Goal: Task Accomplishment & Management: Use online tool/utility

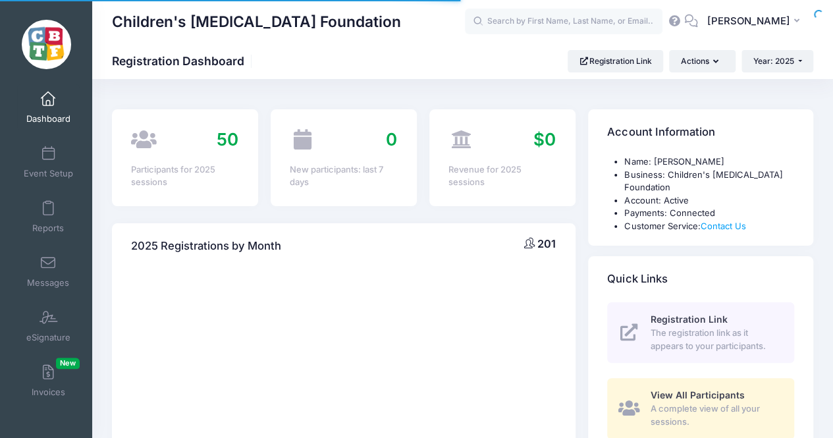
select select
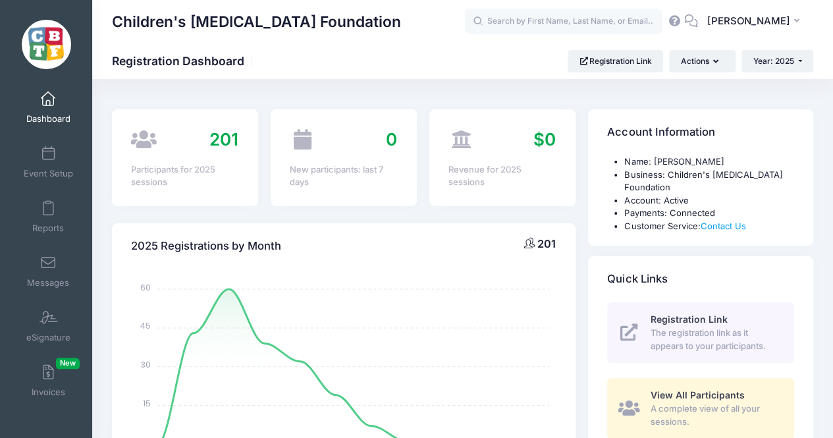
click at [48, 208] on span at bounding box center [48, 209] width 0 height 14
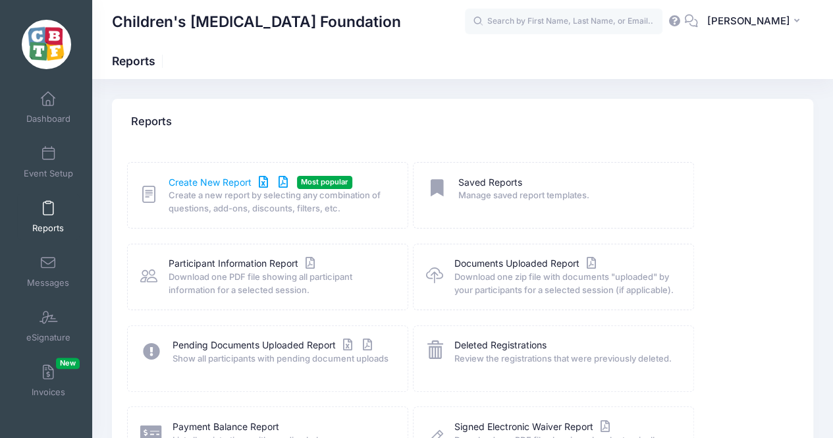
click at [222, 186] on link "Create New Report" at bounding box center [230, 183] width 123 height 14
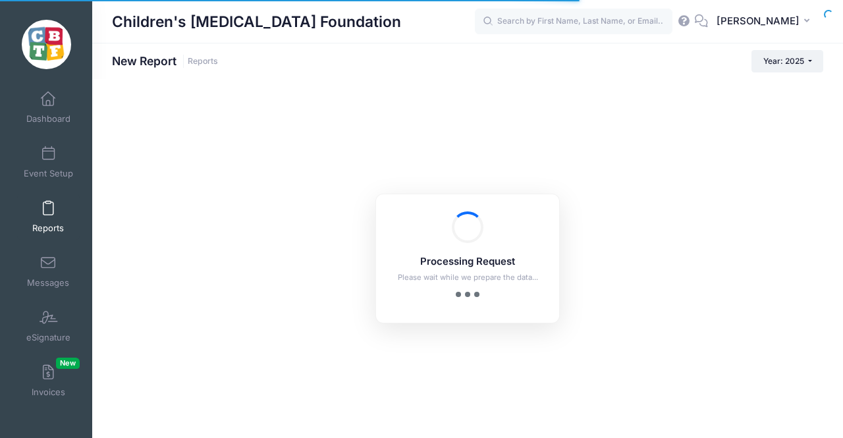
checkbox input "true"
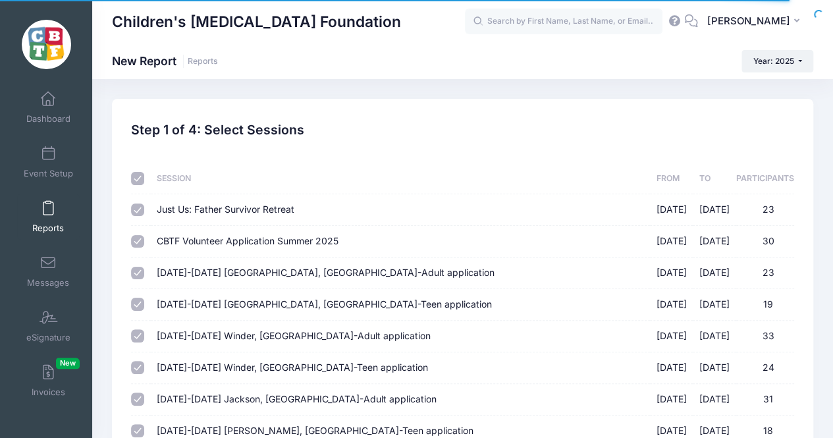
scroll to position [48, 0]
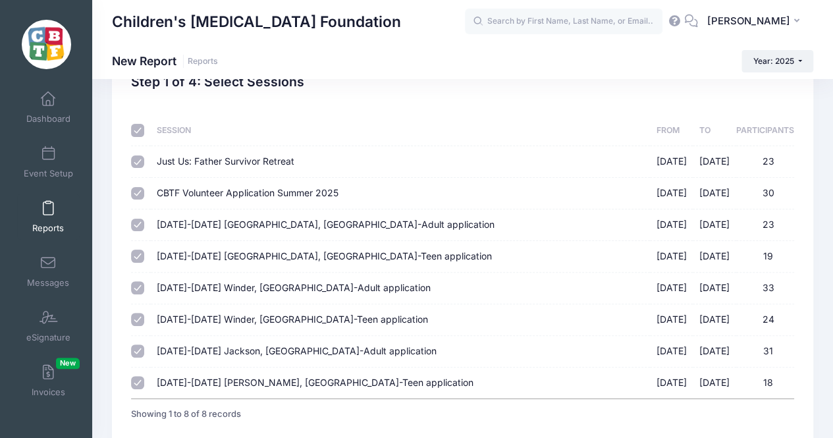
click at [142, 127] on input "checkbox" at bounding box center [137, 130] width 13 height 13
checkbox input "false"
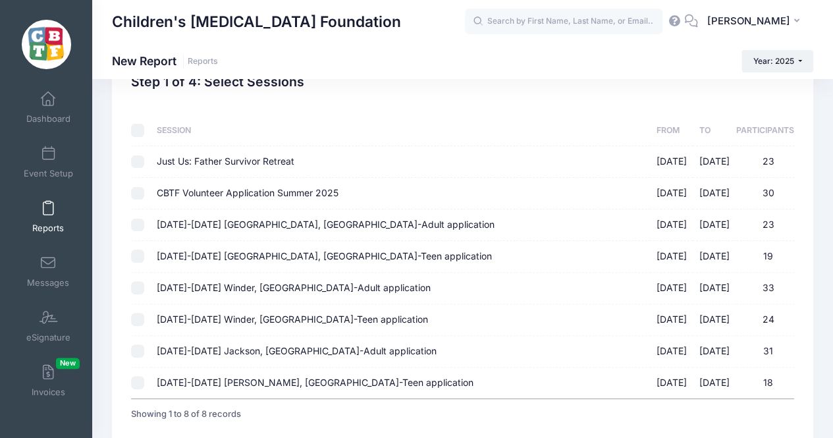
checkbox input "false"
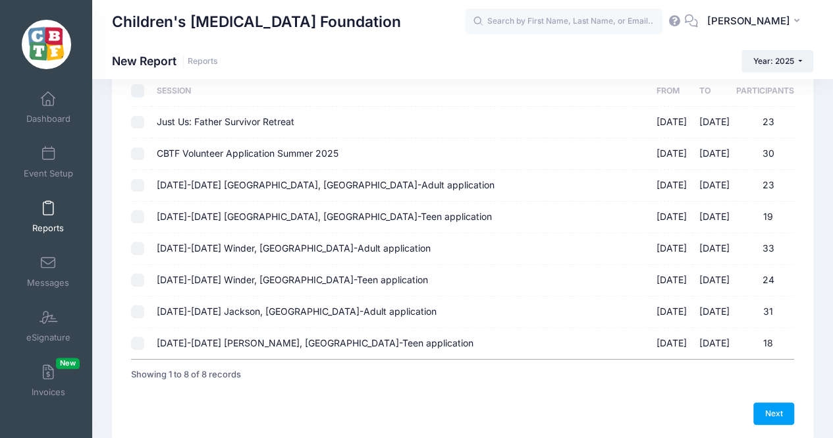
scroll to position [88, 0]
click at [144, 312] on td at bounding box center [140, 312] width 19 height 32
click at [136, 311] on input "August 18-23 Jackson, MI-Adult application 08/18/2025 - 08/23/2025 31" at bounding box center [137, 310] width 13 height 13
checkbox input "true"
click at [134, 347] on input "August 18-23 Jackson, MI-Teen application 08/18/2025 - 08/23/2025 18" at bounding box center [137, 342] width 13 height 13
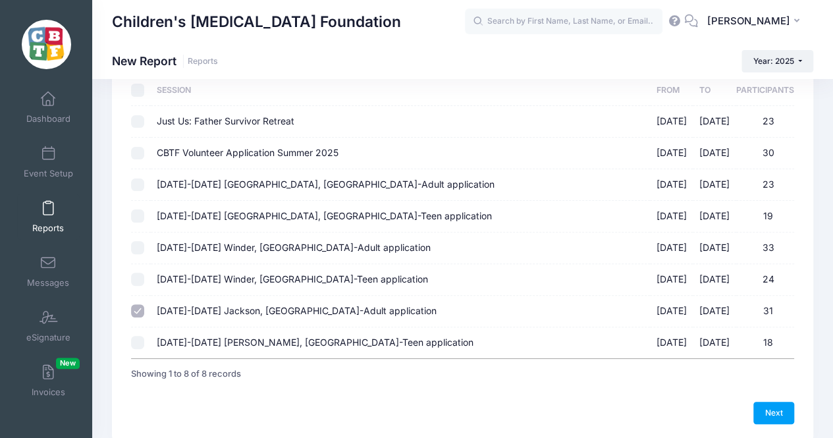
checkbox input "true"
click at [783, 410] on link "Next" at bounding box center [774, 413] width 41 height 22
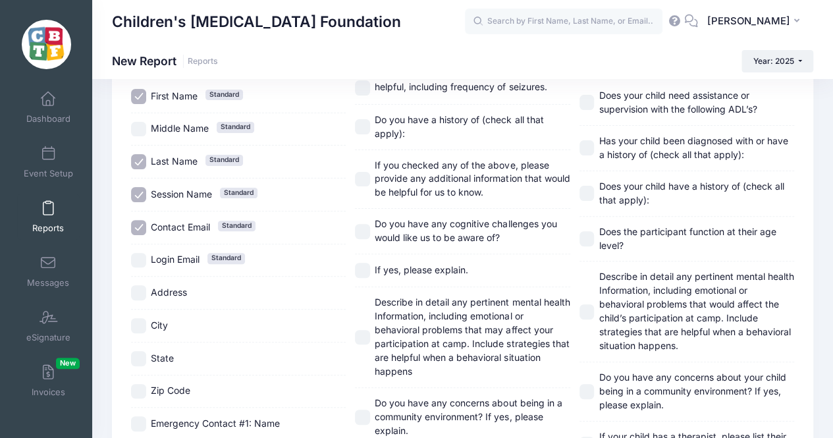
scroll to position [103, 0]
click at [183, 198] on span "Session Name Standard" at bounding box center [181, 194] width 61 height 14
checkbox input "false"
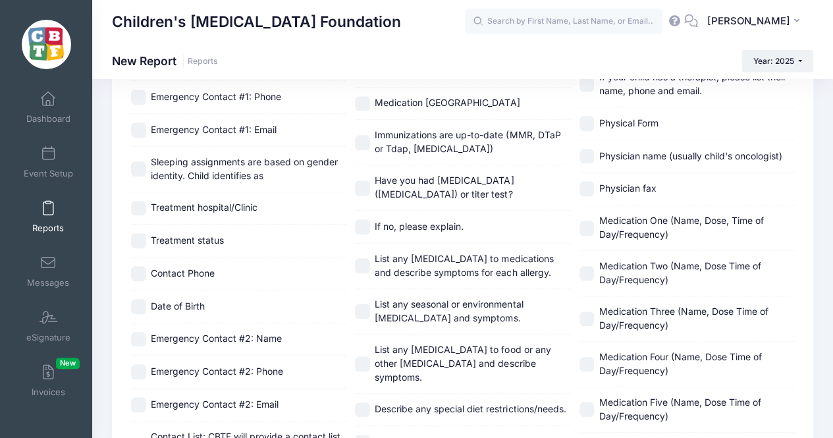
scroll to position [460, 0]
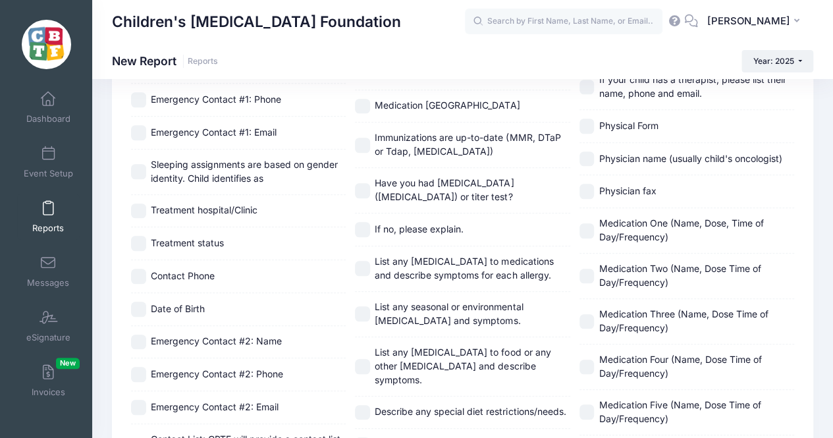
click at [204, 272] on span "Contact Phone" at bounding box center [183, 275] width 64 height 11
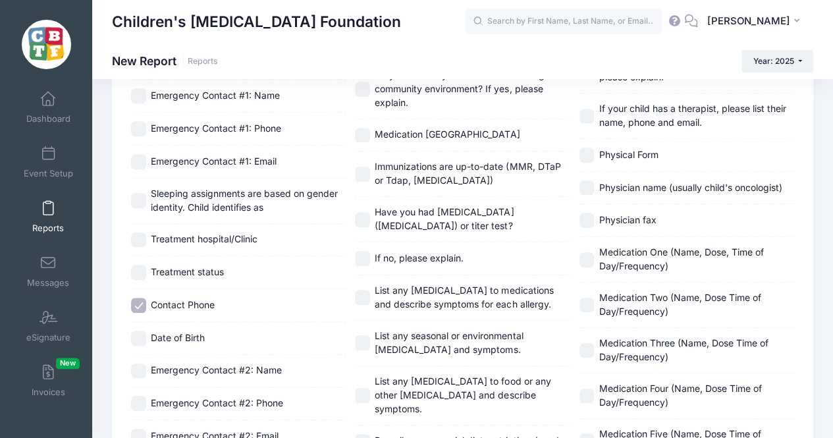
scroll to position [463, 0]
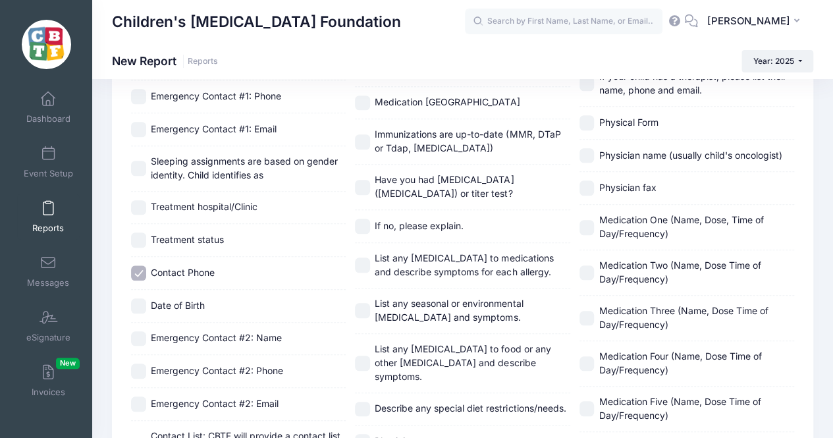
click at [177, 267] on span "Contact Phone" at bounding box center [183, 272] width 64 height 11
checkbox input "false"
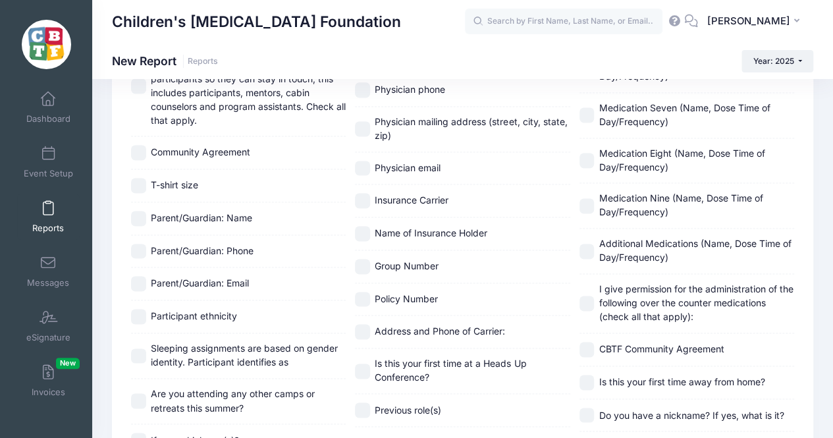
scroll to position [687, 0]
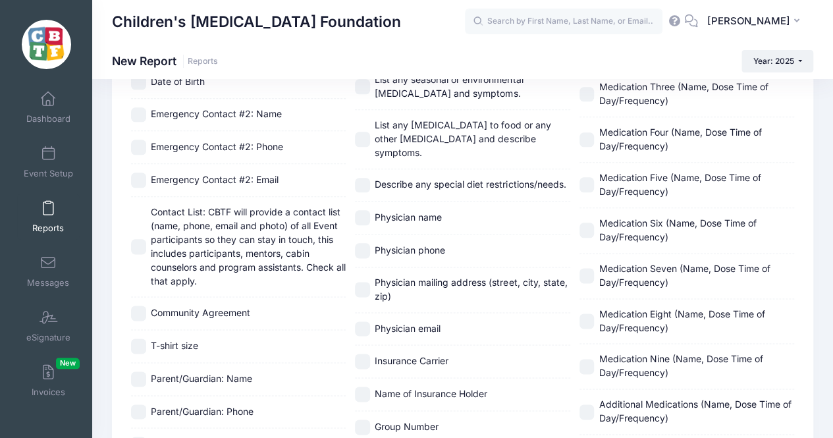
click at [252, 249] on span "Contact List: CBTF will provide a contact list (name, phone, email and photo) o…" at bounding box center [248, 246] width 195 height 80
checkbox input "true"
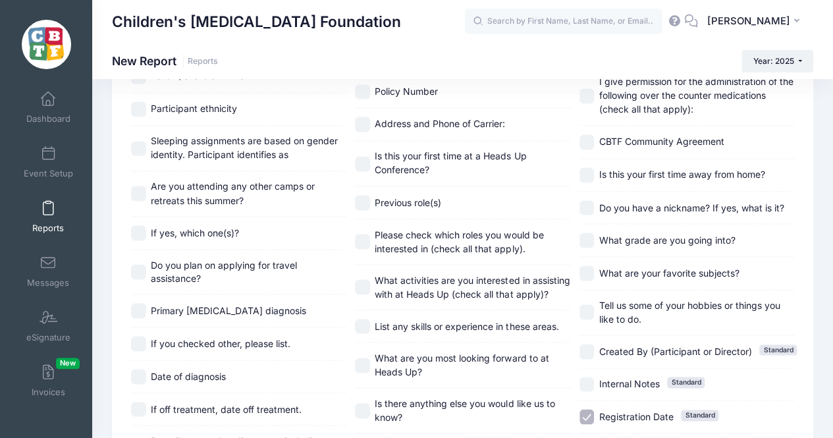
scroll to position [1233, 0]
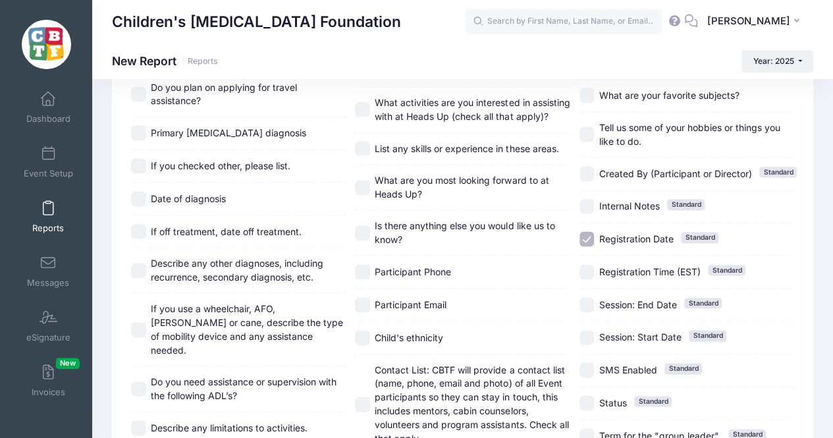
click at [615, 233] on span "Registration Date" at bounding box center [636, 238] width 74 height 11
checkbox input "false"
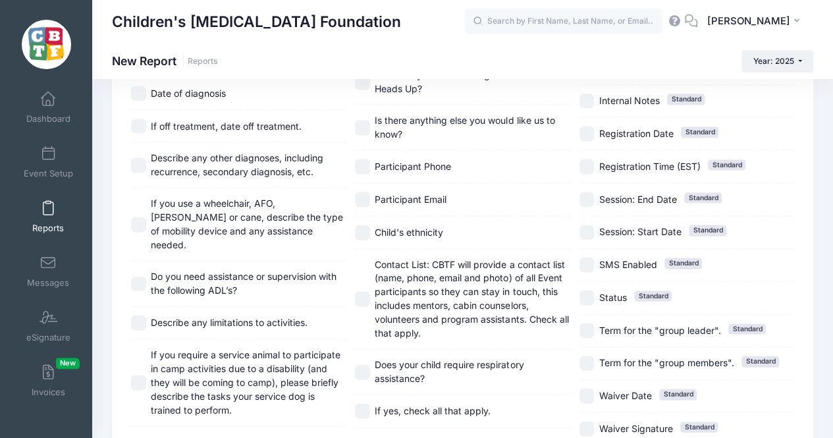
scroll to position [1340, 0]
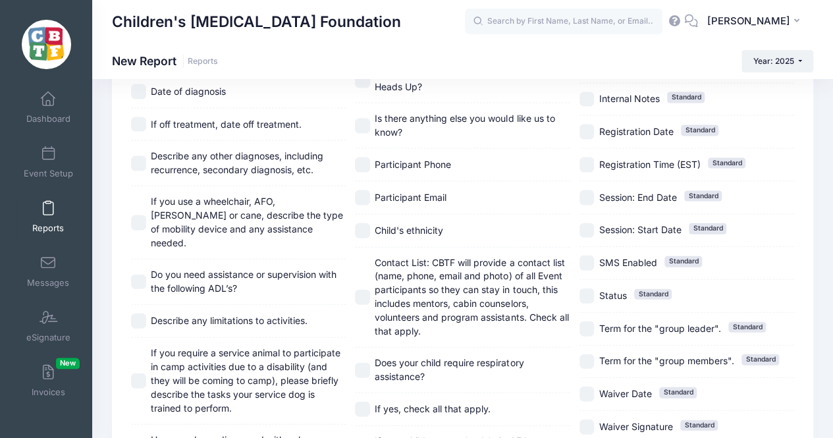
click at [462, 268] on span "Contact List: CBTF will provide a contact list (name, phone, email and photo) o…" at bounding box center [472, 297] width 194 height 80
checkbox input "true"
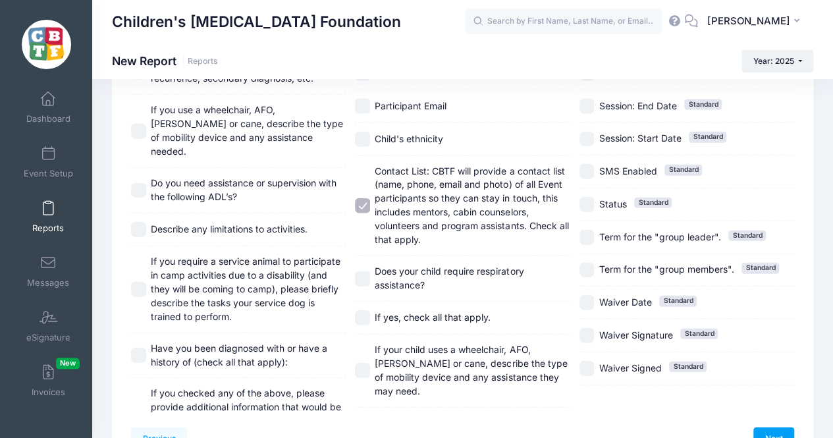
scroll to position [1487, 0]
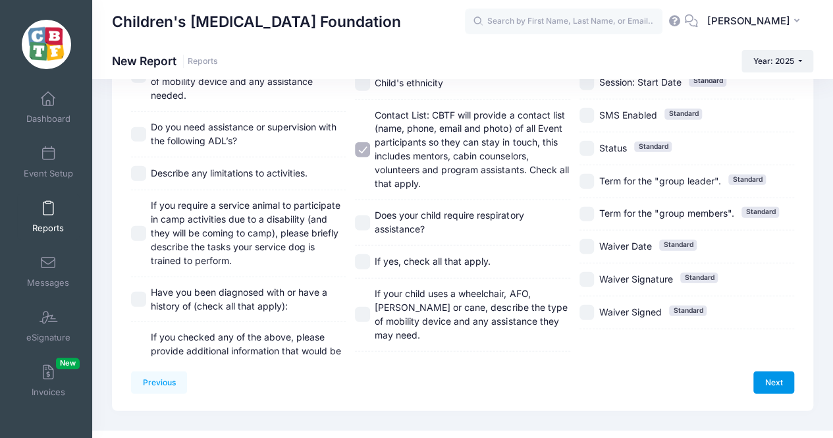
click at [777, 372] on link "Next" at bounding box center [774, 383] width 41 height 22
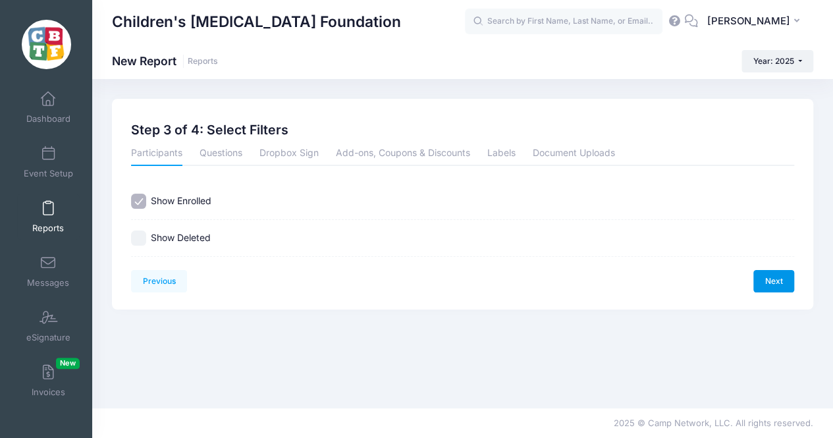
scroll to position [0, 0]
click at [796, 278] on link "Next" at bounding box center [783, 281] width 41 height 22
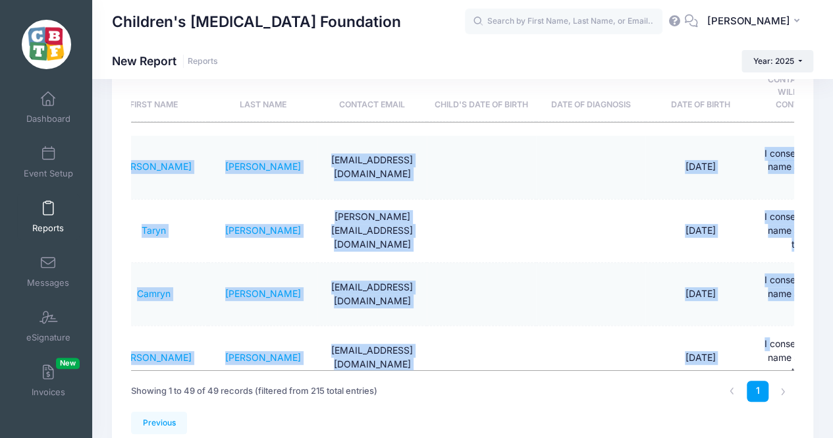
drag, startPoint x: 184, startPoint y: 166, endPoint x: 726, endPoint y: 351, distance: 572.9
click at [627, 329] on td at bounding box center [590, 357] width 109 height 63
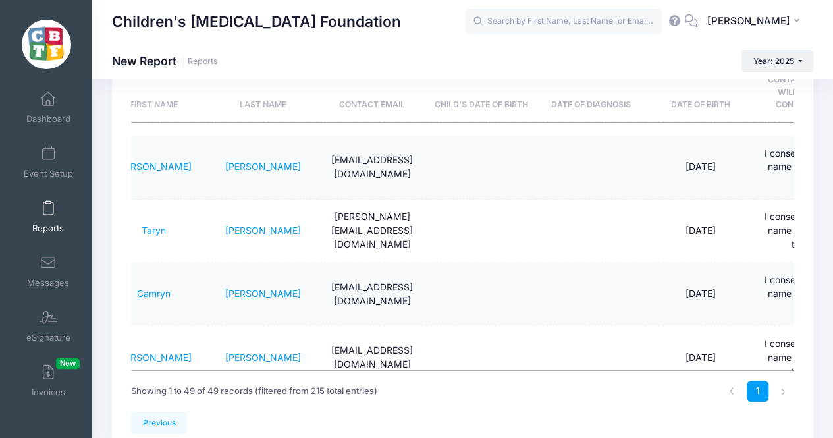
scroll to position [0, 10]
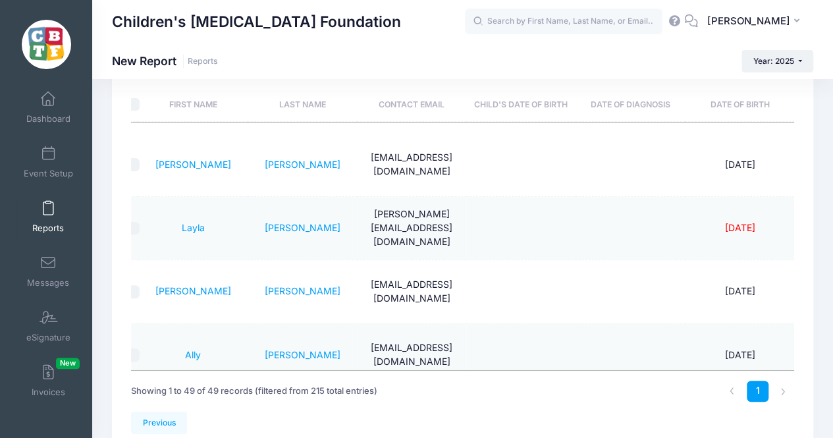
drag, startPoint x: 178, startPoint y: 165, endPoint x: 765, endPoint y: 339, distance: 612.8
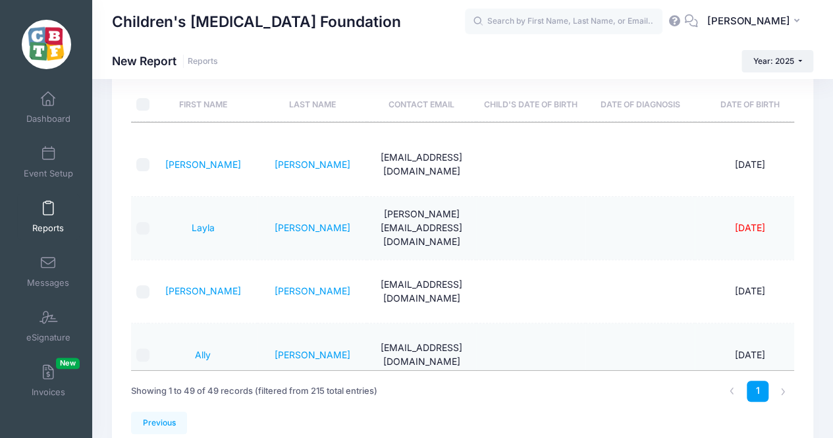
click at [607, 296] on td at bounding box center [640, 291] width 109 height 63
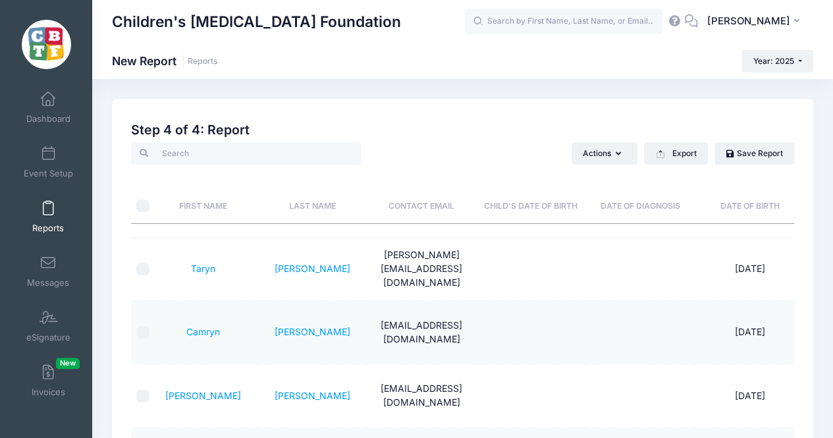
drag, startPoint x: 466, startPoint y: 131, endPoint x: 528, endPoint y: -57, distance: 198.5
click at [528, 0] on html "Processing Request Please wait while we generate the report... Processing Reque…" at bounding box center [416, 219] width 833 height 438
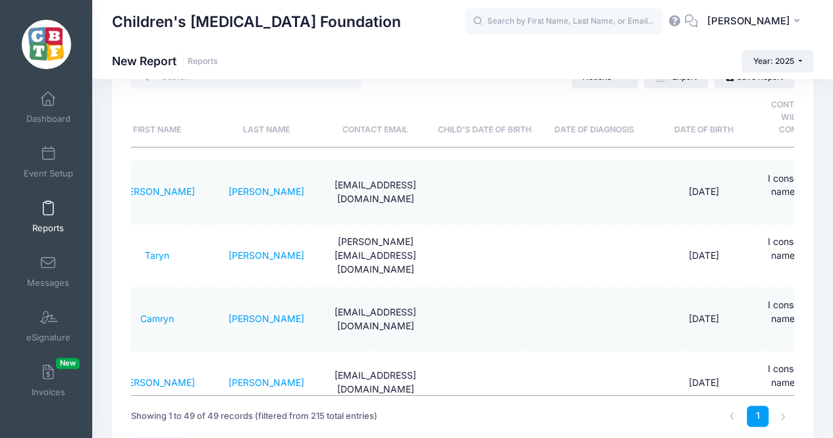
click at [276, 67] on div "Children's Brain Tumor Foundation New Report Reports Year: 2025 Year: 2025" at bounding box center [462, 61] width 741 height 22
drag, startPoint x: 706, startPoint y: -39, endPoint x: 767, endPoint y: -33, distance: 61.5
click at [767, 0] on html "Processing Request Please wait while we generate the report... Processing Reque…" at bounding box center [416, 143] width 833 height 438
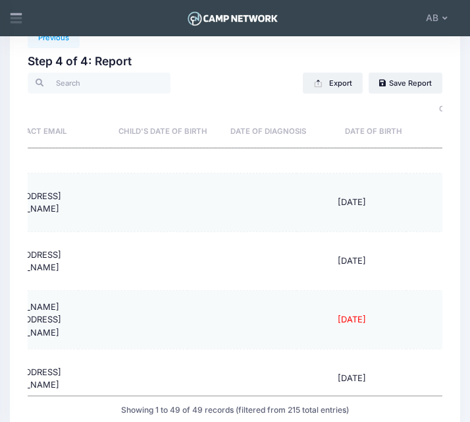
scroll to position [2583, 276]
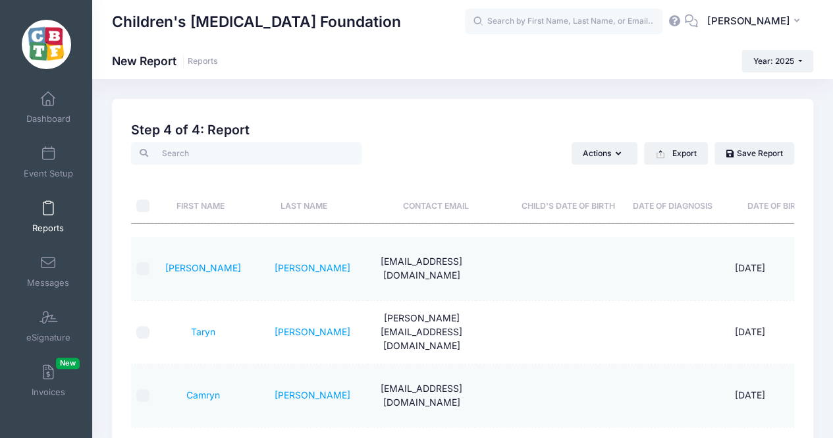
click at [441, 130] on h2 "Step 4 of 4: Report" at bounding box center [462, 130] width 663 height 15
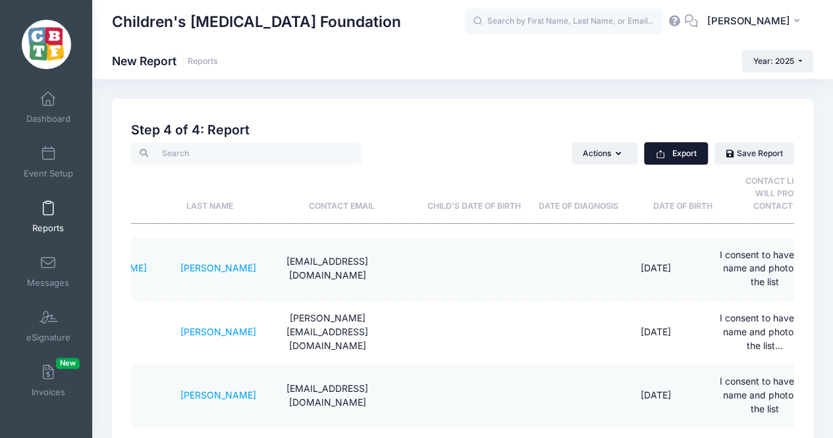
click at [688, 155] on button "Export" at bounding box center [676, 153] width 64 height 22
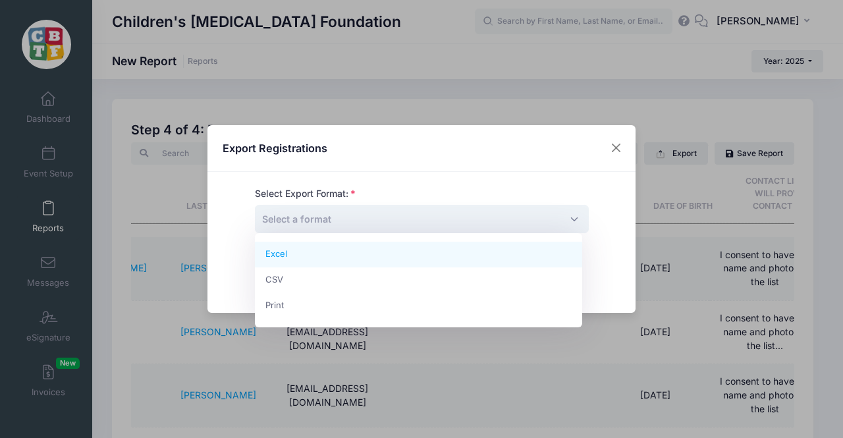
click at [414, 217] on span "Select a format" at bounding box center [422, 219] width 334 height 28
select select "excel"
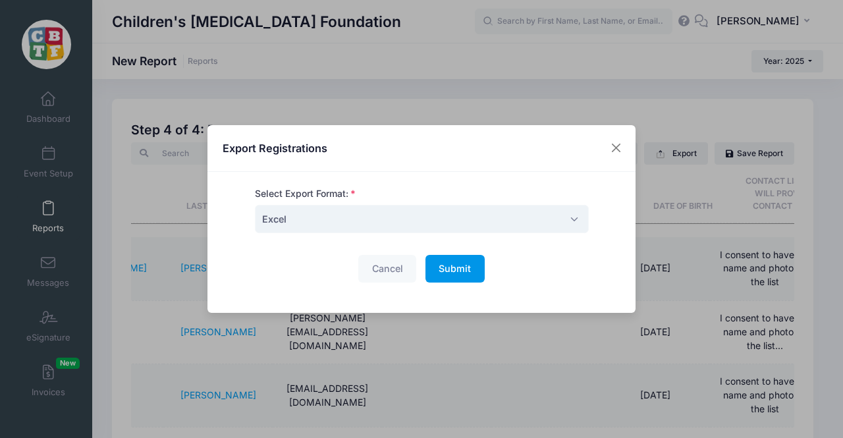
click at [446, 266] on span "Submit" at bounding box center [455, 268] width 32 height 11
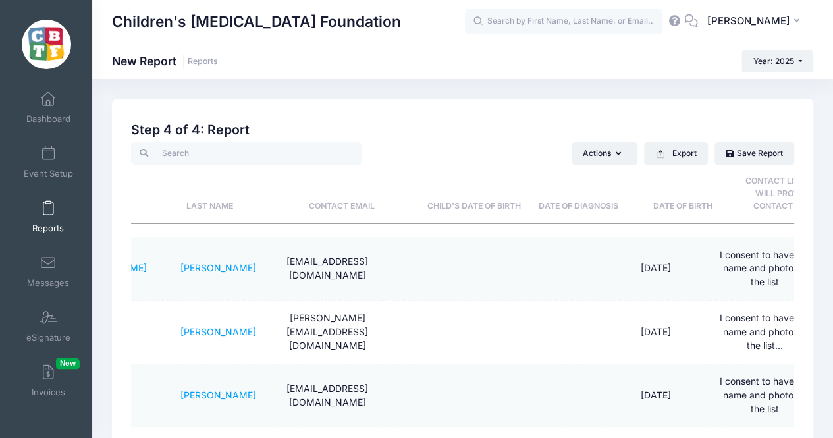
click at [446, 266] on td at bounding box center [436, 268] width 109 height 63
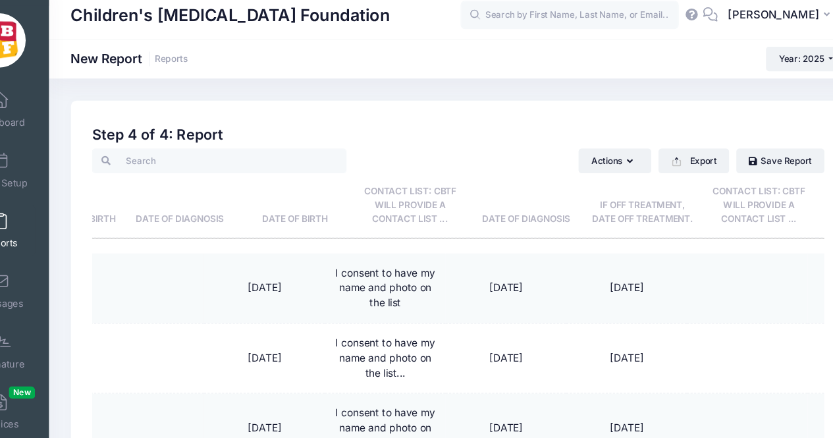
scroll to position [0, 461]
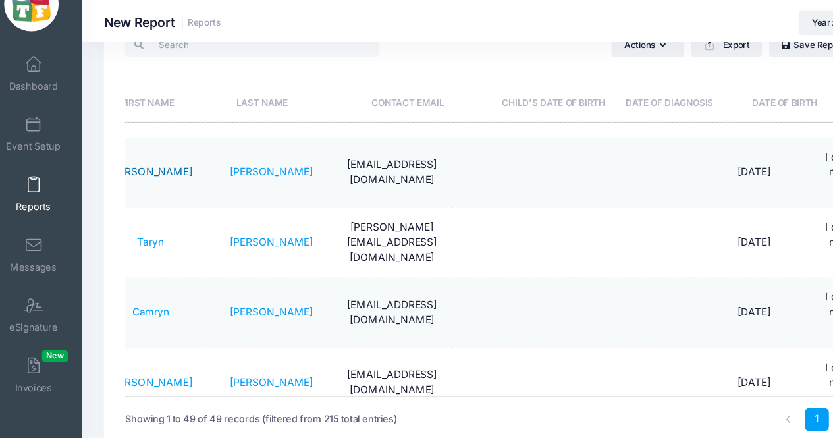
click at [155, 196] on link "Lionel" at bounding box center [155, 195] width 76 height 11
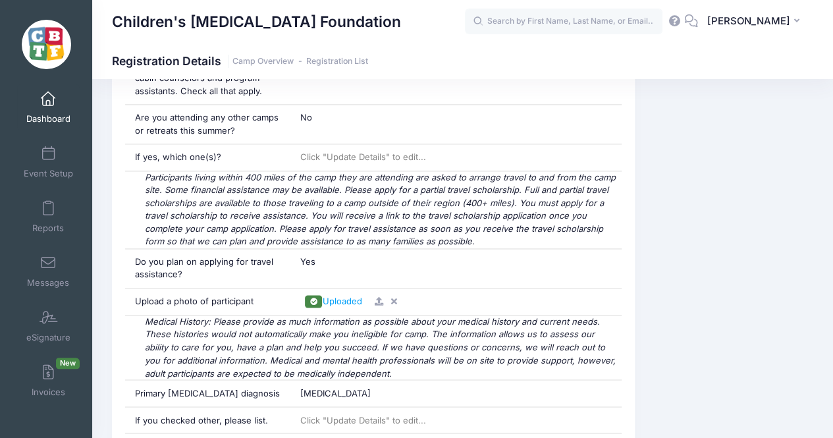
scroll to position [942, 0]
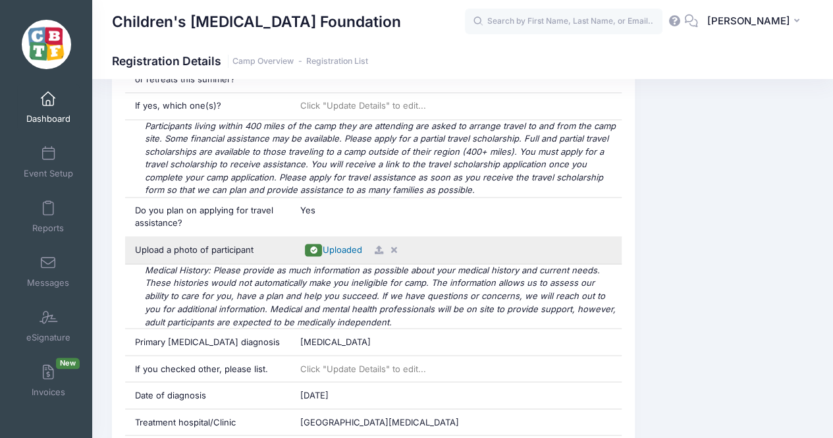
click at [345, 247] on span "Uploaded" at bounding box center [342, 249] width 40 height 11
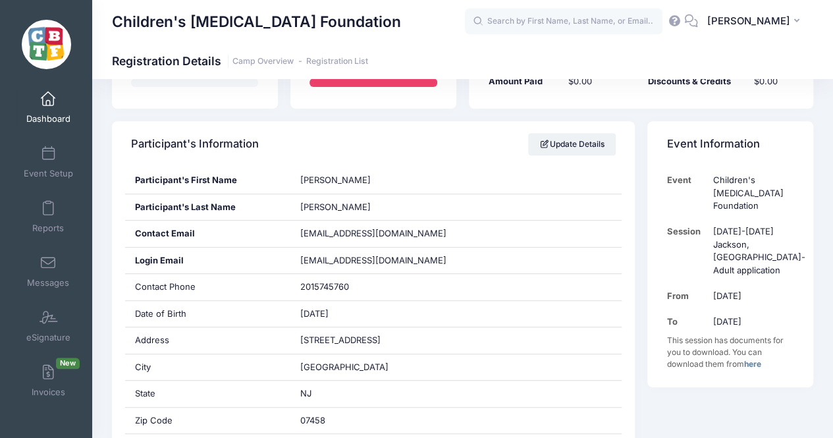
scroll to position [0, 0]
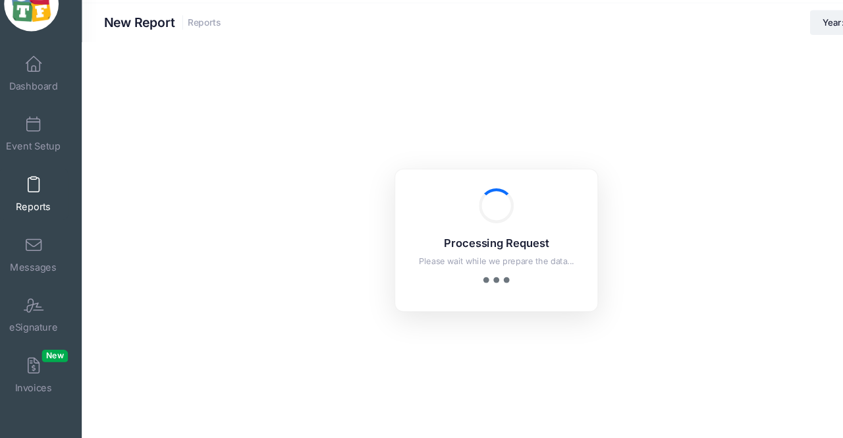
checkbox input "true"
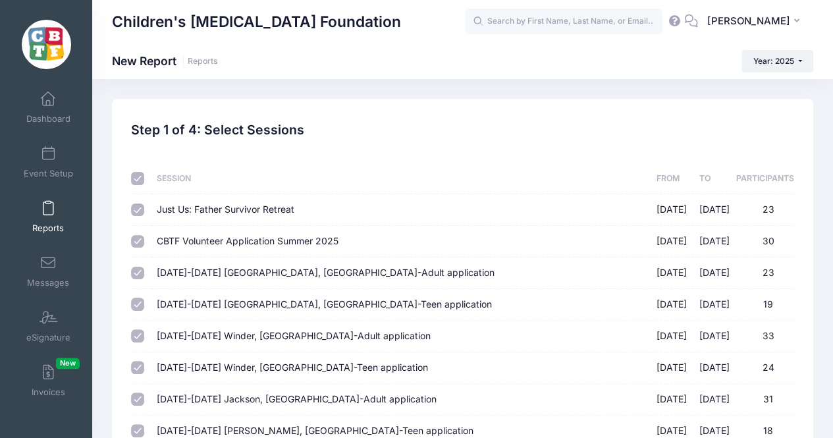
click at [139, 181] on input "checkbox" at bounding box center [137, 178] width 13 height 13
checkbox input "false"
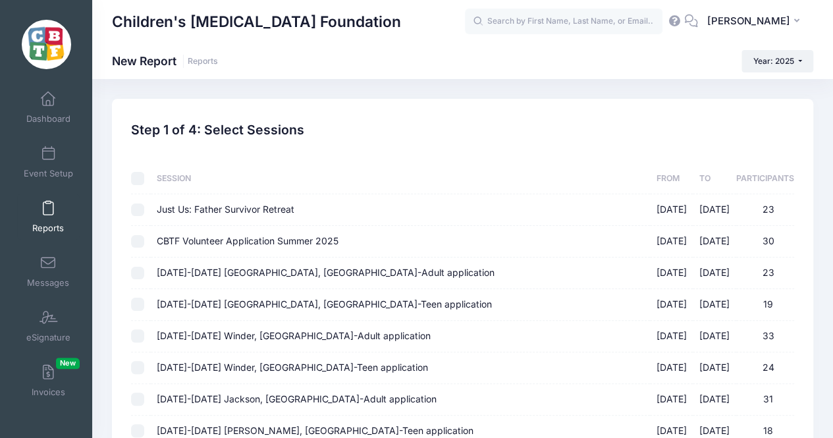
checkbox input "false"
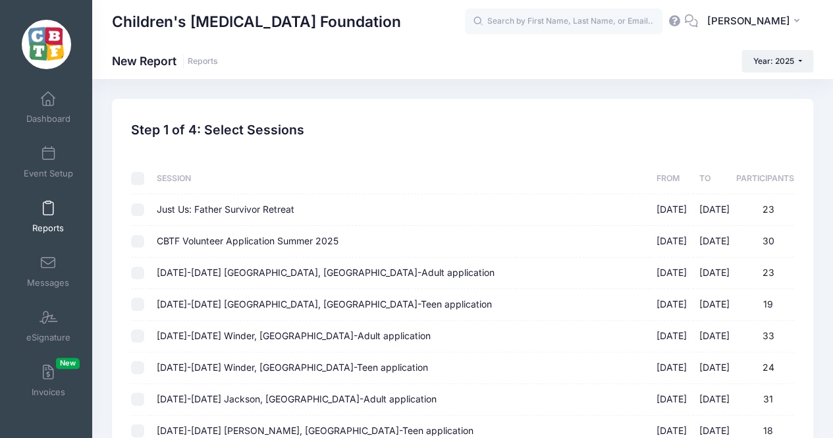
scroll to position [139, 0]
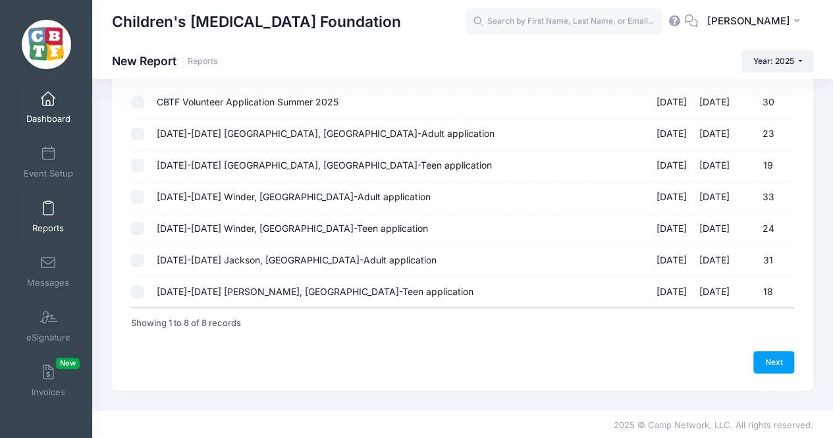
click at [51, 117] on span "Dashboard" at bounding box center [48, 118] width 44 height 11
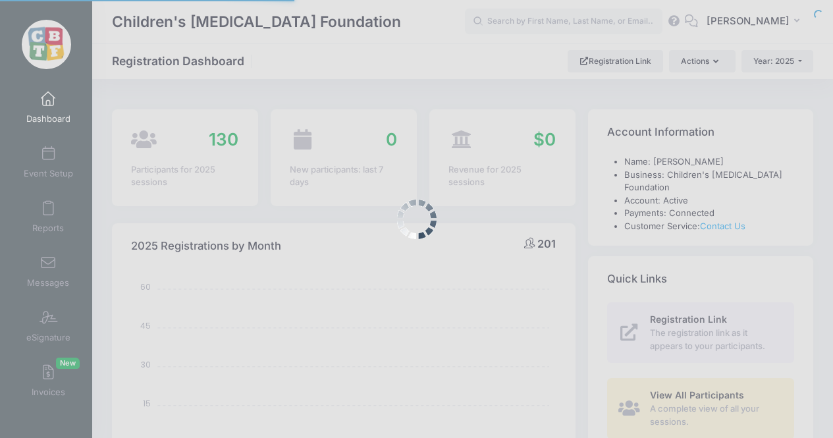
select select
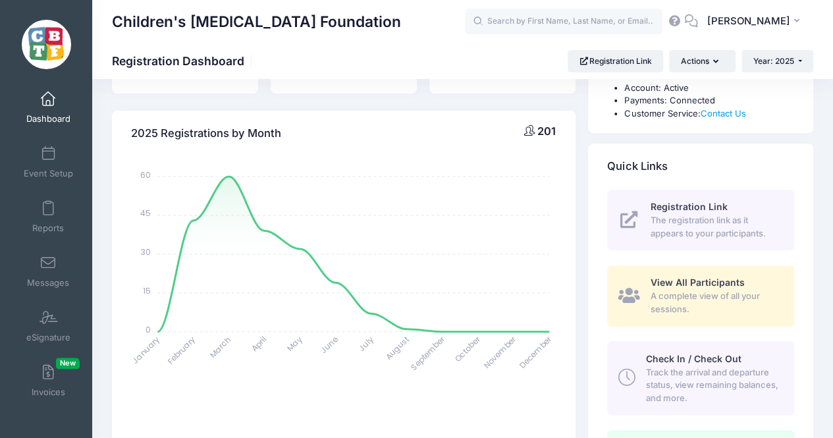
scroll to position [113, 0]
click at [673, 276] on div "View All Participants A complete view of all your sessions." at bounding box center [714, 295] width 129 height 40
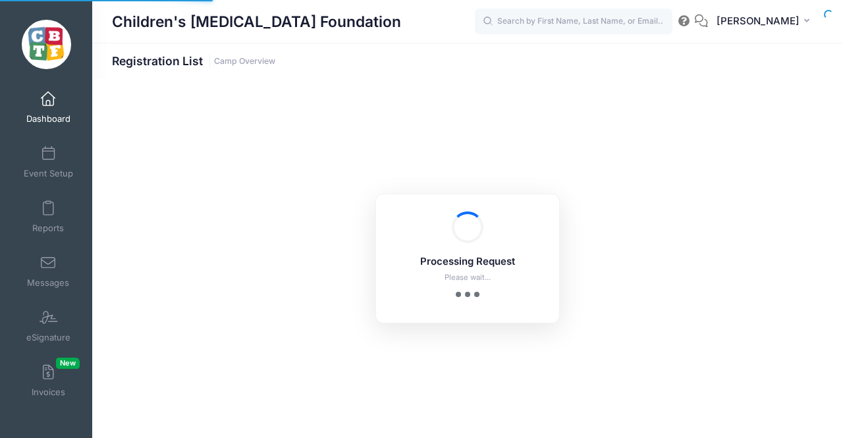
select select "10"
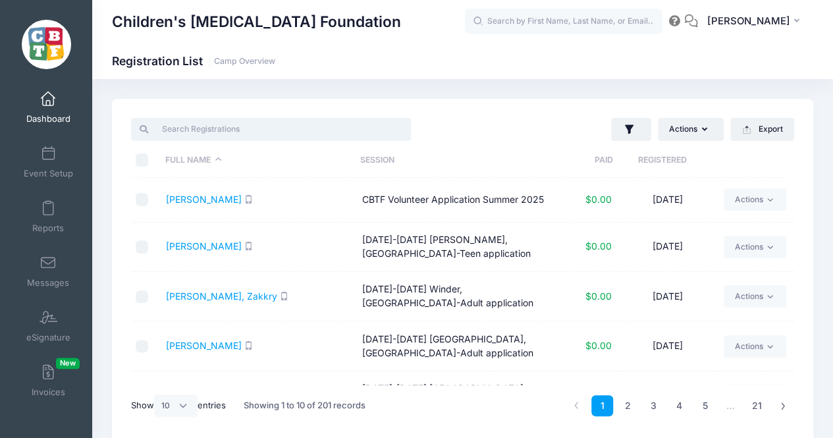
click at [319, 128] on input "search" at bounding box center [271, 129] width 280 height 22
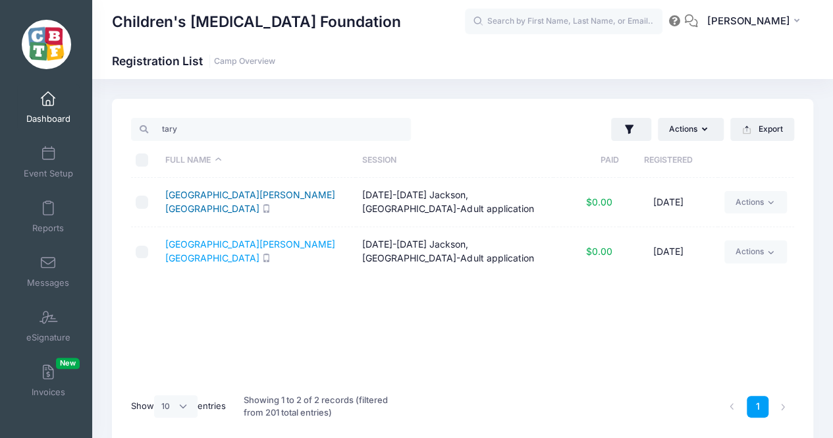
click at [208, 200] on link "[GEOGRAPHIC_DATA][PERSON_NAME][GEOGRAPHIC_DATA]" at bounding box center [250, 201] width 170 height 25
click at [298, 122] on input "tary" at bounding box center [271, 129] width 280 height 22
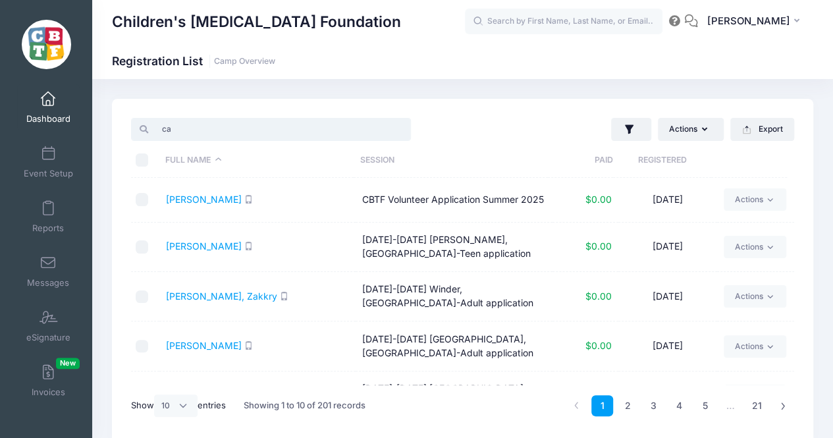
type input "c"
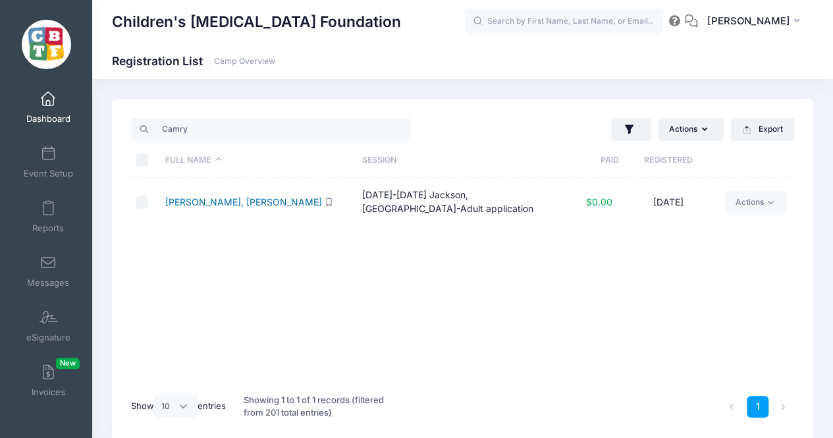
click at [203, 206] on link "[PERSON_NAME], [PERSON_NAME]" at bounding box center [243, 201] width 157 height 11
click at [250, 117] on div "Camry" at bounding box center [294, 129] width 338 height 27
click at [250, 124] on input "Camry" at bounding box center [271, 129] width 280 height 22
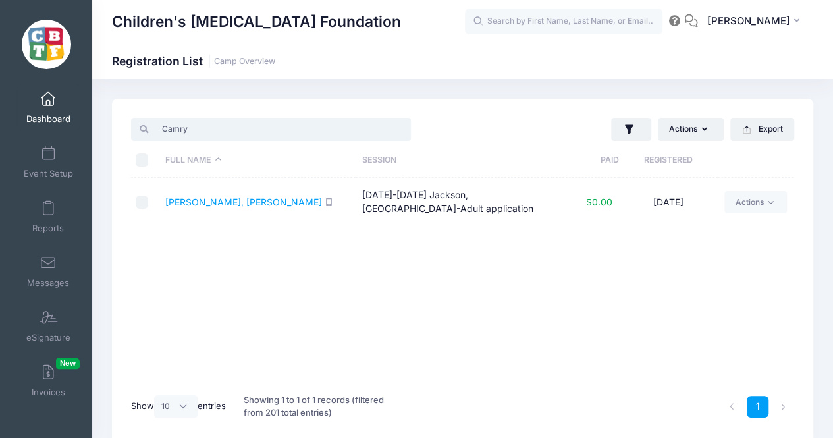
click at [250, 124] on input "Camry" at bounding box center [271, 129] width 280 height 22
click at [214, 198] on link "Buckner, Nicolas" at bounding box center [203, 201] width 76 height 11
click at [248, 145] on th "Full Name" at bounding box center [257, 160] width 197 height 35
click at [265, 132] on input "buck" at bounding box center [271, 129] width 280 height 22
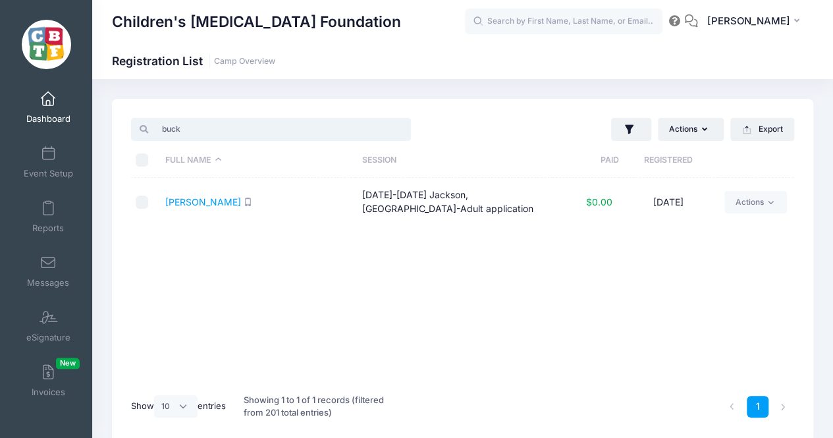
click at [265, 132] on input "buck" at bounding box center [271, 129] width 280 height 22
click at [211, 196] on link "Cook, Alton" at bounding box center [250, 201] width 170 height 11
click at [296, 122] on input "cook" at bounding box center [271, 129] width 280 height 22
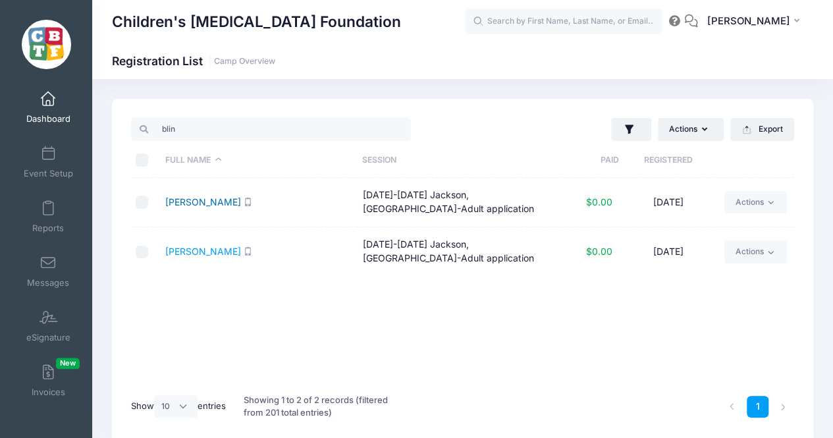
drag, startPoint x: 211, startPoint y: 200, endPoint x: 204, endPoint y: 200, distance: 7.2
click at [204, 200] on link "Blinkman, Stephanie" at bounding box center [203, 201] width 76 height 11
click at [203, 246] on link "Tomblin, Arianna" at bounding box center [203, 251] width 76 height 11
click at [223, 125] on input "blin" at bounding box center [271, 129] width 280 height 22
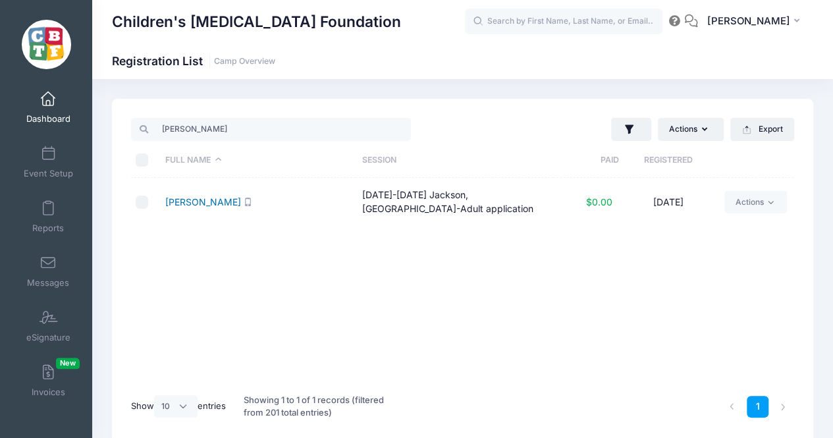
click at [212, 197] on link "Manning, Bernard" at bounding box center [203, 201] width 76 height 11
click at [266, 125] on input "berna" at bounding box center [271, 129] width 280 height 22
click at [213, 202] on link "Starr, Charlene" at bounding box center [203, 201] width 76 height 11
click at [263, 122] on input "star" at bounding box center [271, 129] width 280 height 22
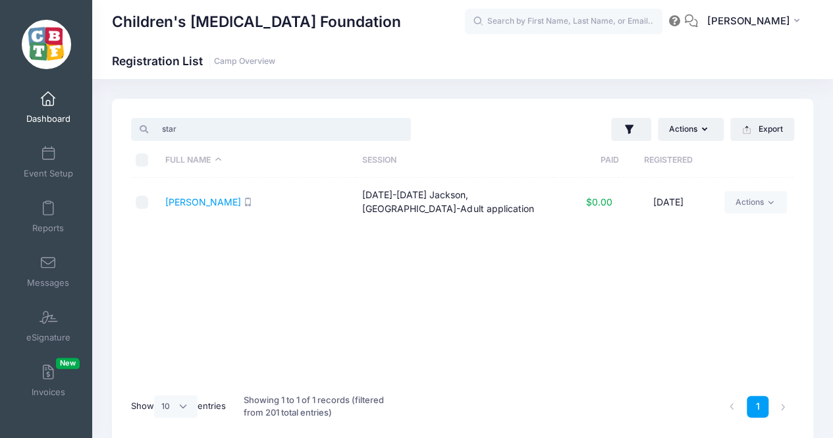
click at [263, 122] on input "star" at bounding box center [271, 129] width 280 height 22
click at [183, 198] on link "Michels, Autumn" at bounding box center [203, 201] width 76 height 11
click at [258, 126] on input "autu" at bounding box center [271, 129] width 280 height 22
click at [224, 204] on link "Leeman, Luciana" at bounding box center [203, 201] width 76 height 11
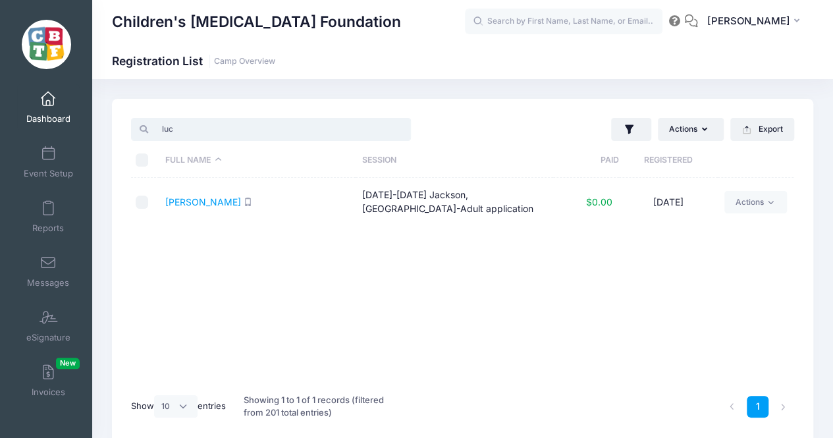
click at [320, 133] on input "luc" at bounding box center [271, 129] width 280 height 22
click at [219, 197] on link "Ayata, Yasemin" at bounding box center [223, 201] width 117 height 11
click at [258, 135] on input "yas" at bounding box center [271, 129] width 280 height 22
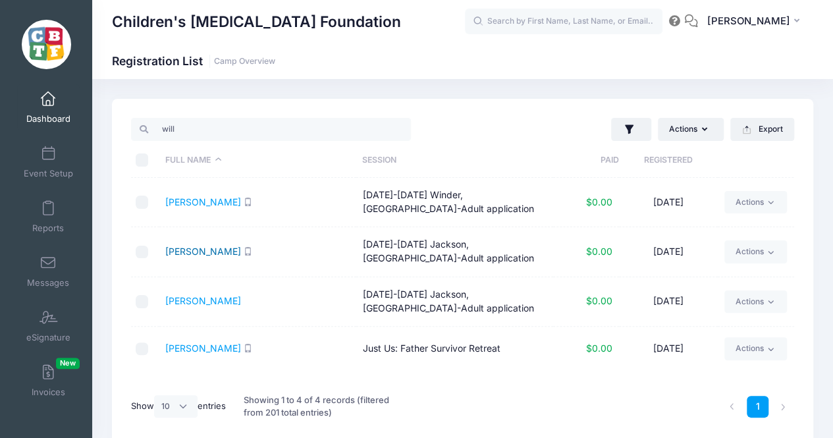
click at [221, 246] on link "Mumford, William" at bounding box center [203, 251] width 76 height 11
click at [223, 296] on link "Williamson, Laura" at bounding box center [203, 300] width 76 height 11
click at [271, 127] on input "will" at bounding box center [271, 129] width 280 height 22
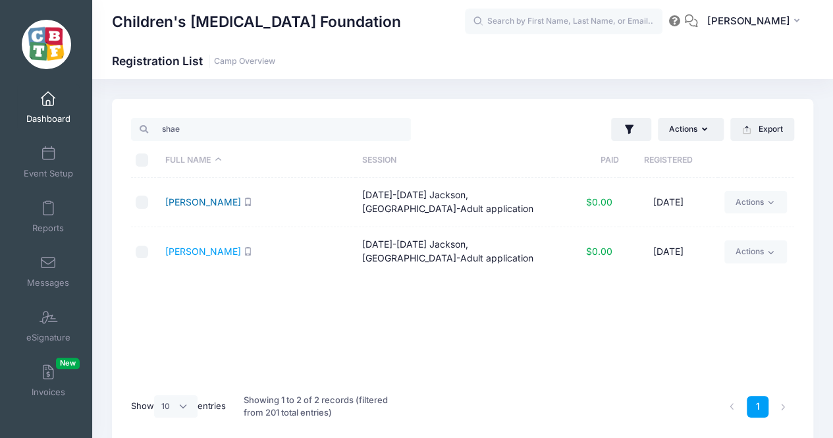
click at [176, 197] on link "Smith, Shaelyn" at bounding box center [203, 201] width 76 height 11
click at [245, 134] on input "shae" at bounding box center [271, 129] width 280 height 22
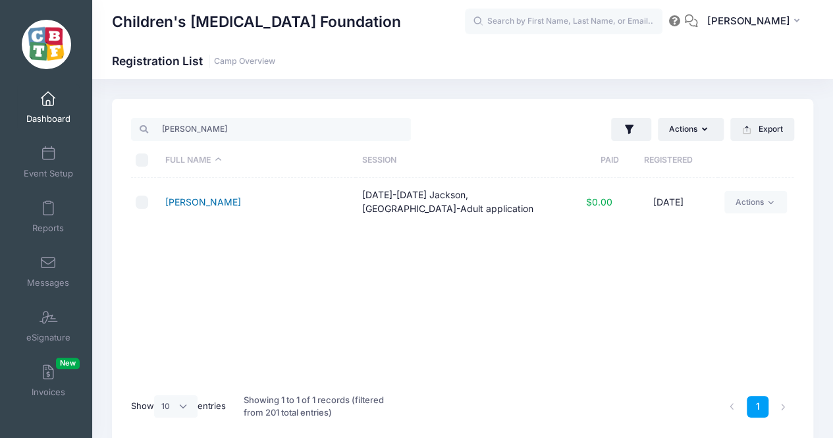
click at [181, 198] on link "Selko, AJ" at bounding box center [203, 201] width 76 height 11
click at [249, 122] on input "selk" at bounding box center [271, 129] width 280 height 22
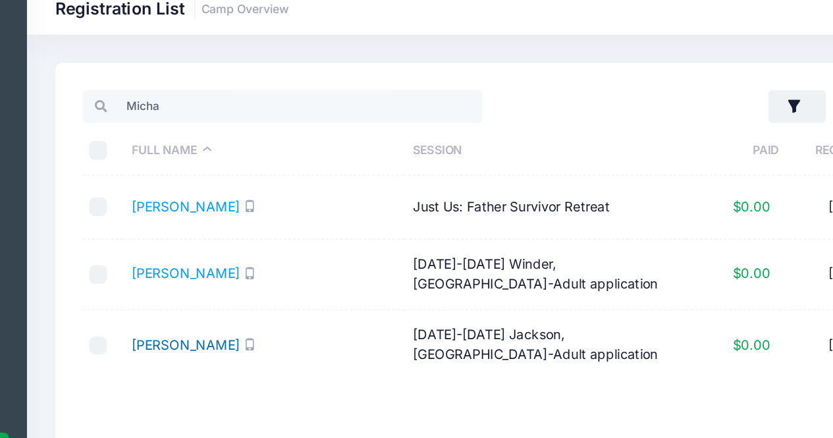
click at [206, 294] on link "Serrano, Michael" at bounding box center [203, 296] width 76 height 11
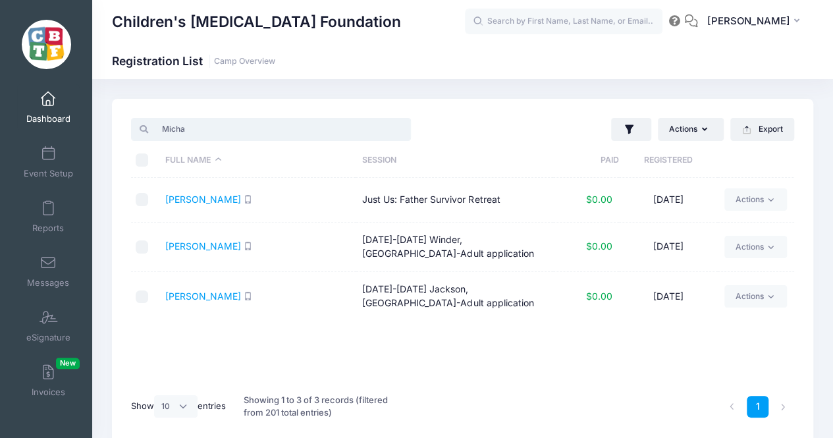
click at [235, 121] on input "Micha" at bounding box center [271, 129] width 280 height 22
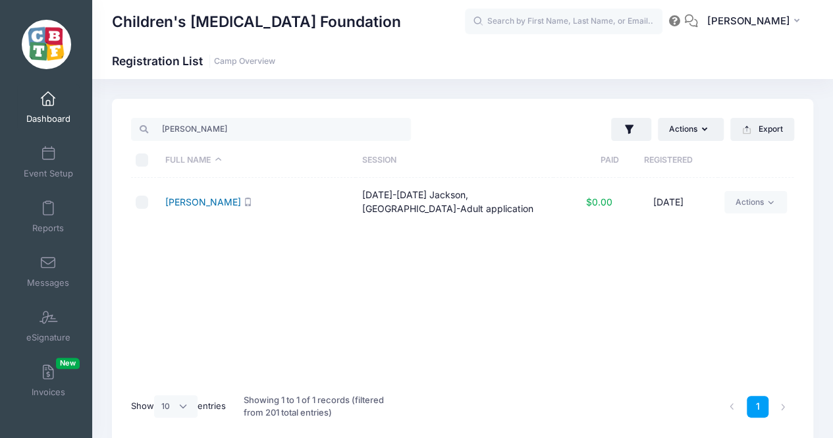
click at [217, 202] on link "Mankins, Samuel" at bounding box center [203, 201] width 76 height 11
click at [280, 132] on input "mank" at bounding box center [271, 129] width 280 height 22
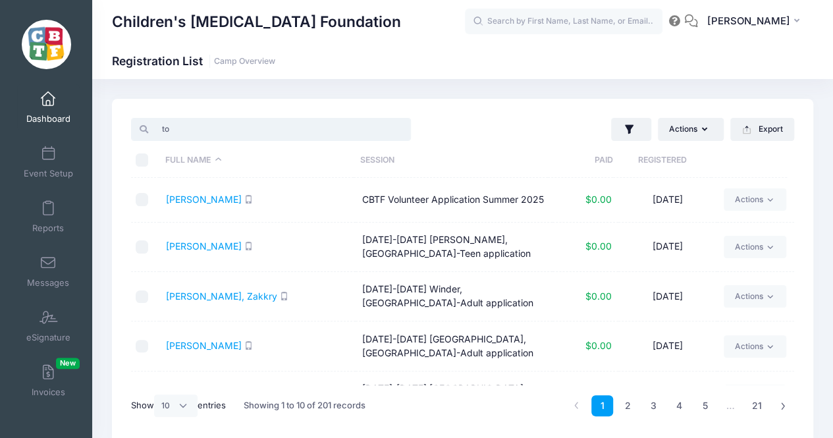
type input "t"
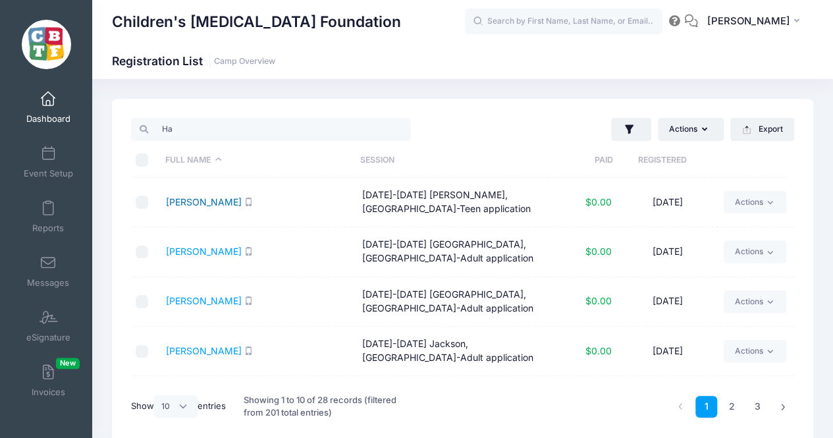
click at [213, 204] on link "Anzalone, Hailey" at bounding box center [204, 201] width 76 height 11
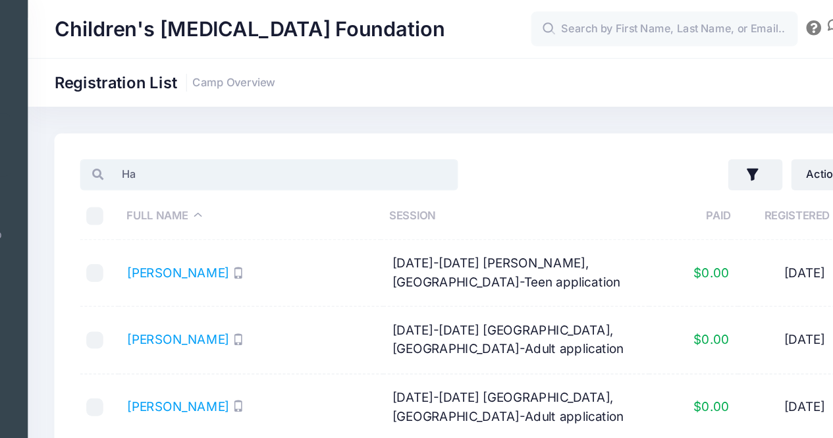
click at [235, 124] on input "Ha" at bounding box center [271, 129] width 280 height 22
type input "H"
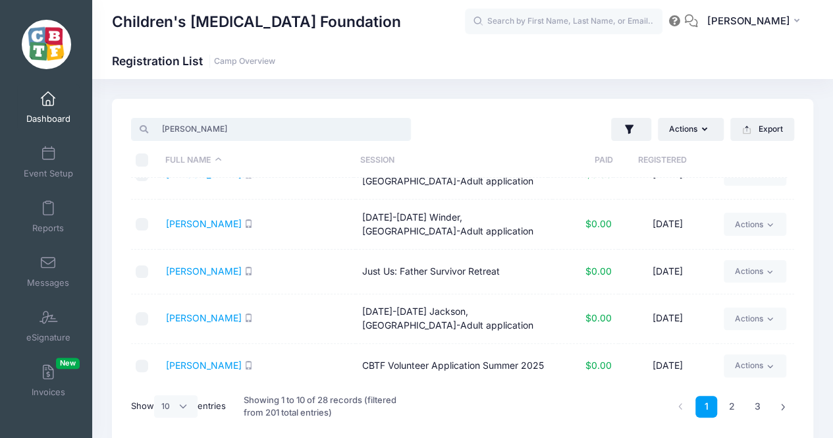
scroll to position [235, 0]
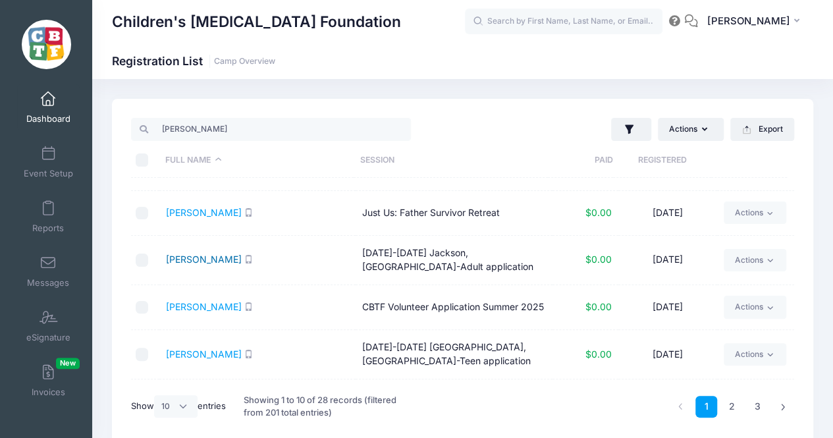
click at [194, 256] on link "Ha, Tom" at bounding box center [204, 259] width 76 height 11
click at [273, 127] on input "Tom Ha" at bounding box center [271, 129] width 280 height 22
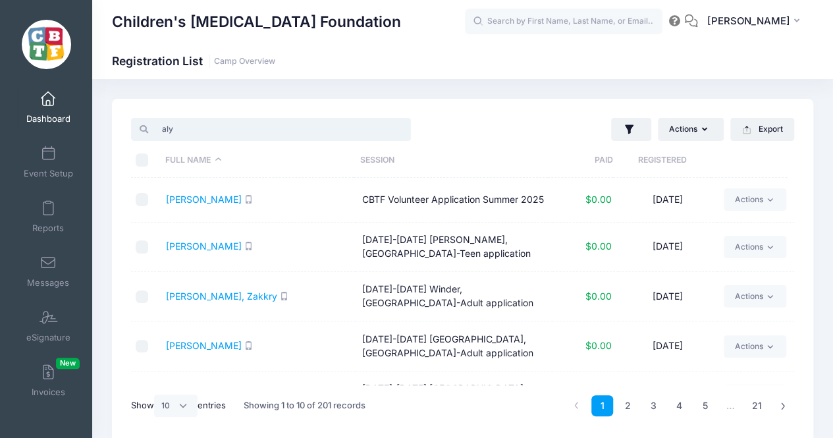
scroll to position [0, 0]
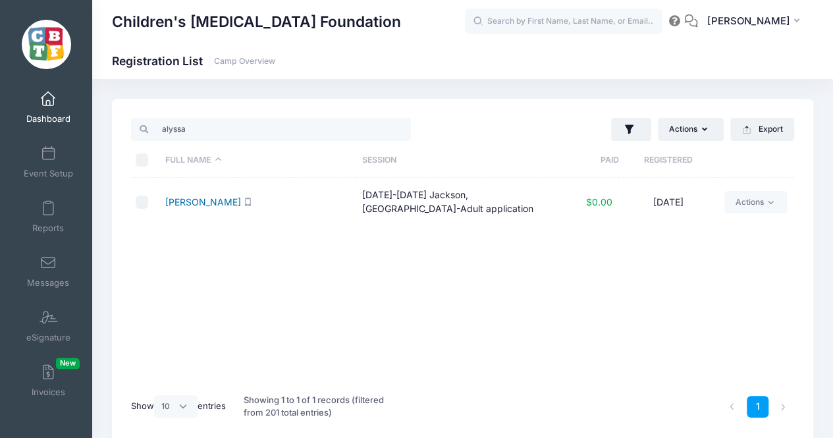
click at [213, 202] on link "Mason, Alyssa" at bounding box center [203, 201] width 76 height 11
click at [235, 129] on input "alyssa" at bounding box center [271, 129] width 280 height 22
click at [199, 204] on link "DePrima, Alexiana" at bounding box center [203, 201] width 76 height 11
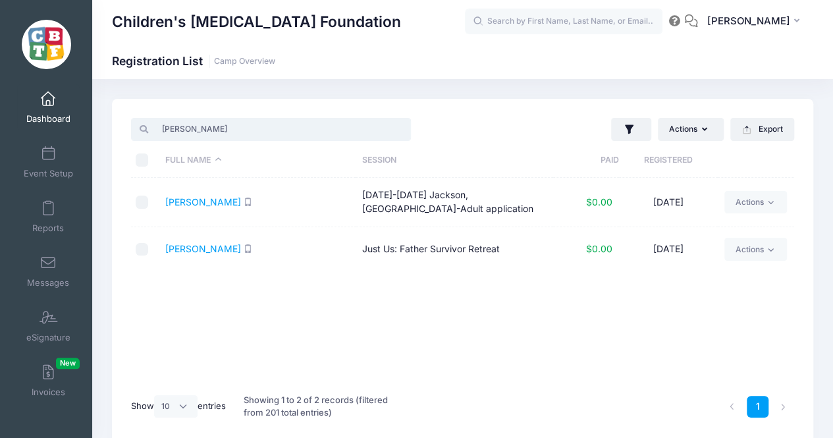
click at [283, 129] on input "alex" at bounding box center [271, 129] width 280 height 22
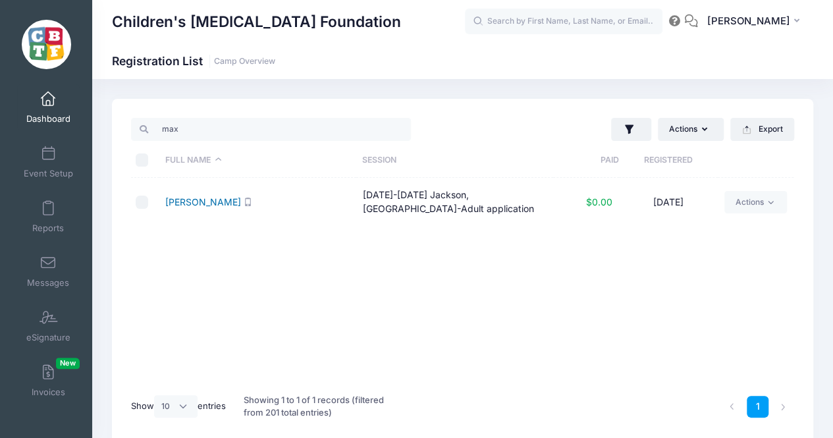
click at [241, 200] on link "Ciesla-Gabco, Maximilian" at bounding box center [203, 201] width 76 height 11
click at [235, 130] on input "max" at bounding box center [271, 129] width 280 height 22
click at [212, 197] on link "Burris, Jason" at bounding box center [203, 201] width 76 height 11
click at [259, 136] on input "jason" at bounding box center [271, 129] width 280 height 22
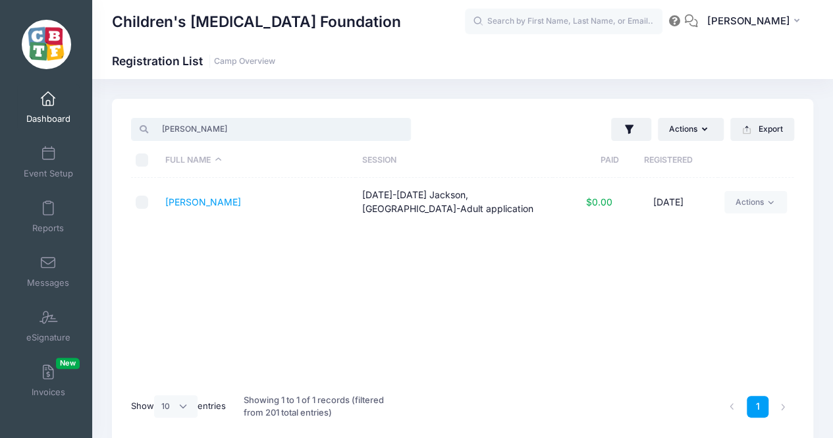
click at [259, 136] on input "jason" at bounding box center [271, 129] width 280 height 22
click at [192, 205] on link "Lo, Cindy" at bounding box center [203, 201] width 76 height 11
click at [244, 130] on input "cindy" at bounding box center [271, 129] width 280 height 22
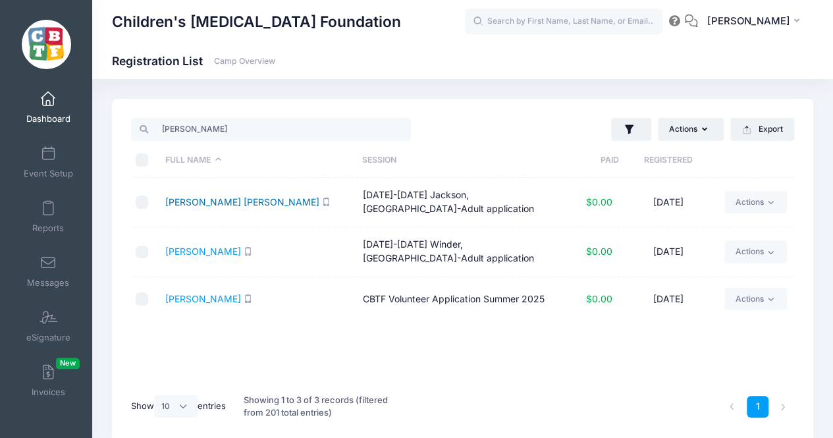
click at [228, 196] on link "Braithwaite, Sarah Rose" at bounding box center [242, 201] width 154 height 11
click at [260, 128] on input "sarah" at bounding box center [271, 129] width 280 height 22
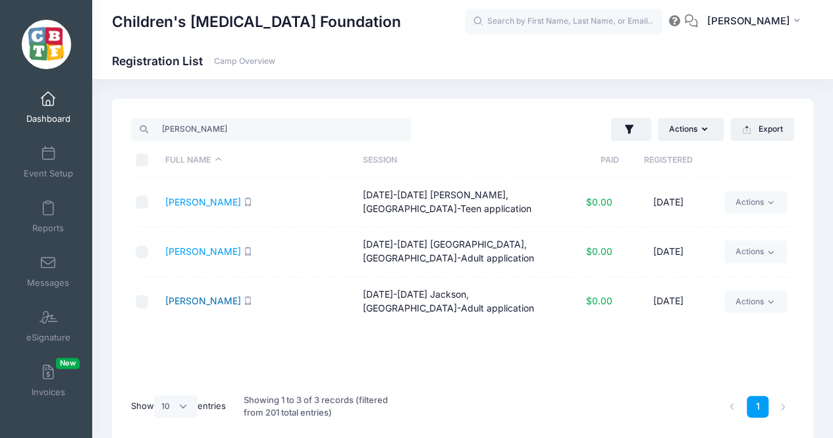
click at [223, 300] on link "Ousouljoglou, Emily" at bounding box center [203, 300] width 76 height 11
click at [281, 123] on input "emily" at bounding box center [271, 129] width 280 height 22
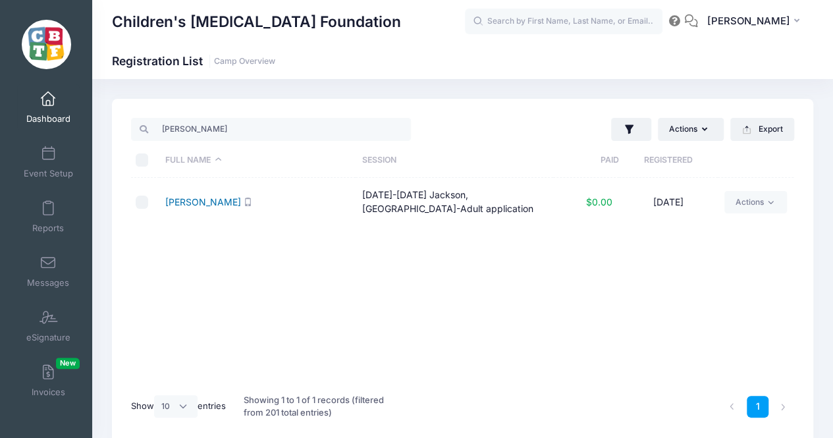
click at [195, 200] on link "Murphy, Kate" at bounding box center [203, 201] width 76 height 11
click at [233, 134] on input "kate" at bounding box center [271, 129] width 280 height 22
click at [196, 203] on link "Rosecrans, Jiry" at bounding box center [198, 201] width 66 height 11
click at [262, 138] on input "jiry" at bounding box center [271, 129] width 280 height 22
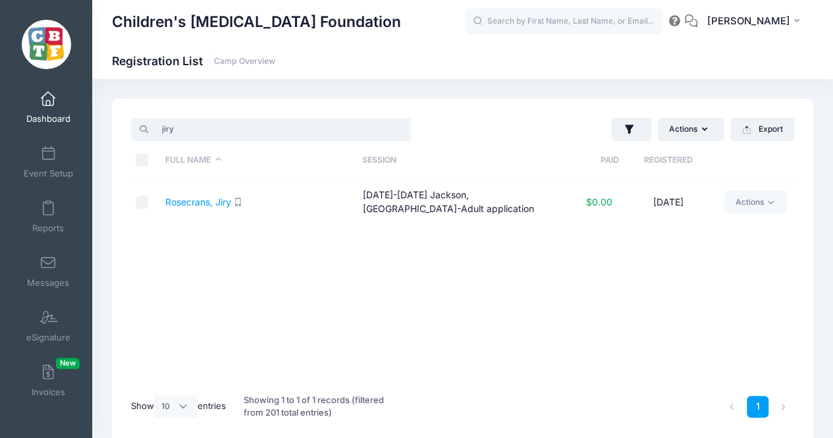
click at [262, 138] on input "jiry" at bounding box center [271, 129] width 280 height 22
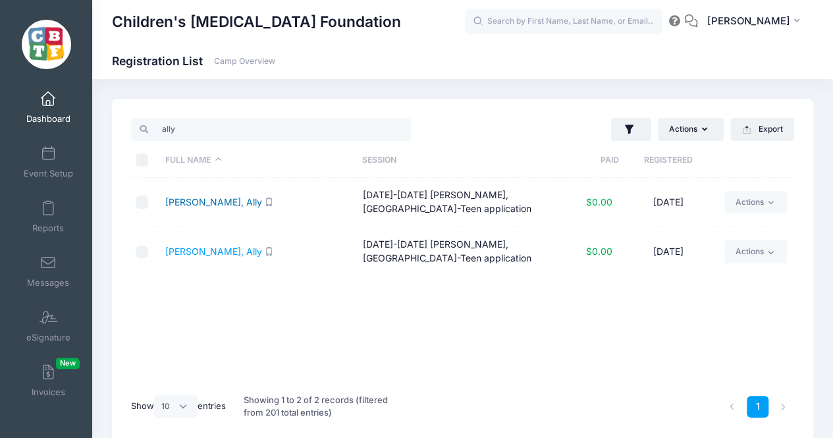
click at [213, 200] on link "Hennessey, Ally" at bounding box center [213, 201] width 97 height 11
click at [267, 121] on input "ally" at bounding box center [271, 129] width 280 height 22
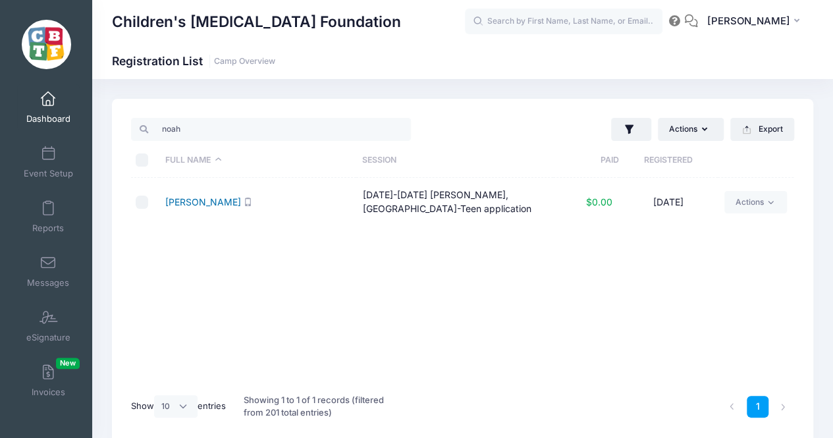
click at [212, 201] on link "Weinstein, Noah" at bounding box center [203, 201] width 76 height 11
click at [209, 128] on input "noah" at bounding box center [271, 129] width 280 height 22
click at [223, 197] on link "SantaAnna, Ashley" at bounding box center [203, 201] width 76 height 11
click at [211, 201] on link "SantaAnna, Ashley" at bounding box center [203, 201] width 76 height 11
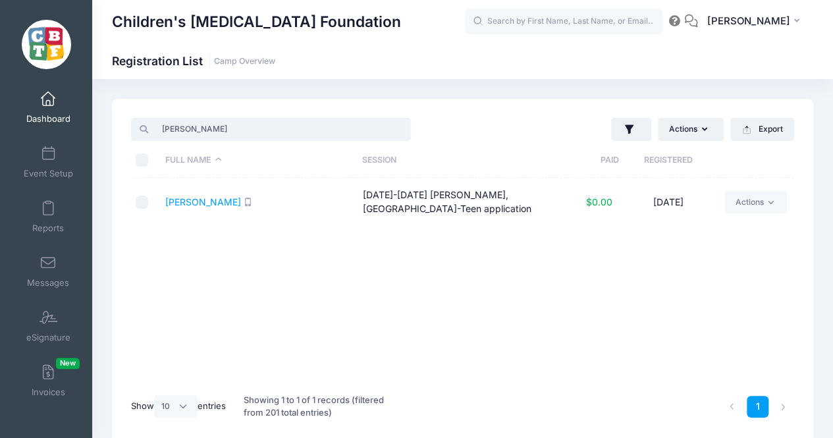
click at [204, 130] on input "ashley" at bounding box center [271, 129] width 280 height 22
click at [205, 200] on link "Schneider, Kaillyn" at bounding box center [219, 201] width 109 height 11
click at [258, 125] on input "kail" at bounding box center [271, 129] width 280 height 22
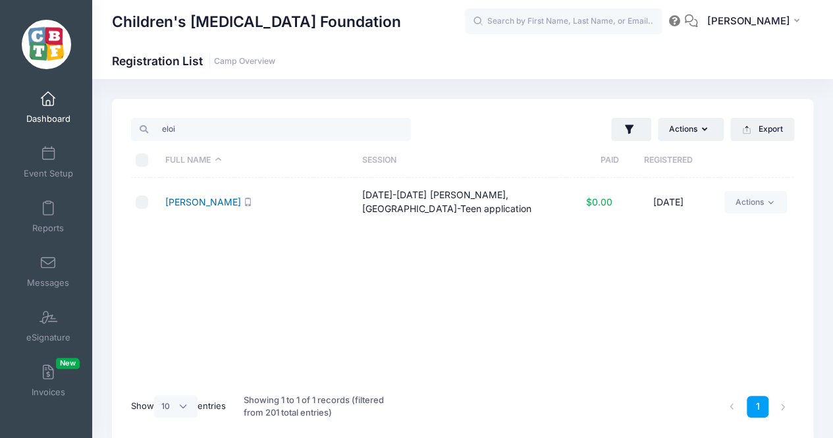
click at [209, 204] on link "Mahoney, Eloise" at bounding box center [203, 201] width 76 height 11
click at [258, 131] on input "eloi" at bounding box center [271, 129] width 280 height 22
click at [199, 201] on link "Bowers, Patrick" at bounding box center [203, 201] width 76 height 11
click at [252, 131] on input "patri" at bounding box center [271, 129] width 280 height 22
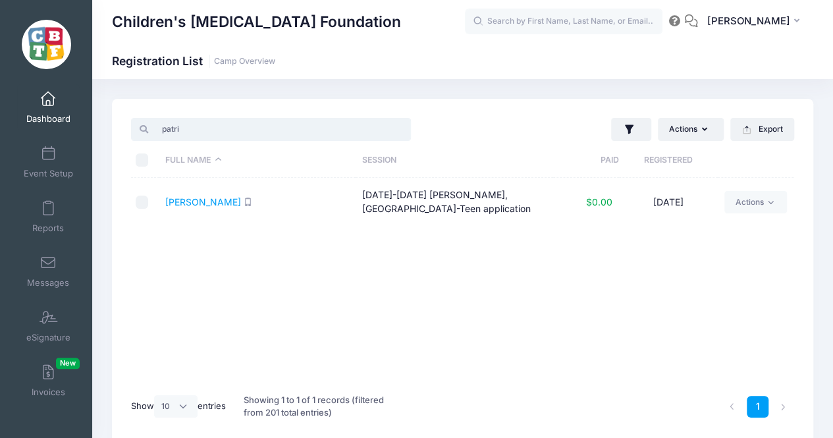
click at [252, 131] on input "patri" at bounding box center [271, 129] width 280 height 22
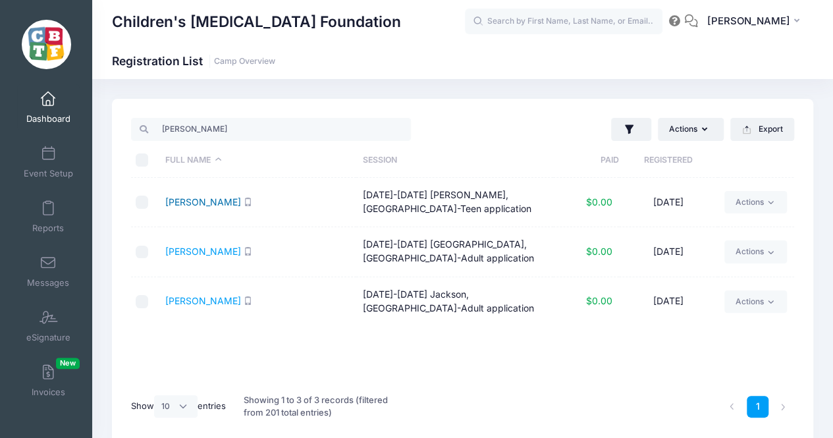
click at [203, 202] on link "Harbison, Emily" at bounding box center [203, 201] width 76 height 11
click at [283, 118] on input "emily" at bounding box center [271, 129] width 280 height 22
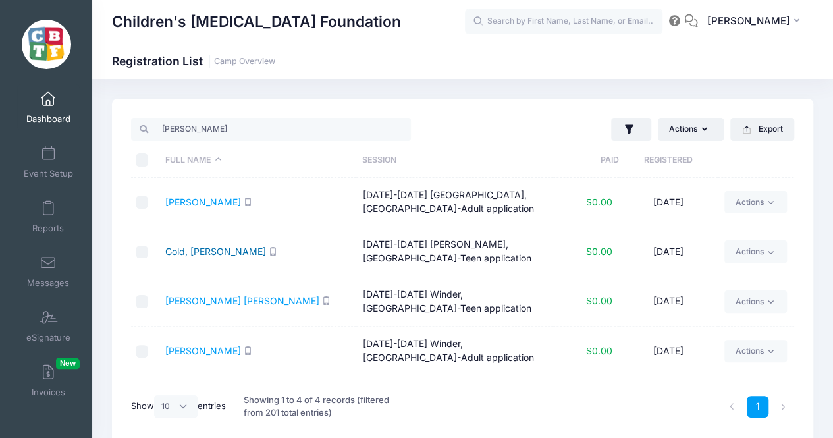
click at [202, 252] on link "Gold, Elijah" at bounding box center [215, 251] width 101 height 11
click at [262, 132] on input "eli" at bounding box center [271, 129] width 280 height 22
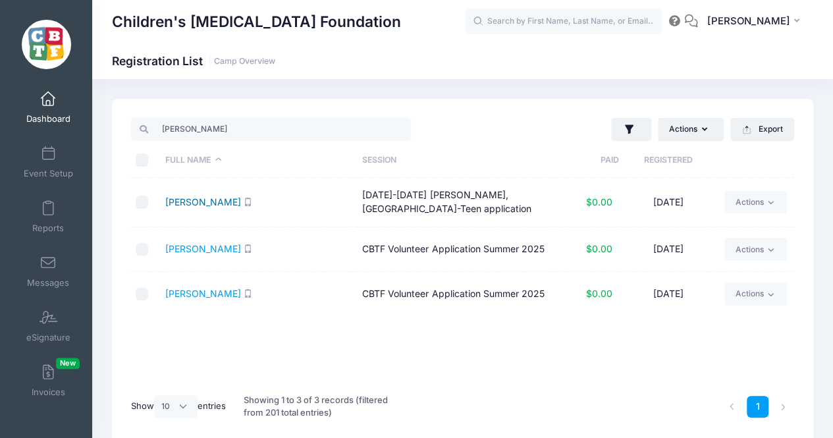
click at [211, 201] on link "Patterson, Riley" at bounding box center [203, 201] width 76 height 11
click at [260, 131] on input "riley" at bounding box center [271, 129] width 280 height 22
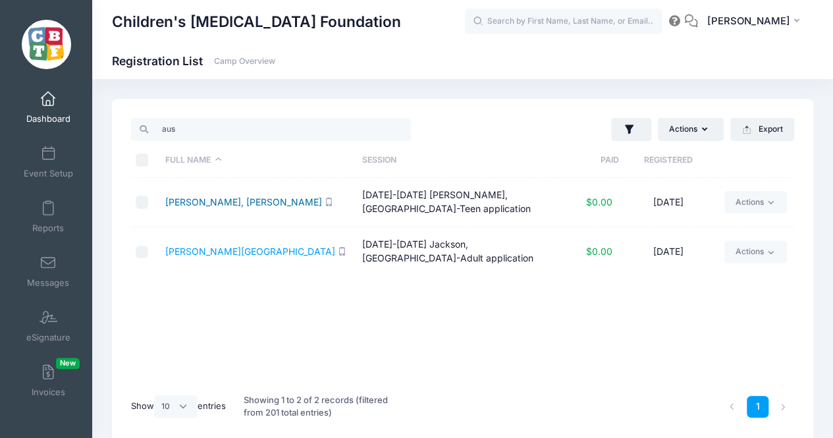
click at [233, 201] on link "Banegas Zavala, Austin" at bounding box center [243, 201] width 157 height 11
click at [244, 126] on input "aus" at bounding box center [271, 129] width 280 height 22
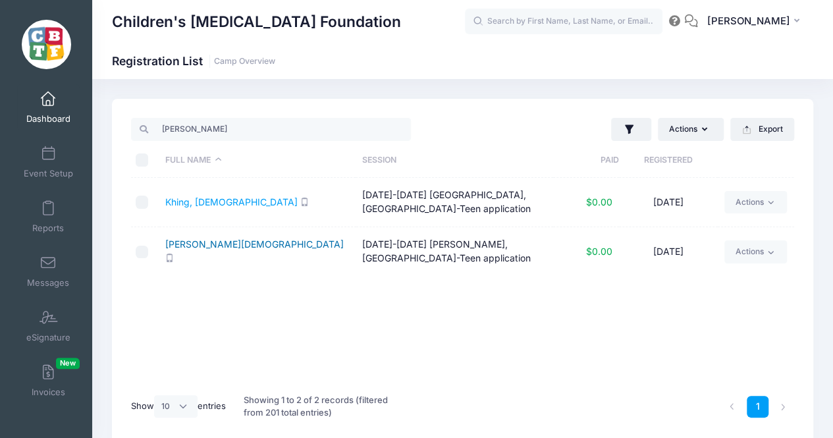
click at [203, 250] on link "Reichl, Christian" at bounding box center [254, 243] width 179 height 11
click at [245, 119] on input "chris" at bounding box center [271, 129] width 280 height 22
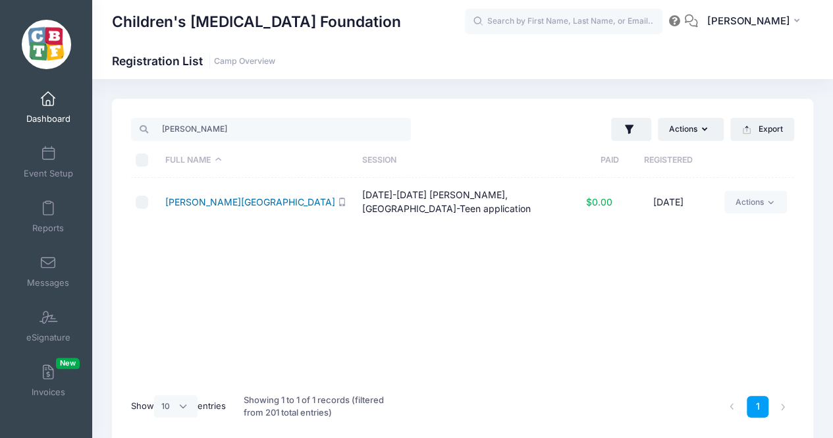
click at [194, 199] on link "West, Tyler" at bounding box center [250, 201] width 170 height 11
click at [261, 134] on input "tyler" at bounding box center [271, 129] width 280 height 22
click at [192, 202] on link "Garcia, Jayda" at bounding box center [203, 201] width 76 height 11
click at [233, 111] on div "jayda Actions Assign Labels Send Email Send SMS Send Payment Reminder Send Docu…" at bounding box center [463, 272] width 702 height 346
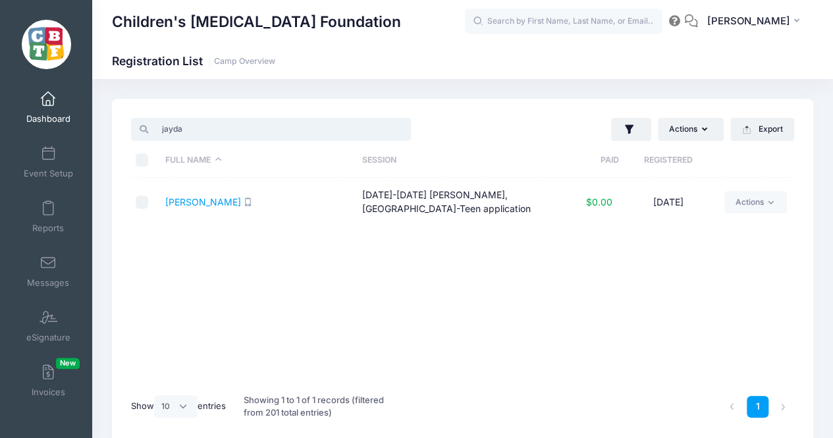
click at [237, 128] on input "jayda" at bounding box center [271, 129] width 280 height 22
click at [221, 204] on link "Fredericks, Layla" at bounding box center [203, 201] width 76 height 11
click at [244, 129] on input "layla" at bounding box center [271, 129] width 280 height 22
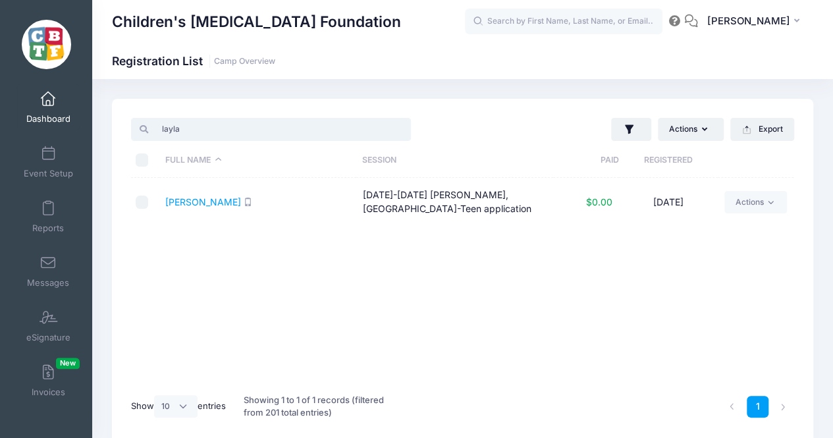
click at [244, 129] on input "layla" at bounding box center [271, 129] width 280 height 22
click at [235, 202] on link "Wickenheiser, Elyse" at bounding box center [203, 201] width 76 height 11
click at [209, 128] on input "wick" at bounding box center [271, 129] width 280 height 22
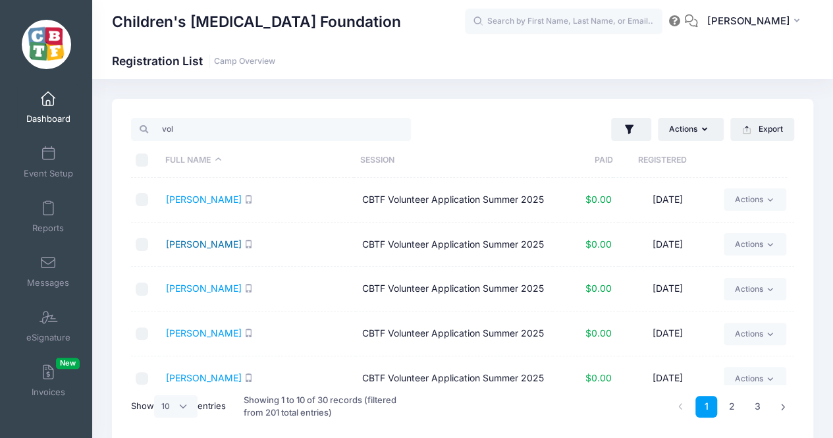
click at [196, 250] on link "Ashby, Lola" at bounding box center [204, 243] width 76 height 11
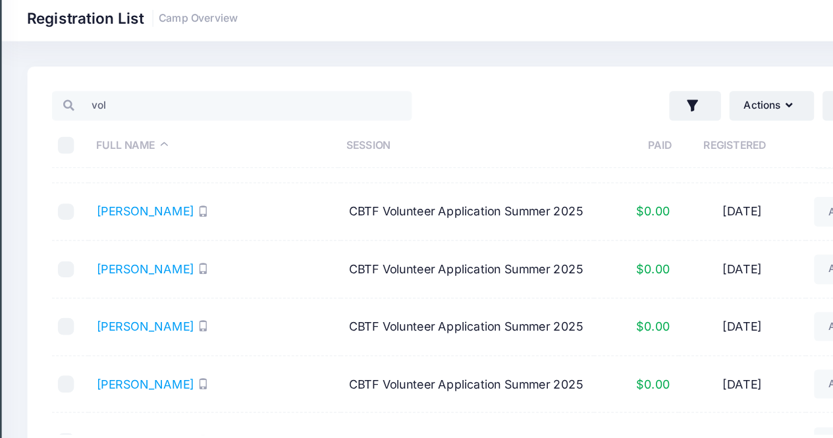
scroll to position [167, 0]
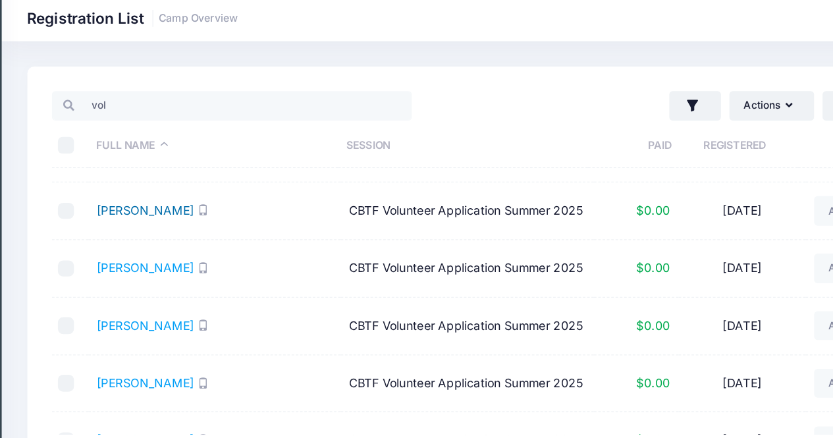
click at [211, 216] on link "Calvert, Rebecca" at bounding box center [204, 210] width 76 height 11
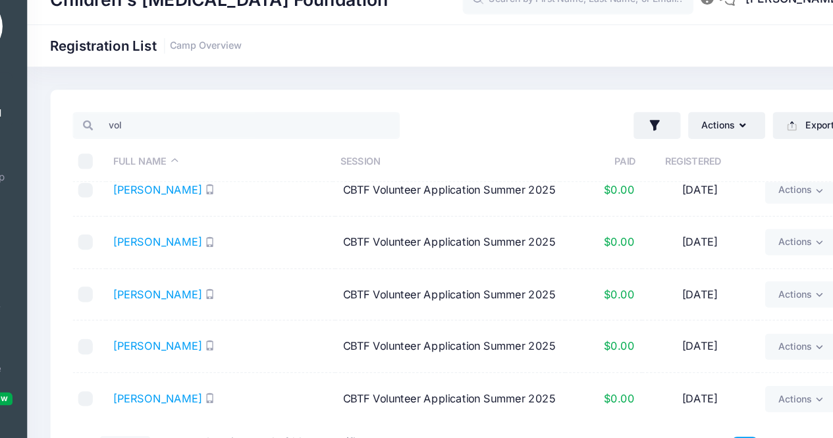
scroll to position [252, 0]
click at [206, 190] on link "Carrico, Carrie" at bounding box center [204, 184] width 76 height 11
click at [200, 235] on link "Carrico, Kaylee" at bounding box center [204, 228] width 76 height 11
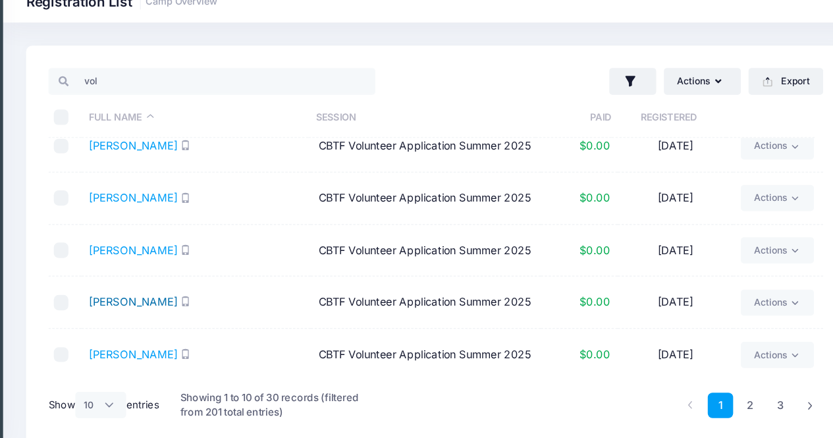
click at [206, 312] on link "Durff, Marylue" at bounding box center [204, 317] width 76 height 11
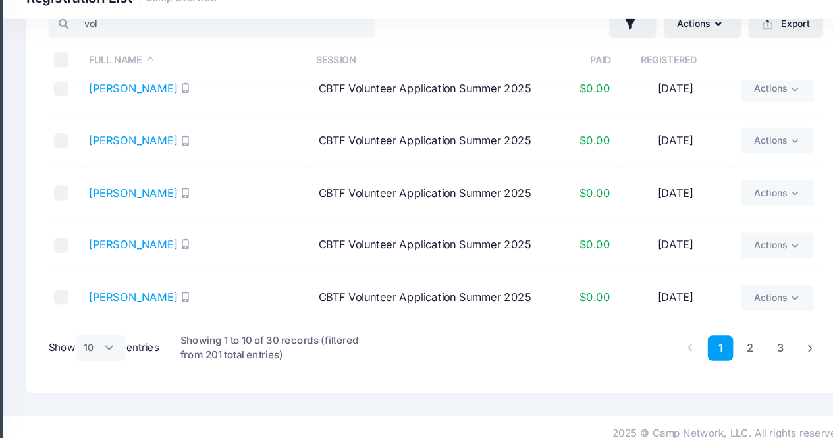
scroll to position [45, 0]
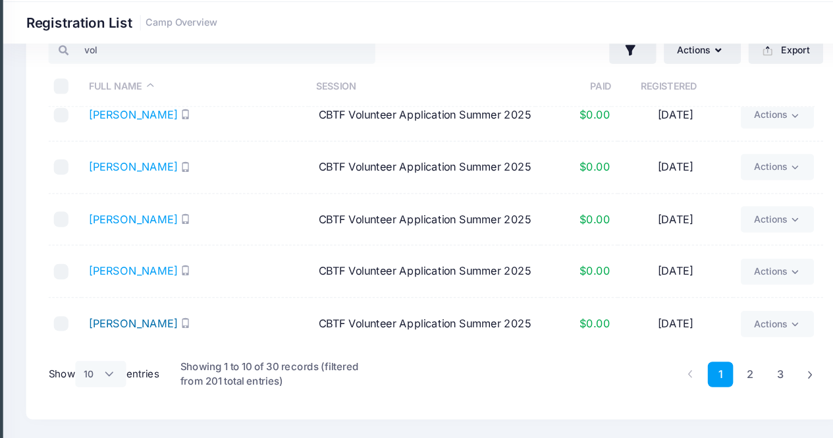
click at [206, 312] on link "Durff, Marylue" at bounding box center [204, 317] width 76 height 11
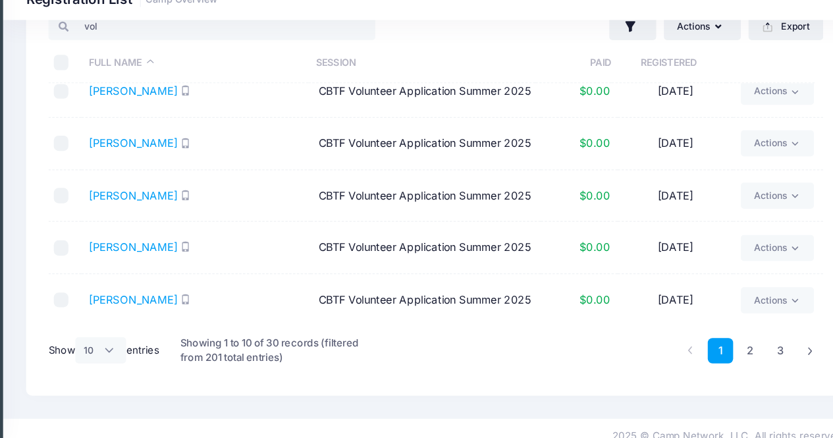
scroll to position [287, 0]
click at [733, 358] on link "2" at bounding box center [732, 362] width 22 height 22
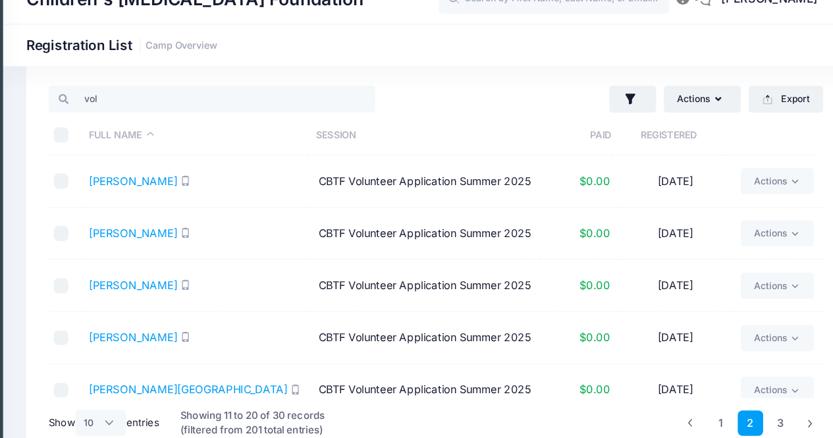
scroll to position [22, 0]
click at [225, 177] on link "Hammond, Tanya" at bounding box center [204, 176] width 76 height 11
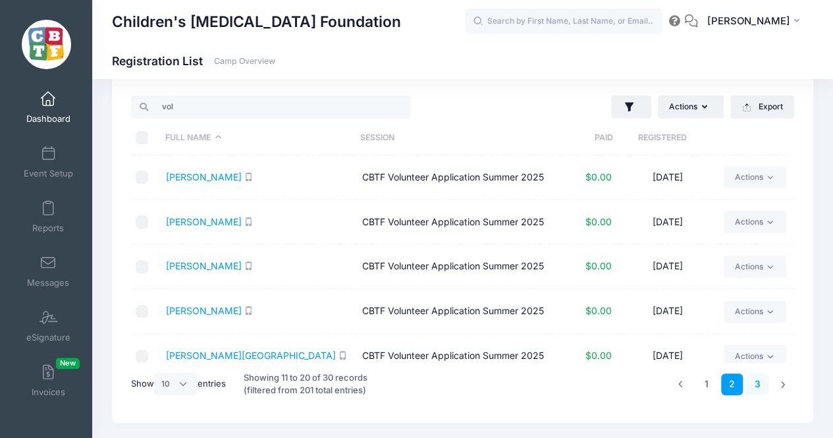
click at [762, 387] on link "3" at bounding box center [758, 385] width 22 height 22
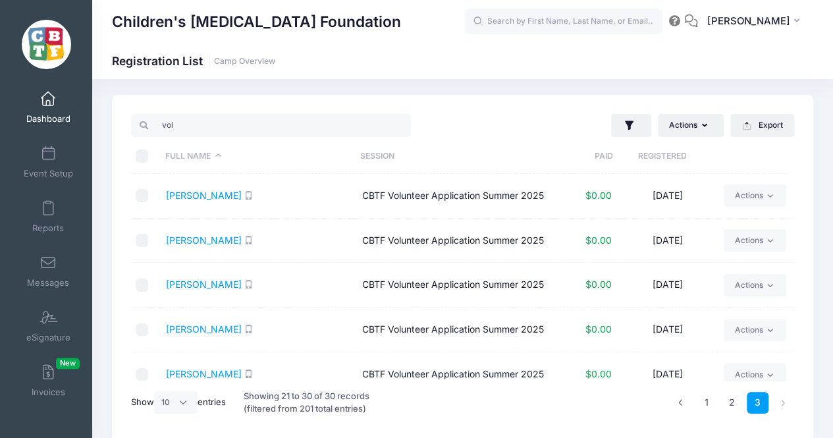
scroll to position [3, 0]
click at [196, 197] on link "Lober, Rob" at bounding box center [204, 196] width 76 height 11
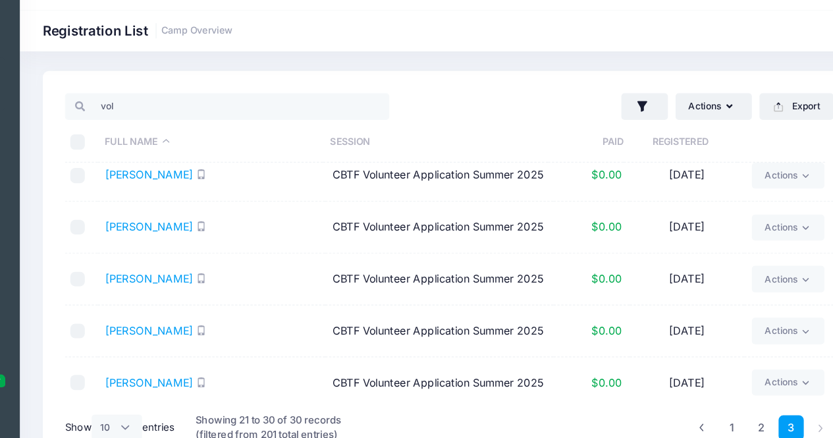
scroll to position [101, 0]
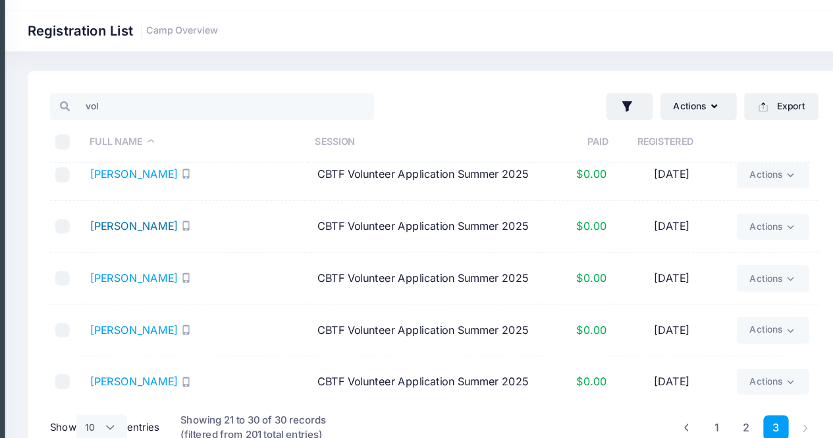
click at [208, 235] on link "Sickel, Lauren" at bounding box center [204, 229] width 76 height 11
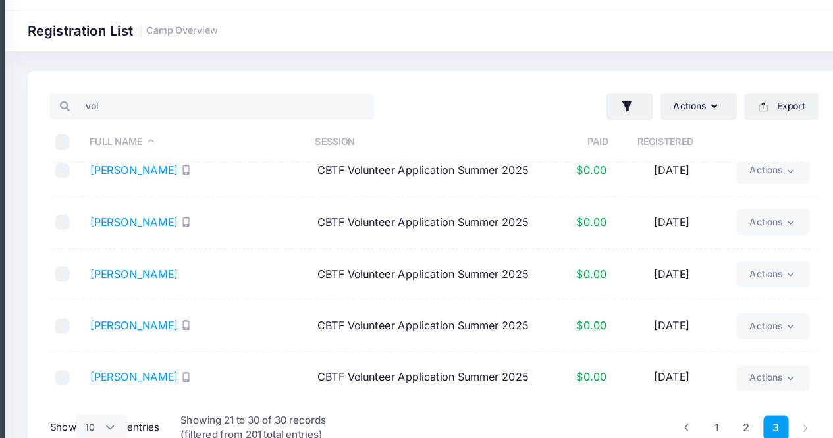
scroll to position [287, 0]
click at [209, 265] on link "Stewart, Kristin" at bounding box center [204, 270] width 76 height 11
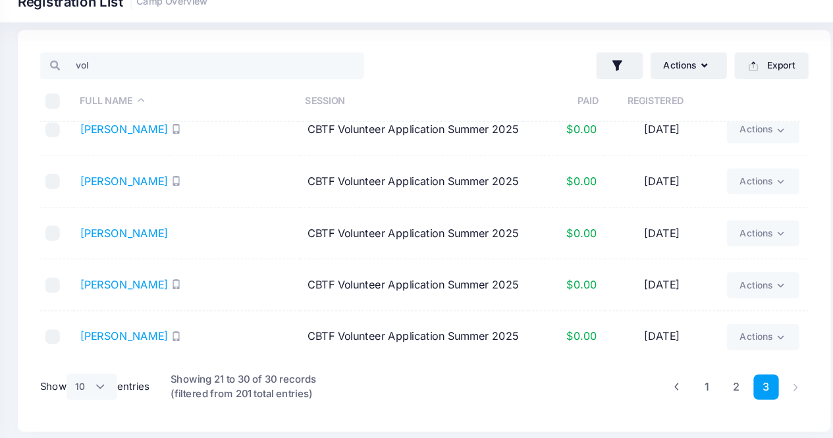
scroll to position [274, 0]
click at [275, 119] on input "vol" at bounding box center [271, 116] width 280 height 22
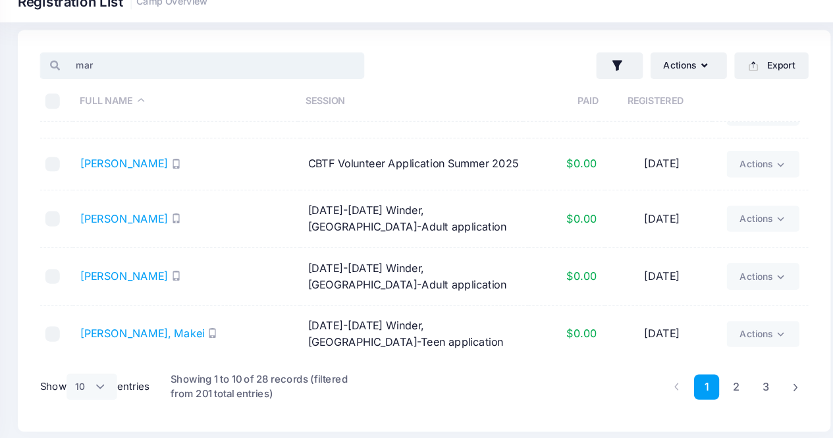
scroll to position [0, 0]
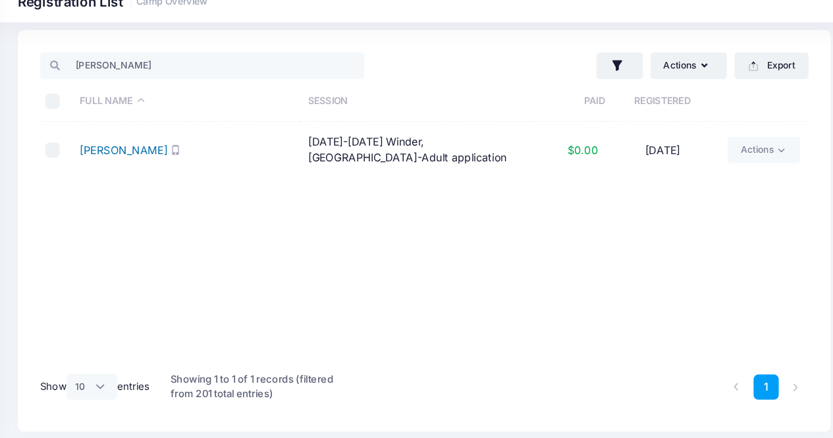
click at [192, 189] on link "[PERSON_NAME]" at bounding box center [203, 188] width 76 height 11
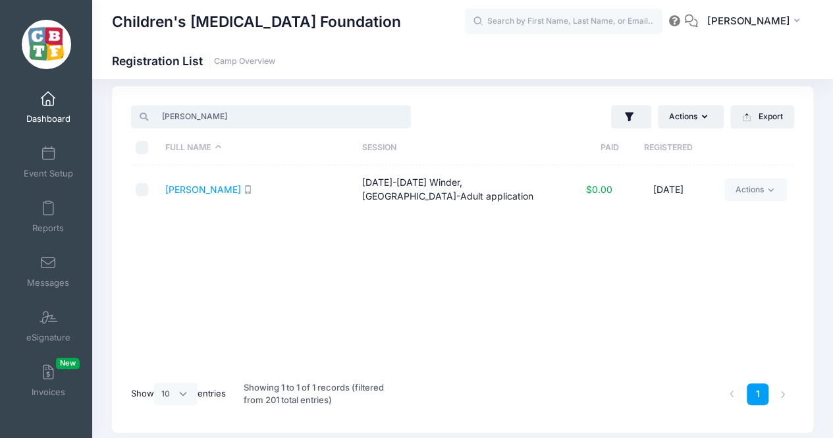
click at [231, 111] on input "marsh" at bounding box center [271, 116] width 280 height 22
type input "jer"
click at [232, 189] on link "McCarthy, Jeremiah" at bounding box center [203, 189] width 76 height 11
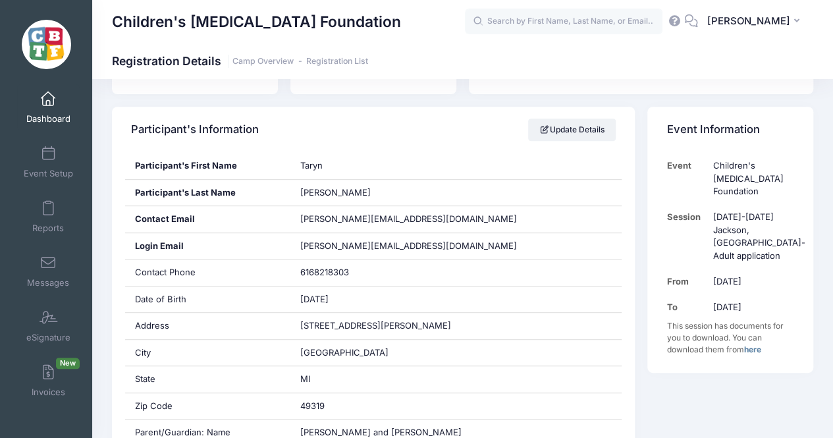
scroll to position [209, 0]
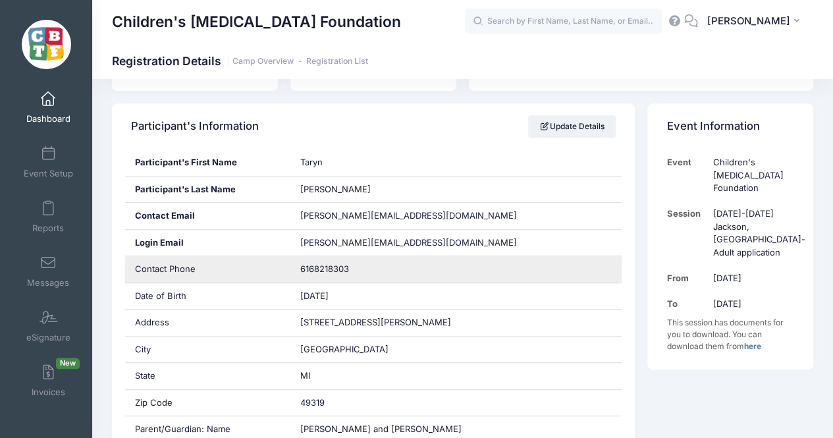
click at [331, 266] on span "6168218303" at bounding box center [324, 268] width 49 height 11
copy span "6168218303"
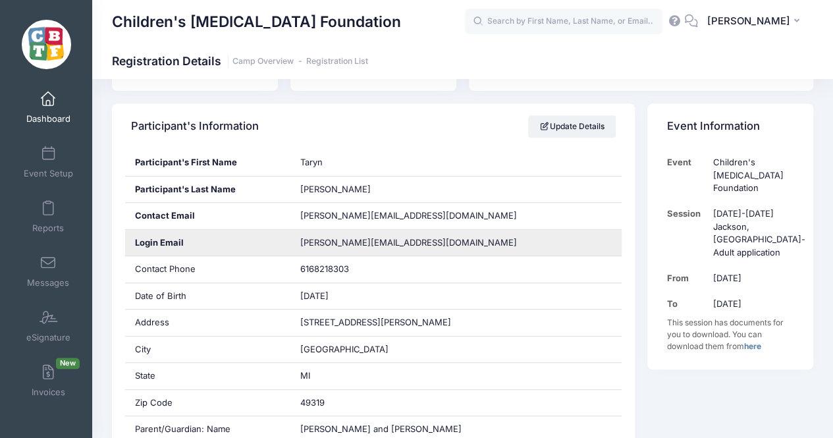
click at [378, 242] on span "[PERSON_NAME][EMAIL_ADDRESS][DOMAIN_NAME]" at bounding box center [408, 242] width 217 height 13
copy div "[PERSON_NAME][EMAIL_ADDRESS][DOMAIN_NAME]"
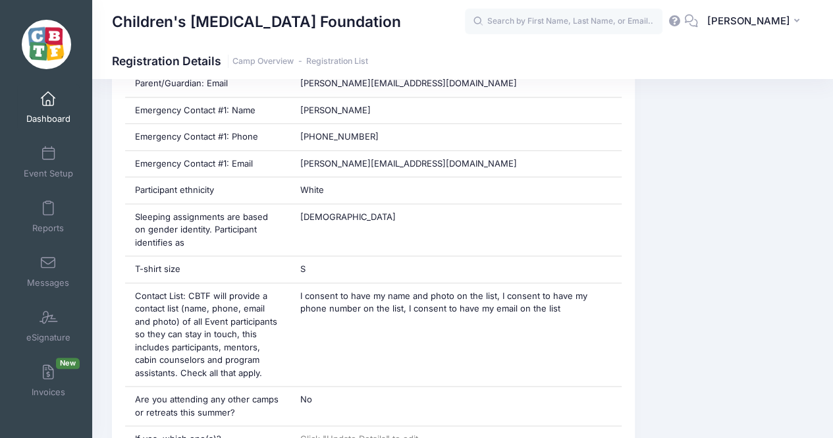
scroll to position [609, 0]
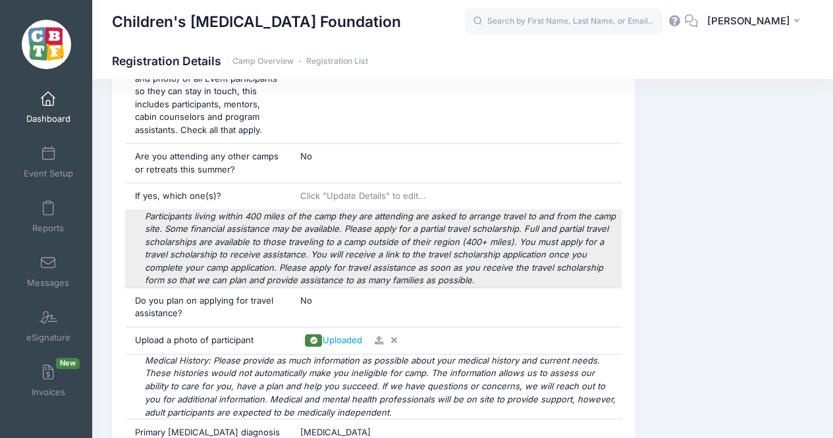
scroll to position [852, 0]
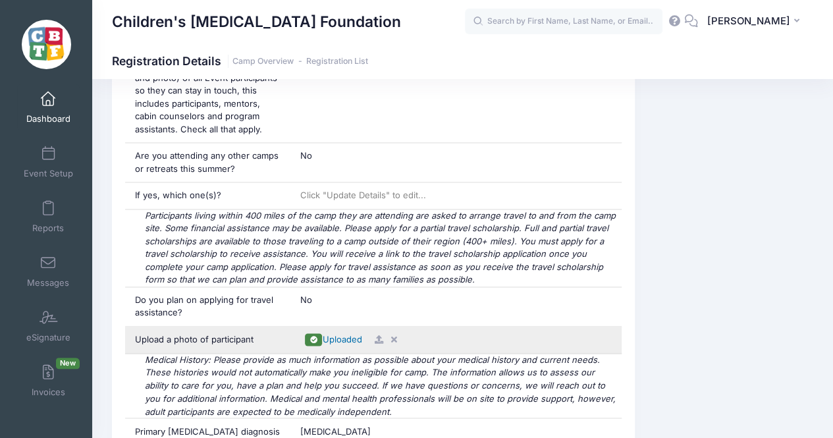
click at [327, 334] on span "Uploaded" at bounding box center [342, 339] width 40 height 11
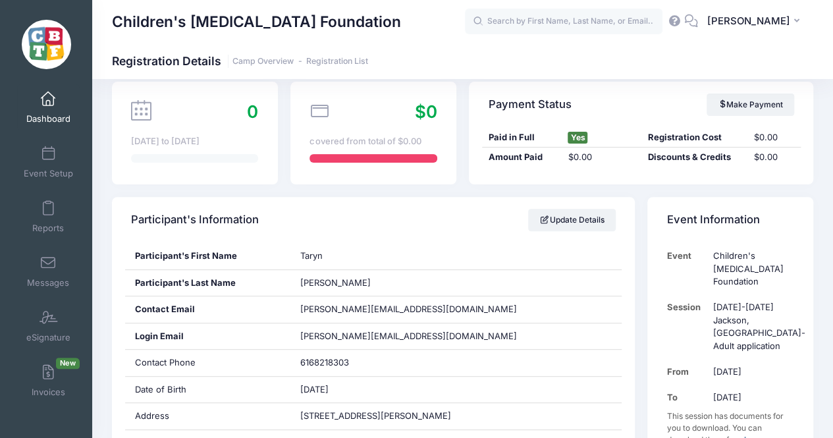
scroll to position [0, 0]
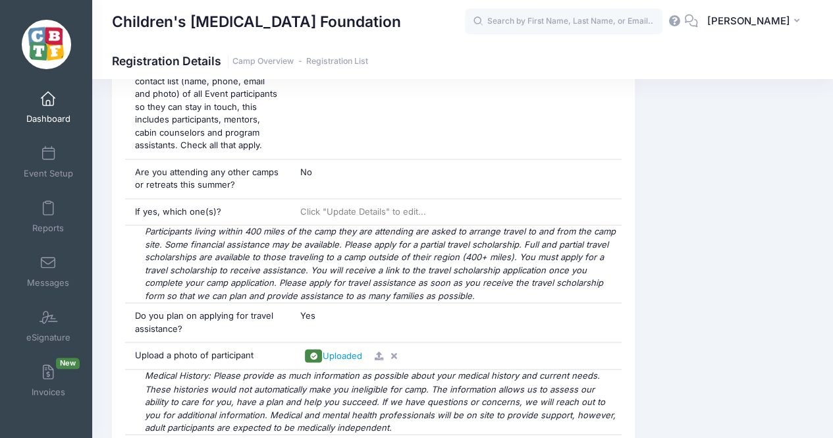
scroll to position [877, 0]
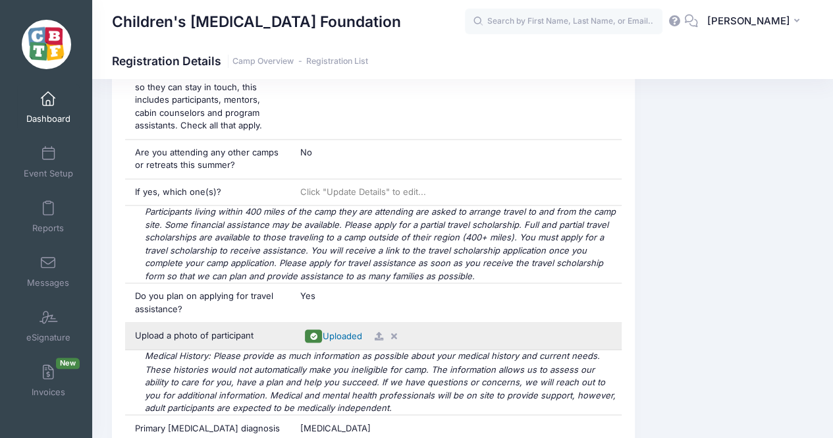
click at [348, 331] on span "Uploaded" at bounding box center [342, 336] width 40 height 11
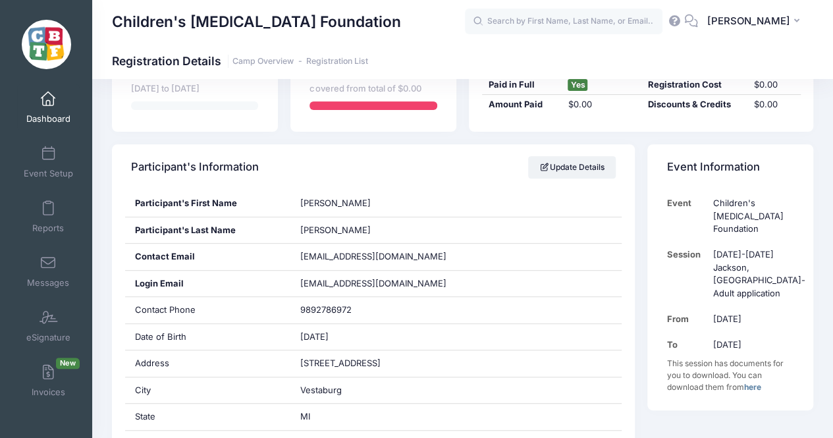
scroll to position [169, 0]
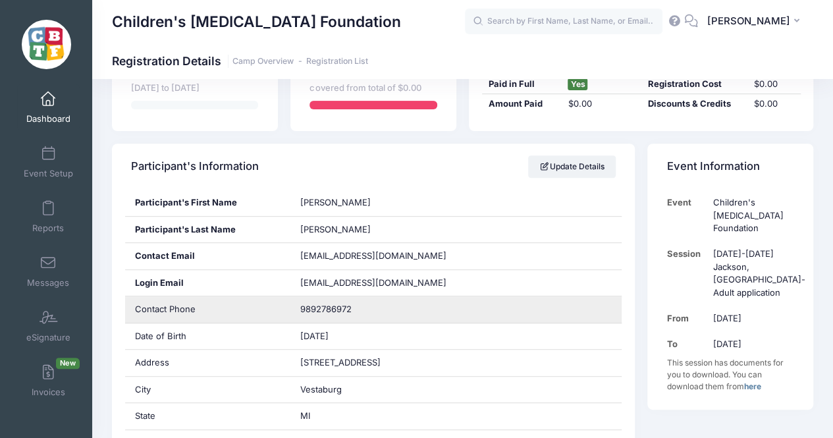
click at [324, 304] on span "9892786972" at bounding box center [325, 309] width 51 height 11
copy div "9892786972"
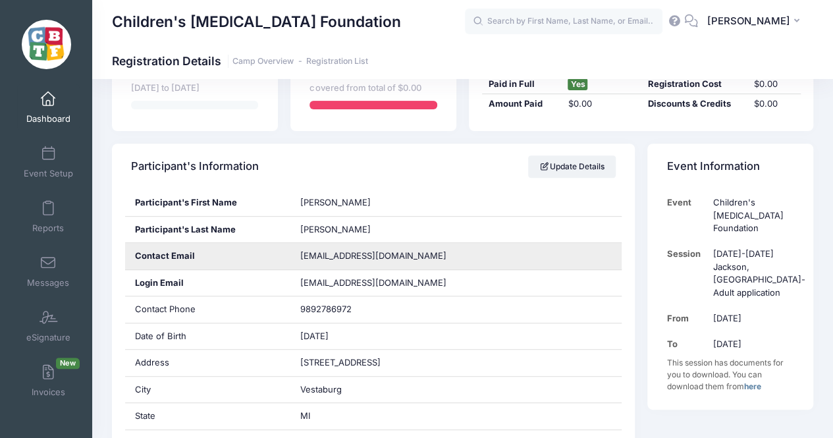
click at [329, 254] on span "[EMAIL_ADDRESS][DOMAIN_NAME]" at bounding box center [373, 255] width 146 height 11
click at [329, 254] on span "nbuck374@gmail.com" at bounding box center [373, 255] width 146 height 11
copy div "nbuck374@gmail.com"
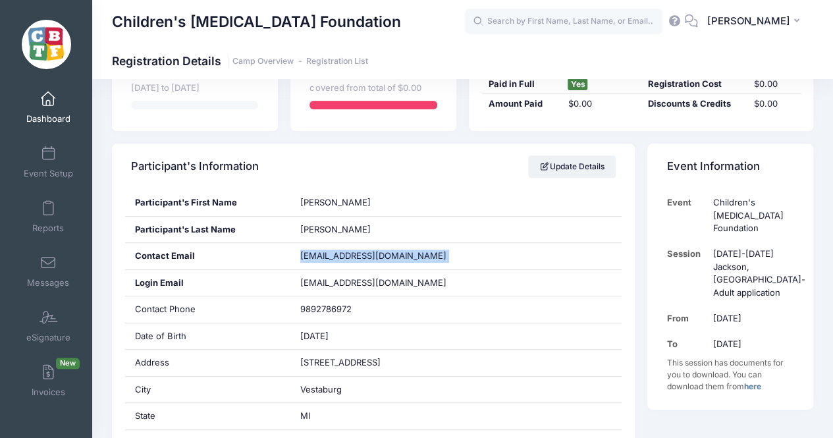
scroll to position [0, 0]
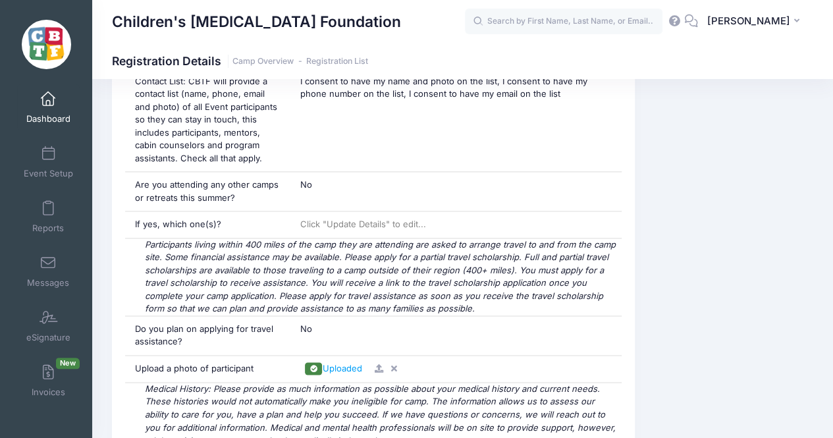
scroll to position [996, 0]
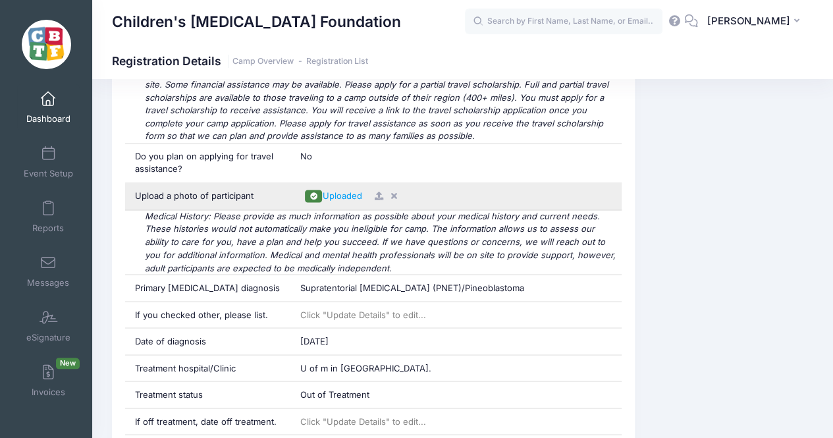
click at [341, 196] on div "Uploaded" at bounding box center [456, 196] width 312 height 13
click at [344, 190] on span "Uploaded" at bounding box center [342, 195] width 40 height 11
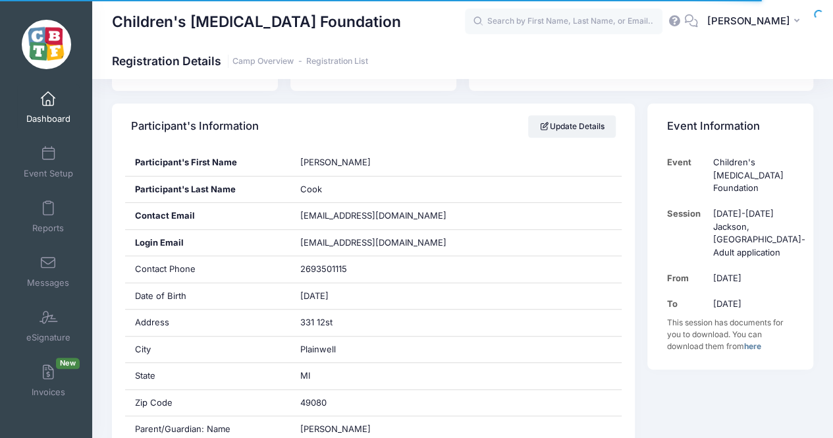
scroll to position [211, 0]
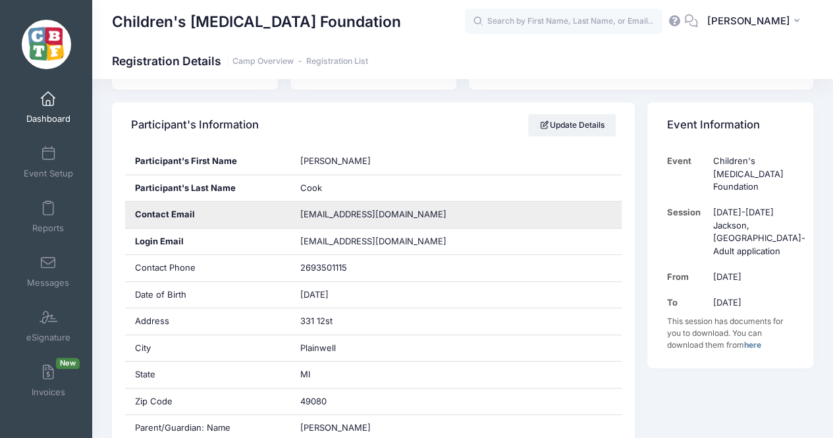
click at [343, 210] on span "[EMAIL_ADDRESS][DOMAIN_NAME]" at bounding box center [373, 214] width 146 height 11
copy div "[EMAIL_ADDRESS][DOMAIN_NAME]"
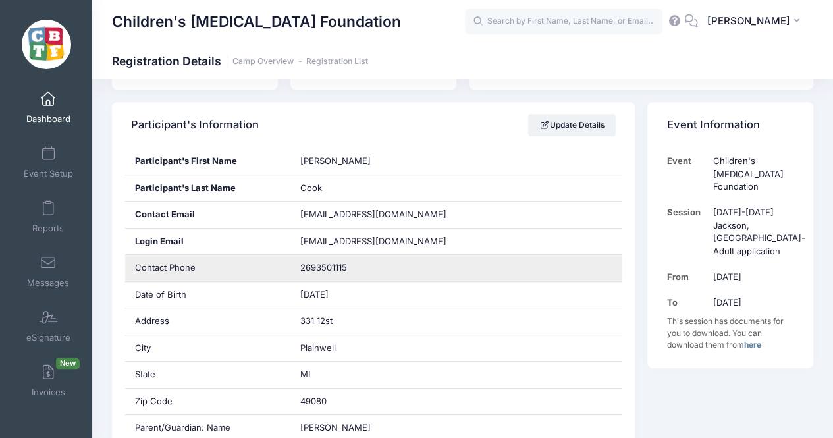
click at [327, 265] on span "2693501115" at bounding box center [323, 267] width 47 height 11
copy div "2693501115"
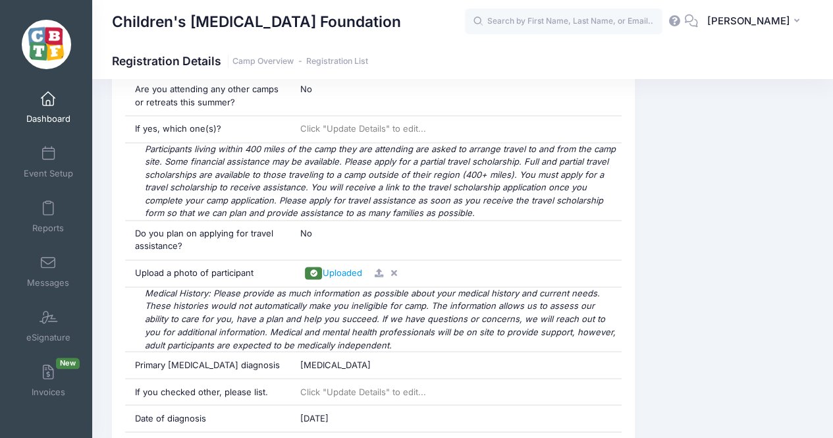
scroll to position [955, 0]
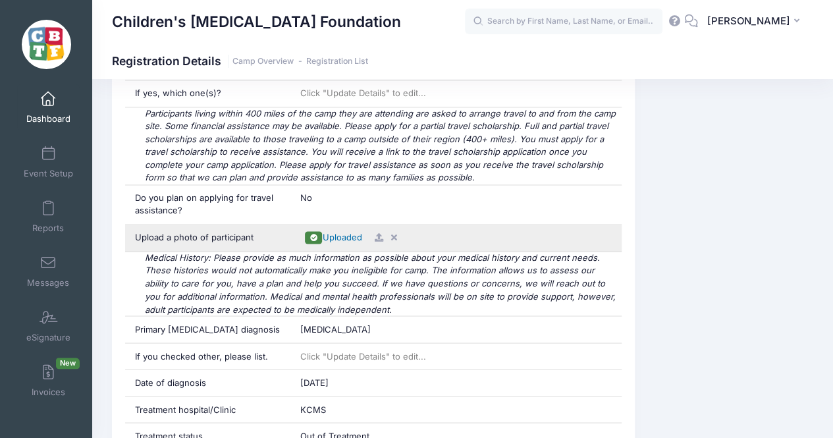
click at [346, 232] on span "Uploaded" at bounding box center [342, 237] width 40 height 11
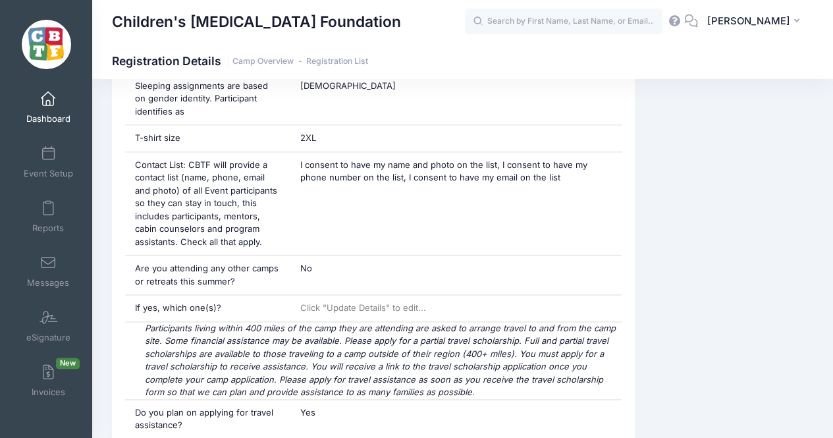
scroll to position [951, 0]
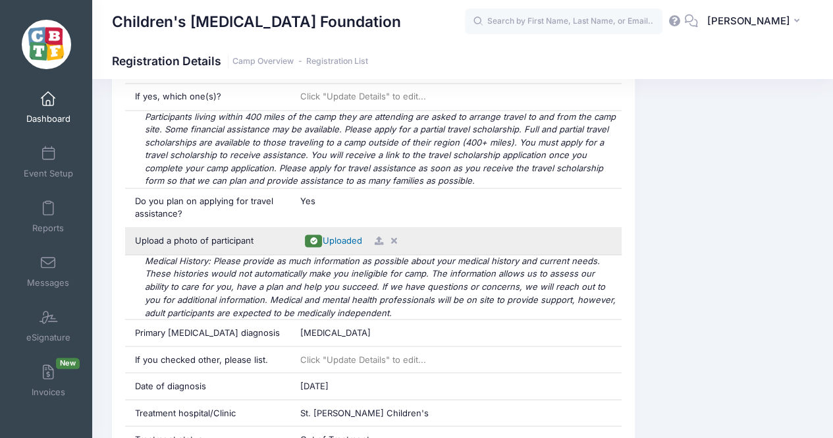
click at [341, 236] on span "Uploaded" at bounding box center [342, 240] width 40 height 11
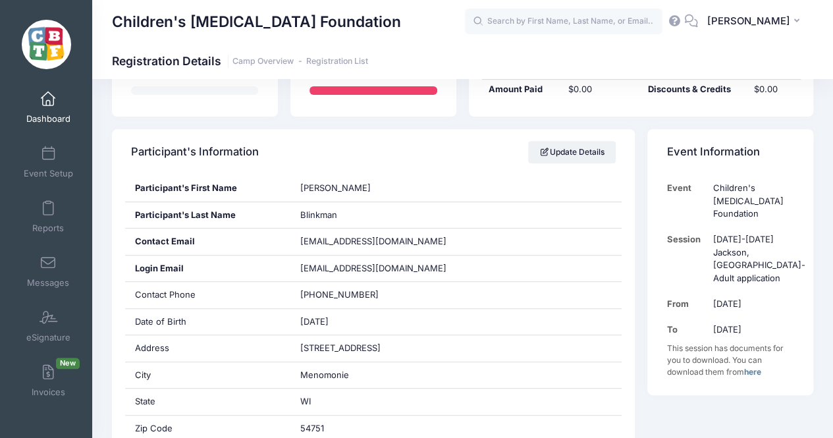
scroll to position [146, 0]
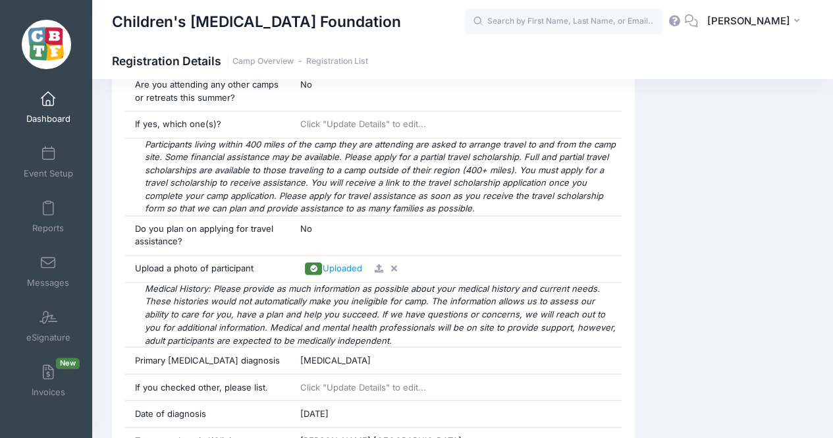
scroll to position [924, 0]
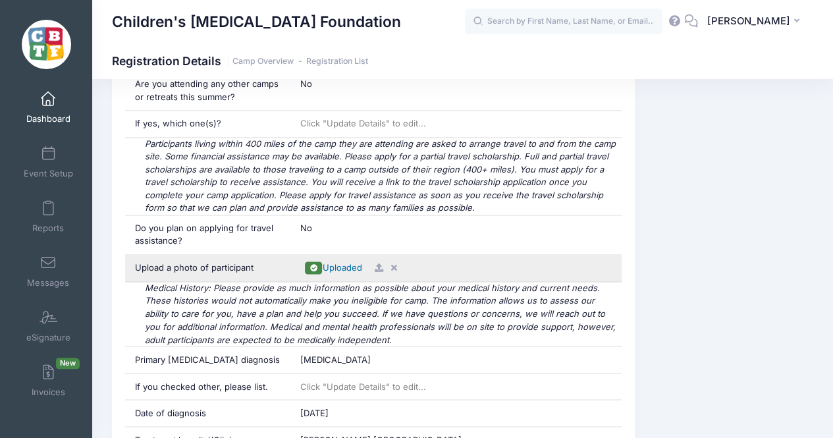
click at [350, 262] on span "Uploaded" at bounding box center [342, 267] width 40 height 11
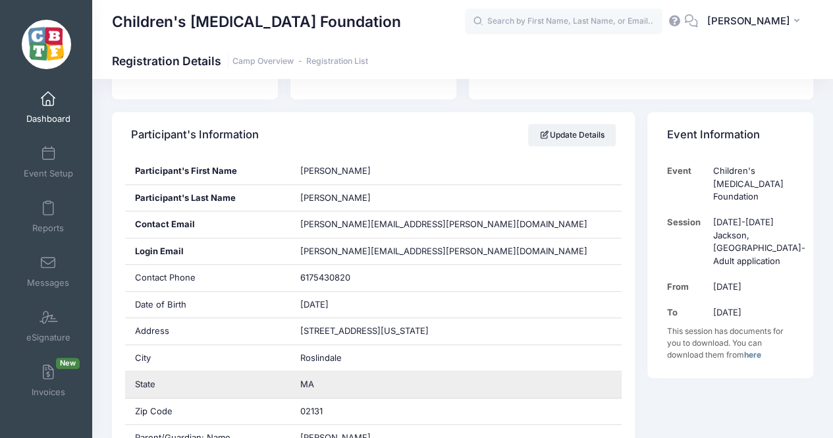
scroll to position [200, 0]
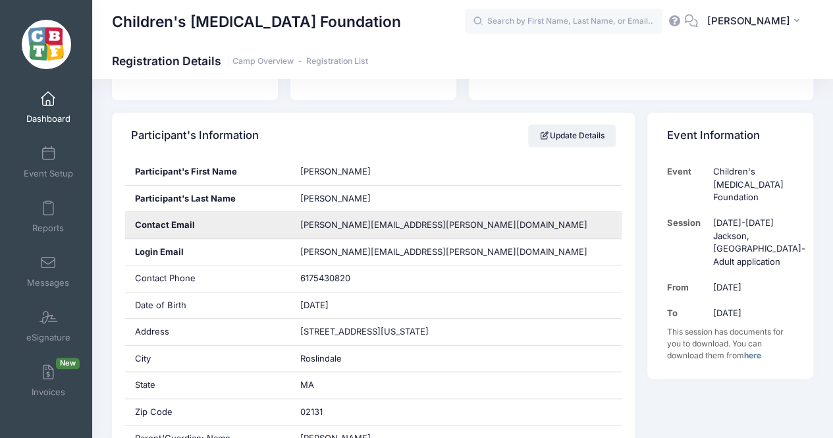
click at [375, 223] on span "[PERSON_NAME][EMAIL_ADDRESS][PERSON_NAME][DOMAIN_NAME]" at bounding box center [443, 224] width 287 height 11
copy div "bernard.manning@yahoo.com"
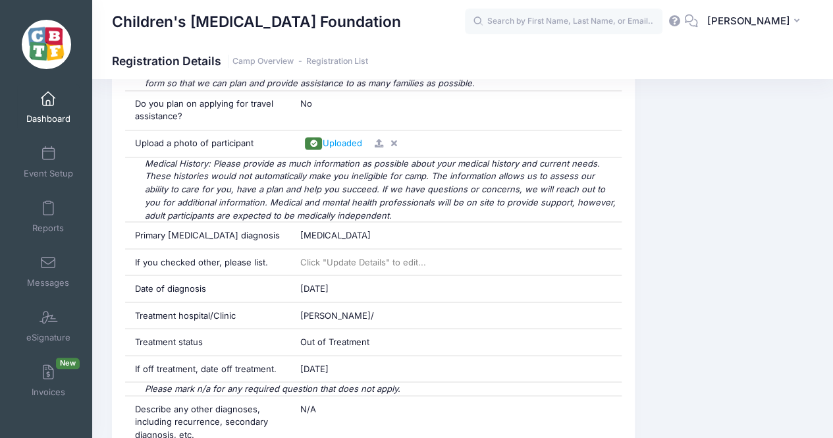
scroll to position [1062, 0]
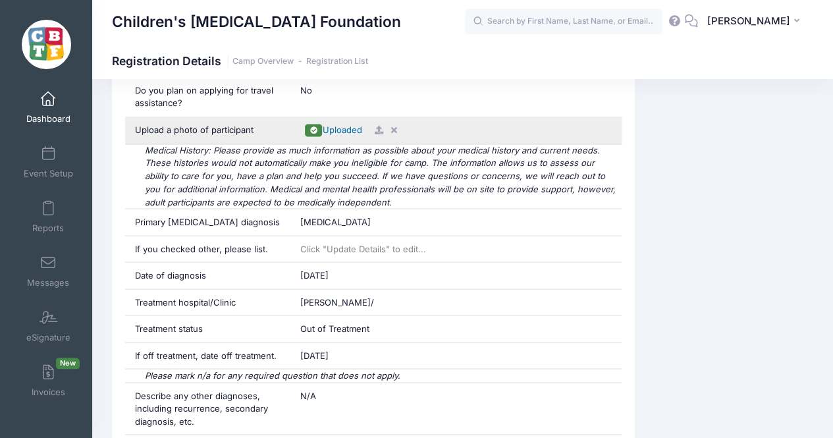
click at [345, 125] on span "Uploaded" at bounding box center [342, 130] width 40 height 11
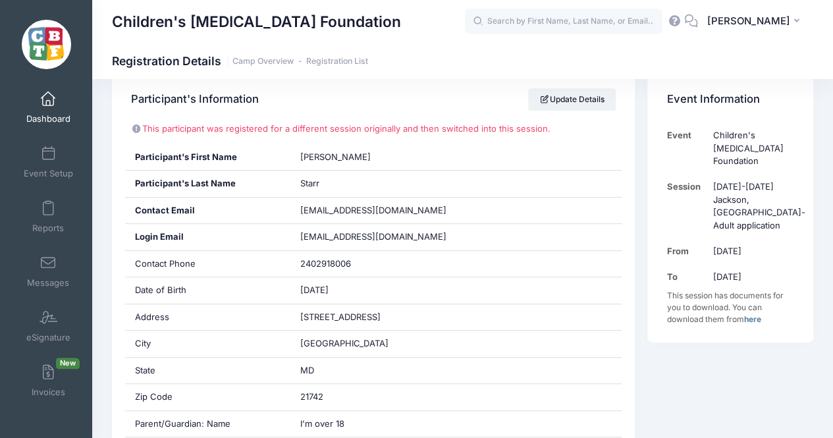
scroll to position [219, 0]
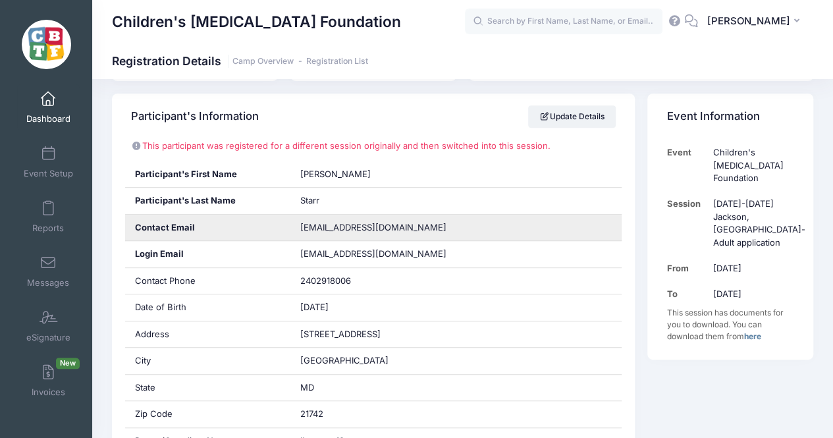
click at [357, 225] on span "char.starr99@gmail.com" at bounding box center [373, 227] width 146 height 11
copy div "char.starr99@gmail.com"
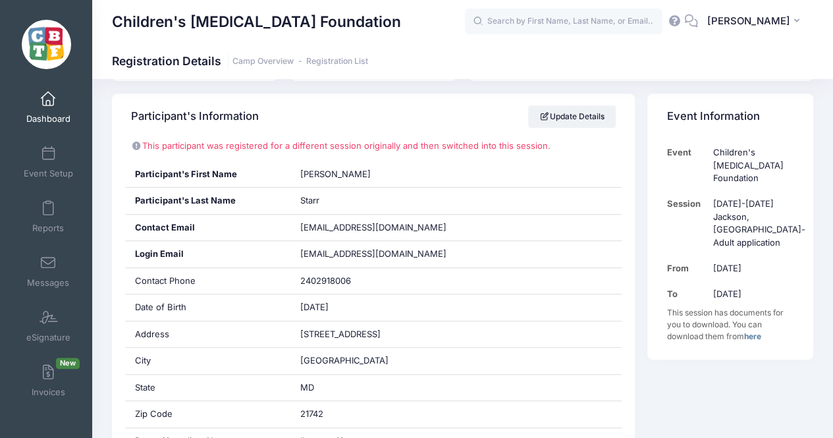
click at [327, 114] on div "Participant's Information Update Details" at bounding box center [373, 117] width 523 height 46
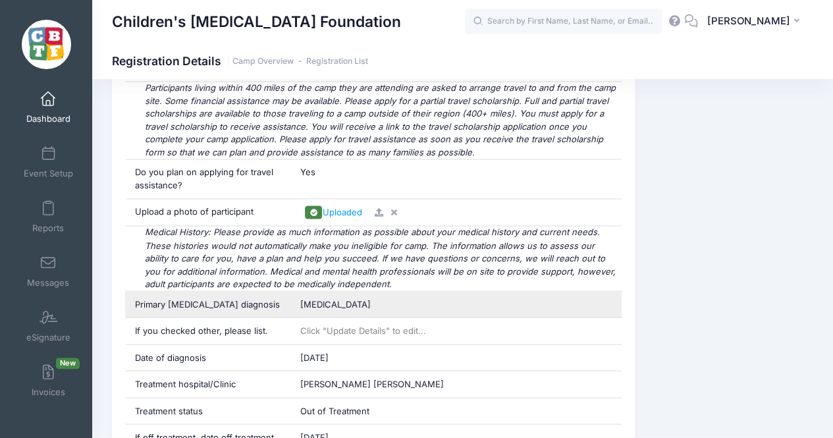
scroll to position [994, 0]
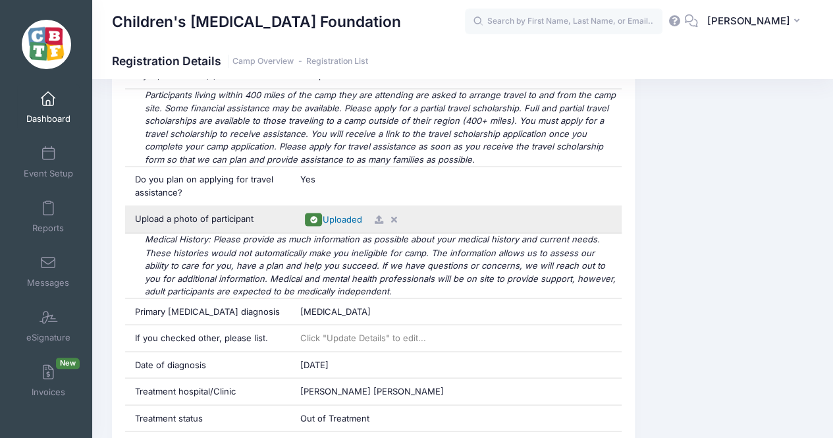
click at [340, 214] on span "Uploaded" at bounding box center [342, 219] width 40 height 11
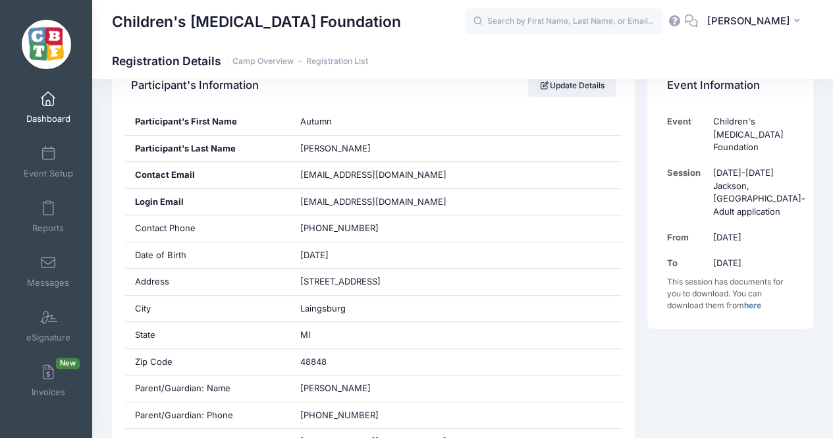
scroll to position [186, 0]
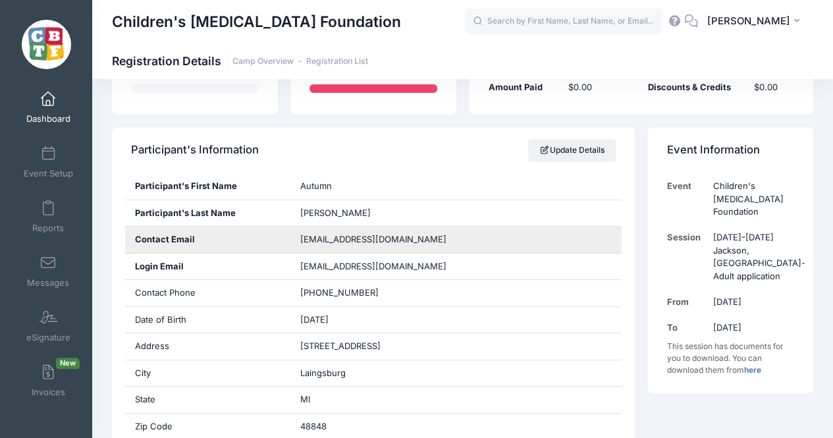
click at [331, 237] on span "[EMAIL_ADDRESS][DOMAIN_NAME]" at bounding box center [373, 239] width 146 height 11
copy div "[EMAIL_ADDRESS][DOMAIN_NAME]"
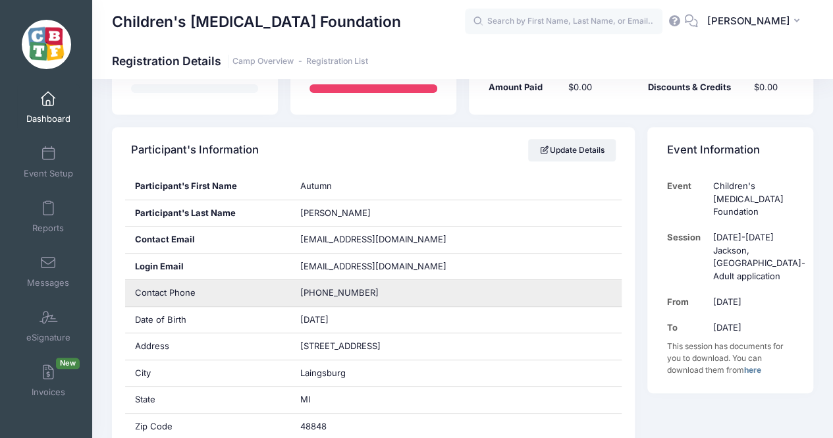
click at [337, 288] on span "[PHONE_NUMBER]" at bounding box center [339, 292] width 78 height 11
copy div "[PHONE_NUMBER]"
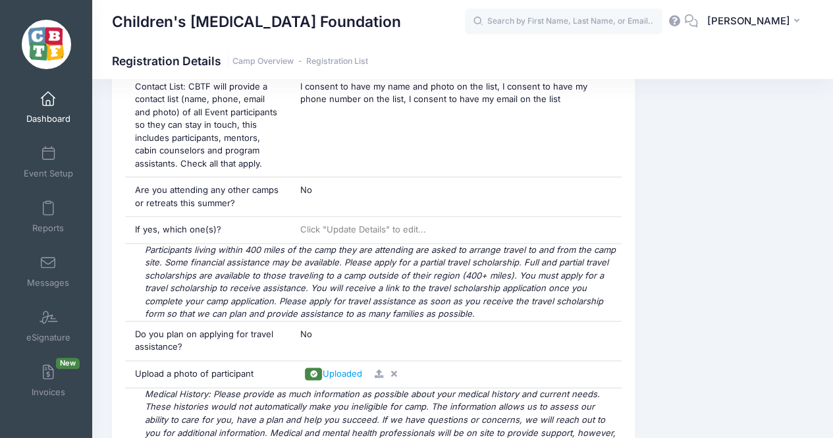
scroll to position [871, 0]
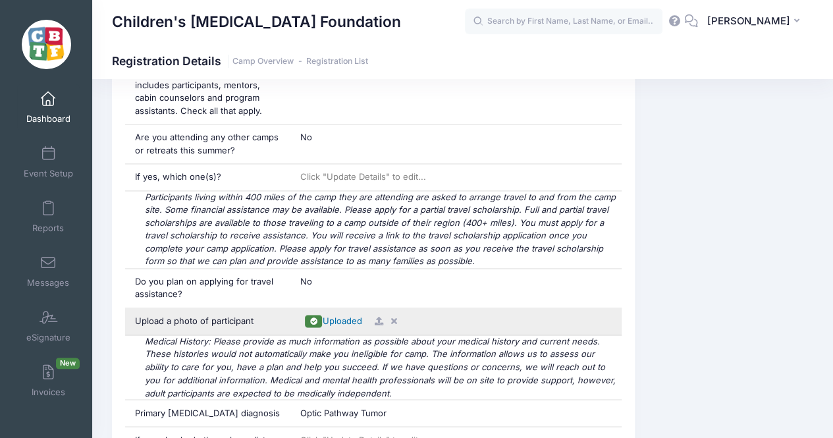
click at [345, 316] on span "Uploaded" at bounding box center [342, 321] width 40 height 11
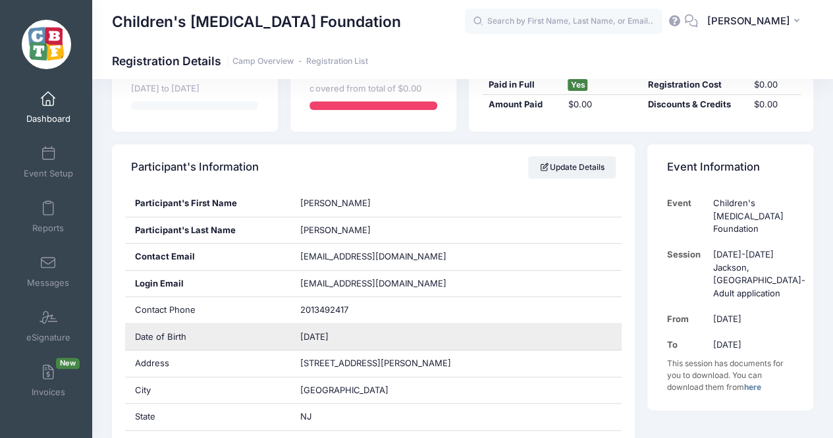
scroll to position [155, 0]
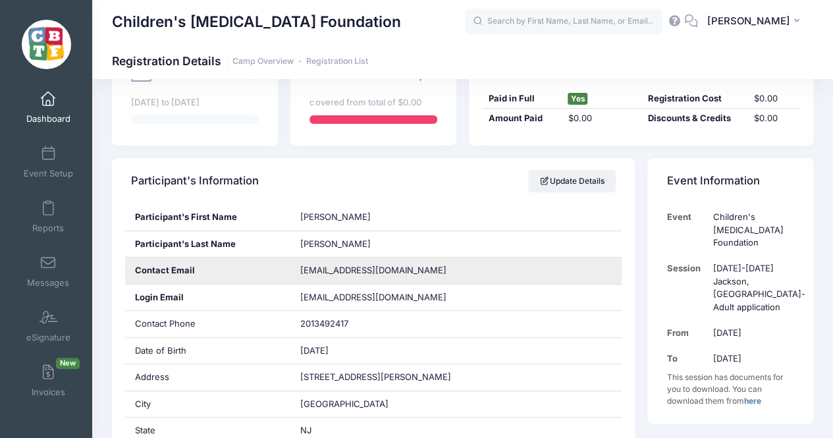
click at [344, 271] on span "[EMAIL_ADDRESS][DOMAIN_NAME]" at bounding box center [373, 270] width 146 height 11
click at [344, 271] on span "lucianaleeman81@gmail.com" at bounding box center [373, 270] width 146 height 11
copy div "lucianaleeman81@gmail.com"
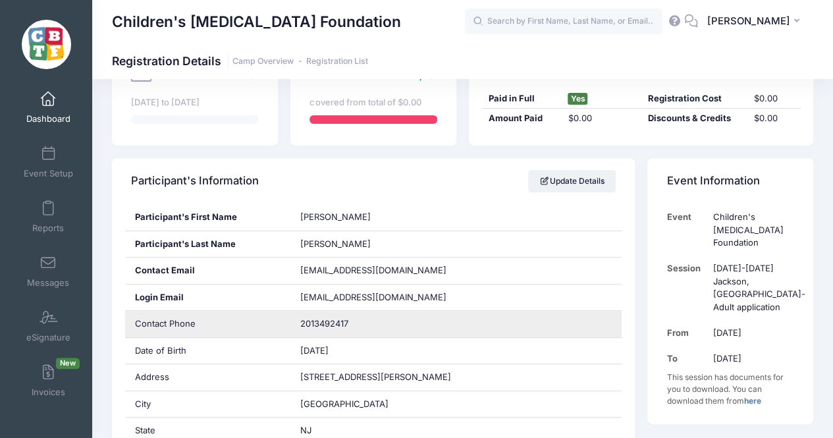
click at [318, 326] on span "2013492417" at bounding box center [324, 323] width 48 height 11
copy div "2013492417"
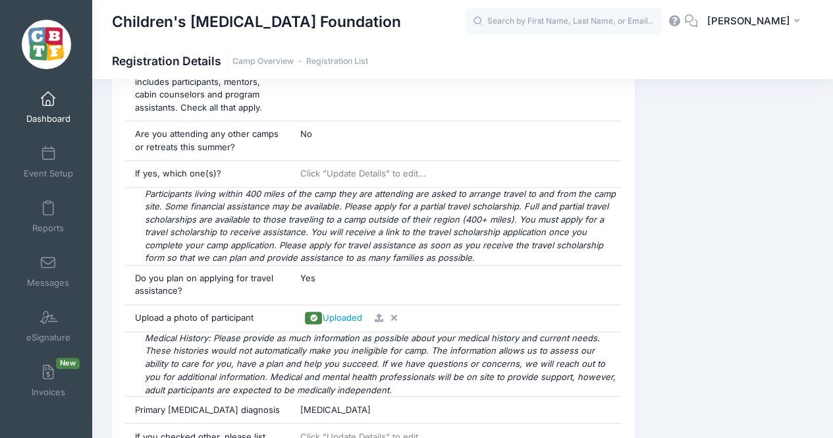
scroll to position [873, 0]
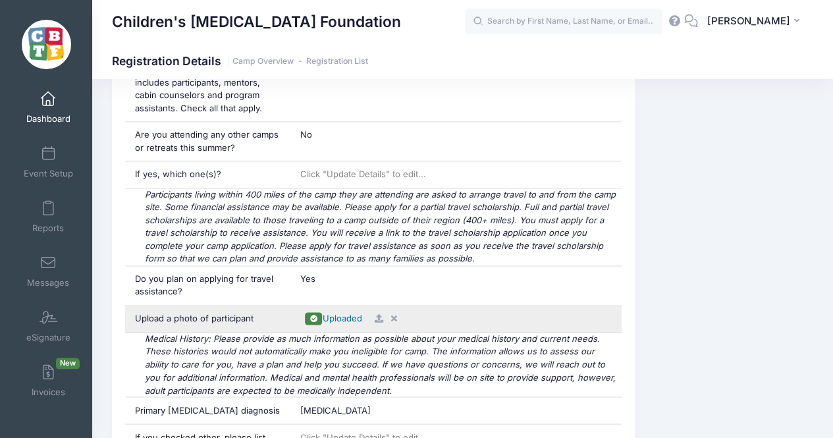
click at [332, 313] on span "Uploaded" at bounding box center [342, 318] width 40 height 11
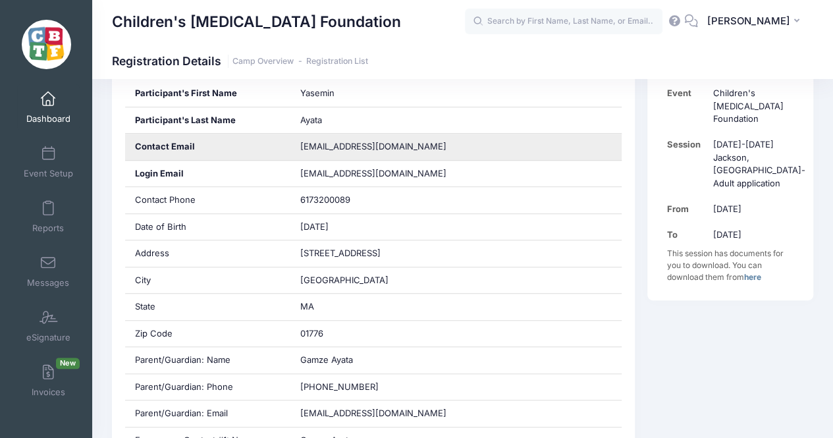
scroll to position [276, 0]
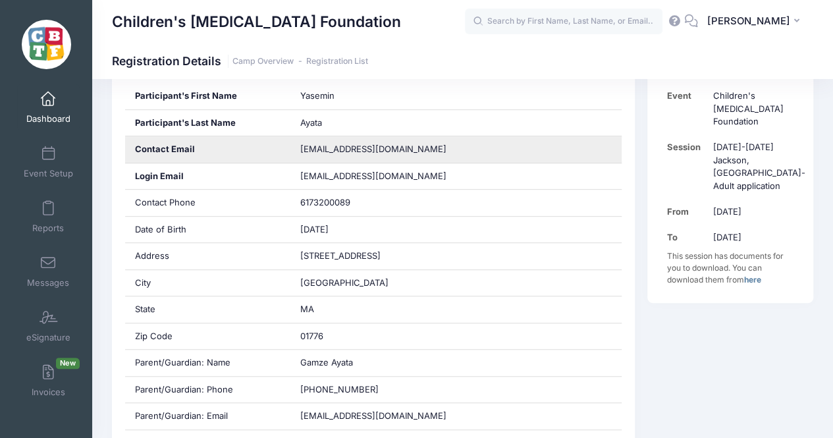
click at [341, 151] on span "[EMAIL_ADDRESS][DOMAIN_NAME]" at bounding box center [373, 149] width 146 height 11
copy div "[EMAIL_ADDRESS][DOMAIN_NAME]"
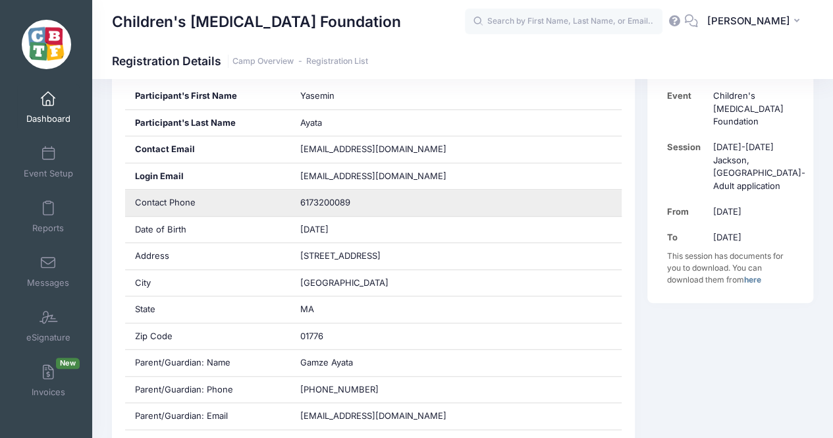
click at [333, 204] on span "6173200089" at bounding box center [325, 202] width 50 height 11
copy span "6173200089"
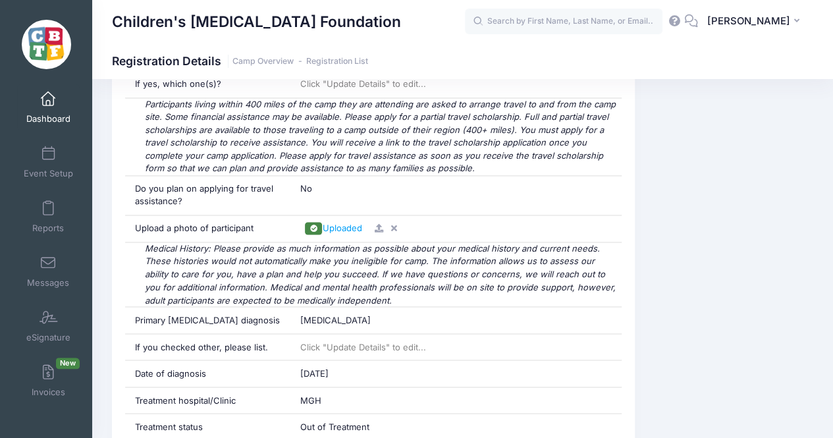
scroll to position [998, 0]
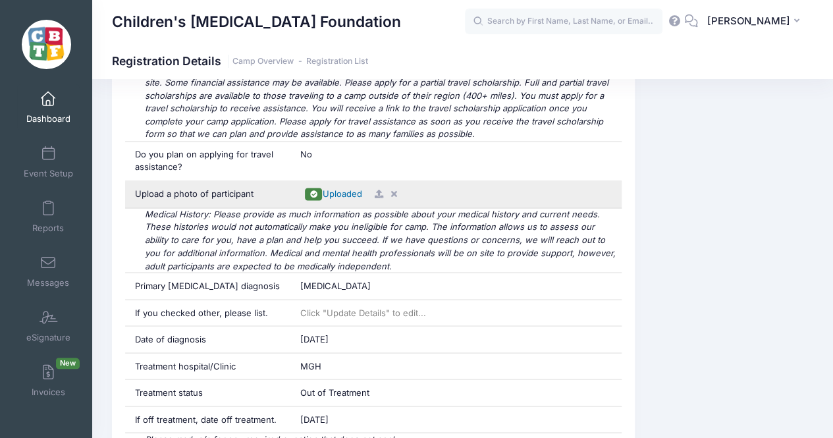
click at [342, 188] on span "Uploaded" at bounding box center [342, 193] width 40 height 11
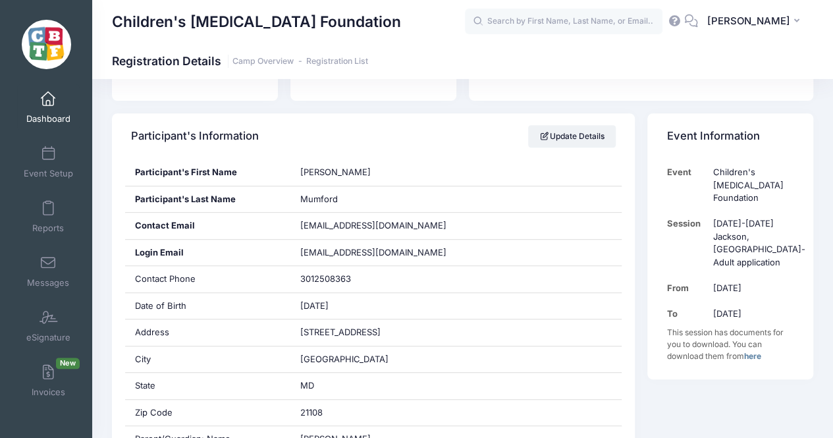
scroll to position [177, 0]
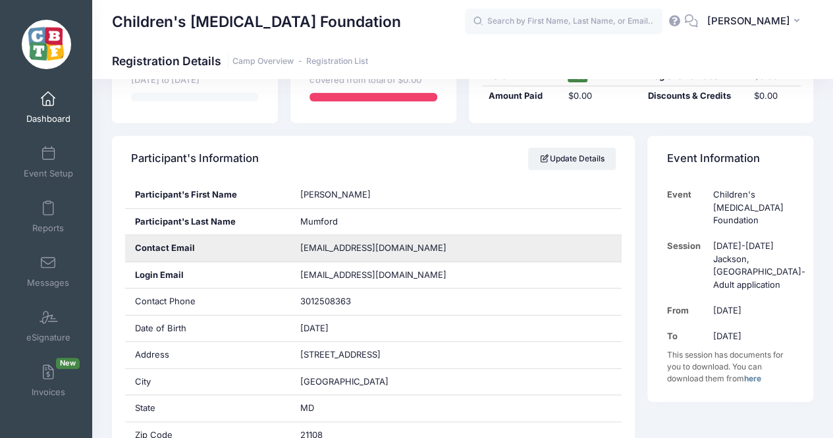
click at [368, 246] on span "mumfordwill@gmail.com" at bounding box center [373, 247] width 146 height 11
copy div "mumfordwill@gmail.com"
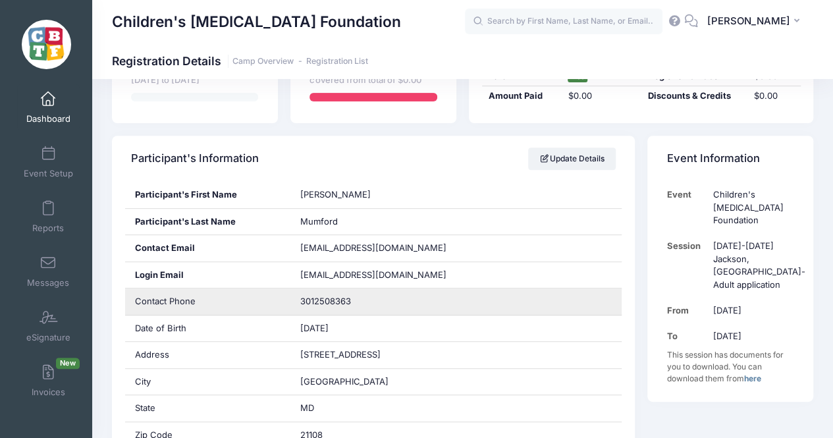
click at [335, 304] on span "3012508363" at bounding box center [325, 301] width 51 height 11
copy div "3012508363"
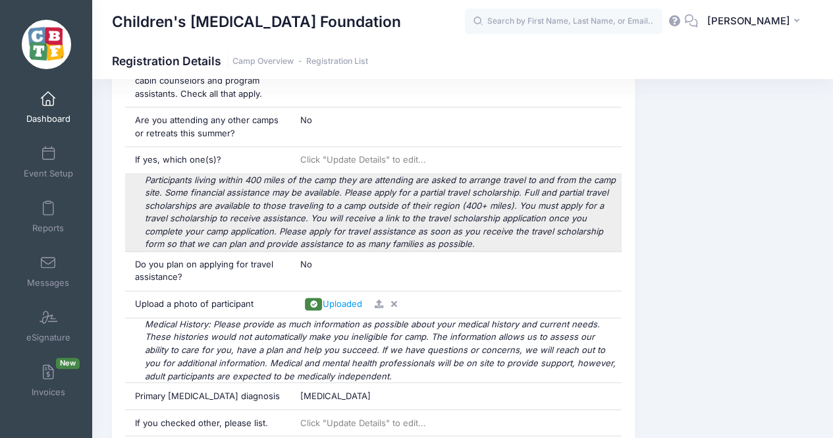
scroll to position [897, 0]
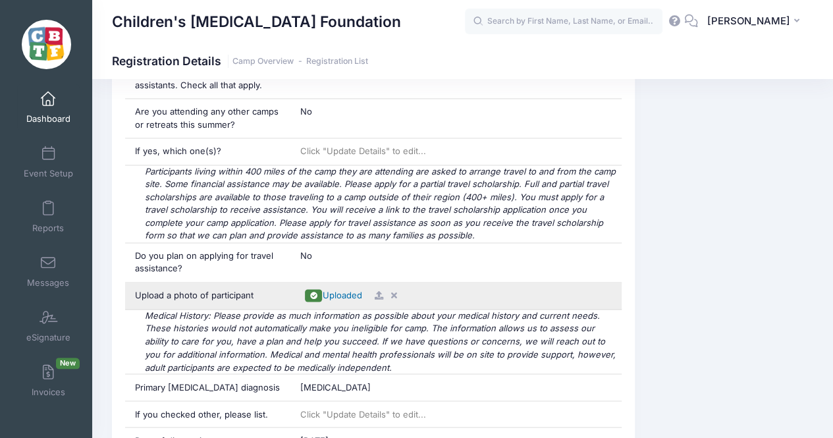
click at [345, 291] on span "Uploaded" at bounding box center [342, 295] width 40 height 11
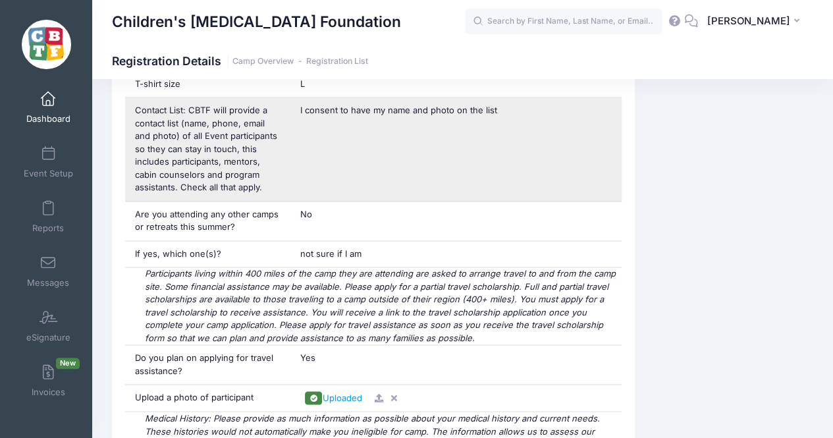
scroll to position [850, 0]
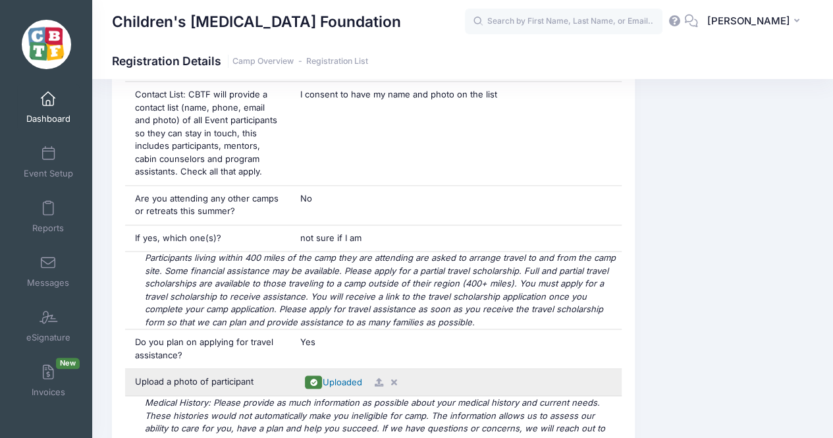
click at [336, 377] on span "Uploaded" at bounding box center [342, 382] width 40 height 11
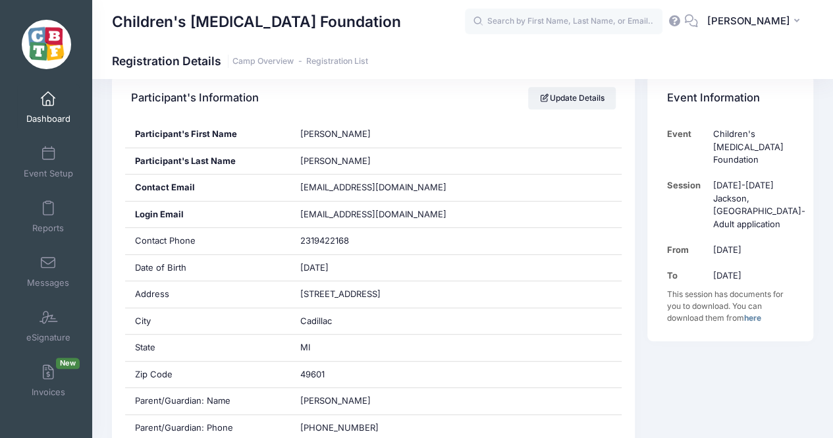
scroll to position [202, 0]
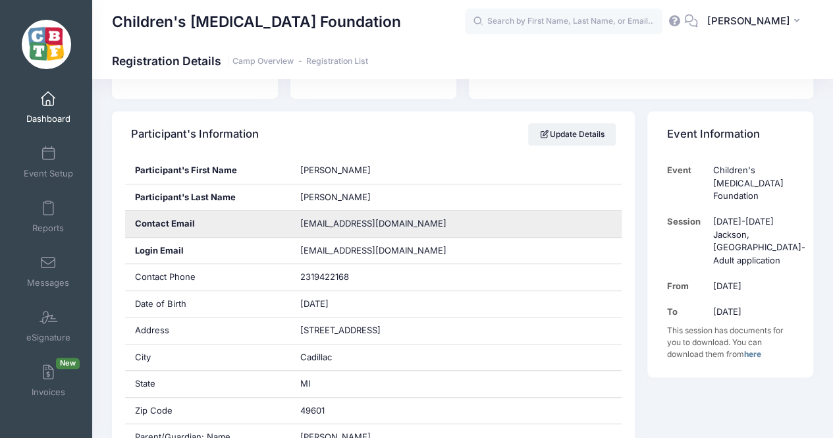
click at [330, 223] on span "shaelyn.eve@gmail.com" at bounding box center [373, 223] width 146 height 11
copy div "shaelyn.eve@gmail.com"
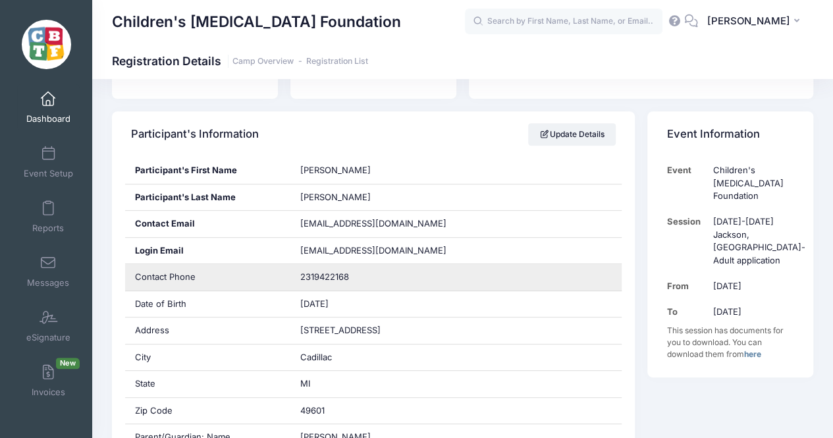
click at [335, 275] on span "2319422168" at bounding box center [324, 276] width 49 height 11
copy div "2319422168"
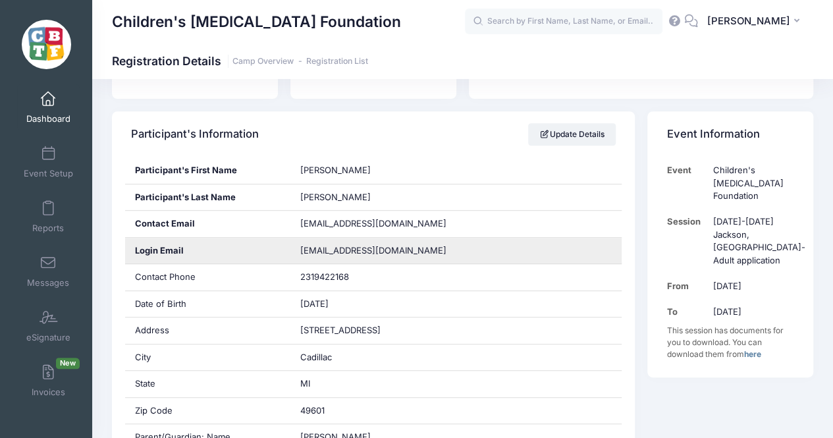
click at [401, 251] on span "shaelyn.eve@gmail.com" at bounding box center [382, 250] width 165 height 13
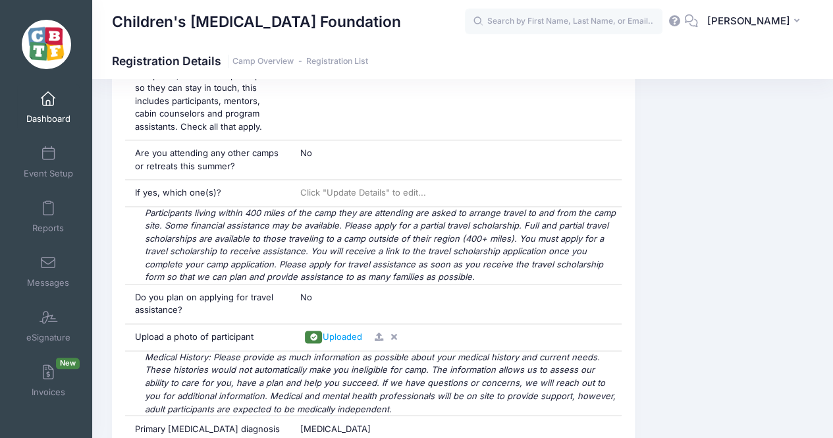
scroll to position [854, 0]
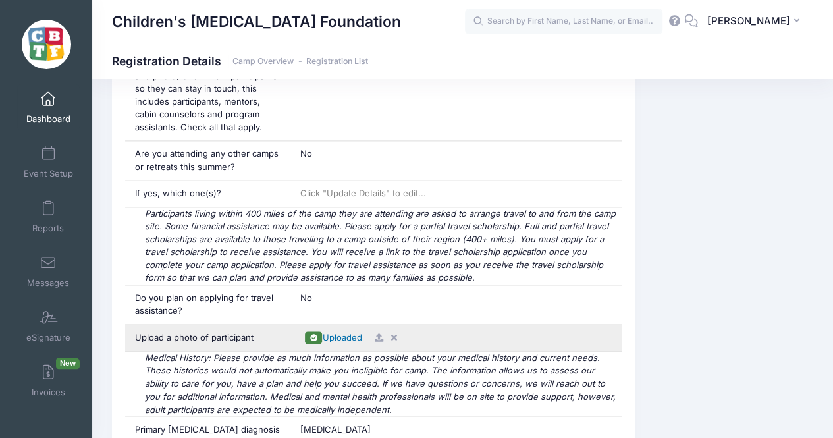
click at [345, 333] on span "Uploaded" at bounding box center [342, 337] width 40 height 11
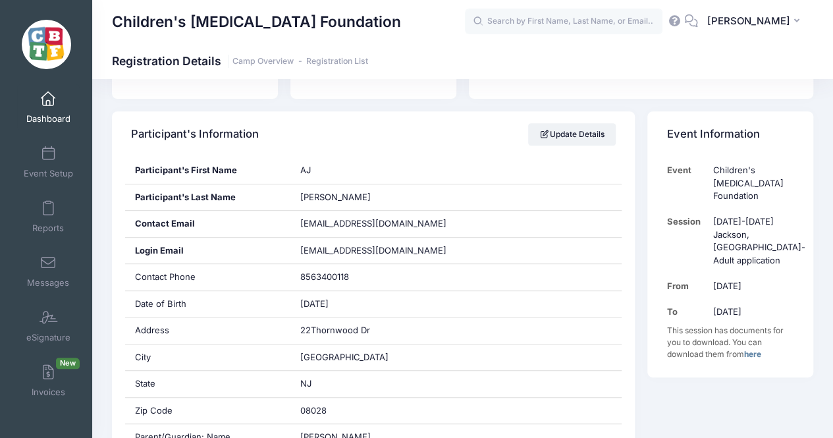
scroll to position [201, 0]
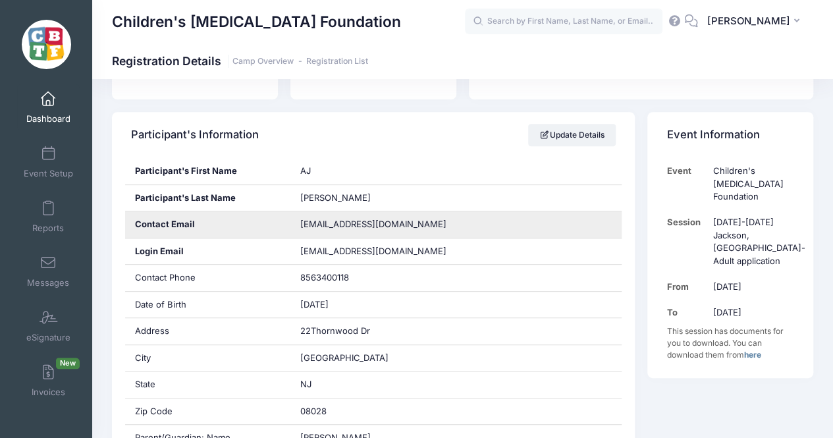
click at [331, 223] on span "[EMAIL_ADDRESS][DOMAIN_NAME]" at bounding box center [373, 224] width 146 height 11
copy div "[EMAIL_ADDRESS][DOMAIN_NAME]"
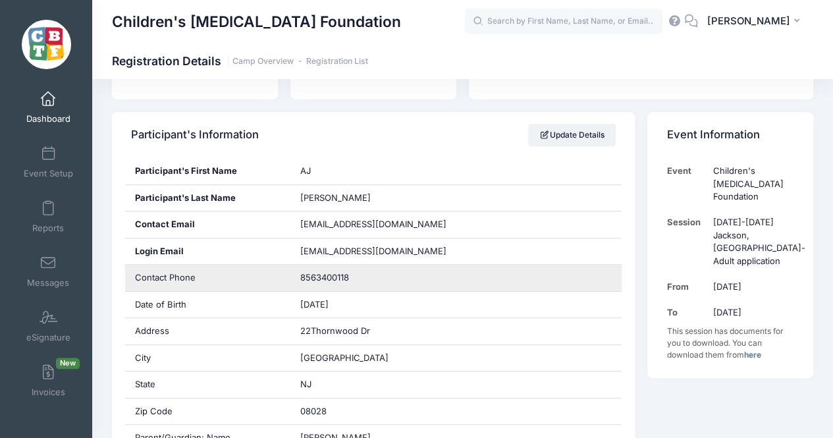
click at [335, 273] on span "8563400118" at bounding box center [324, 277] width 49 height 11
copy span "8563400118"
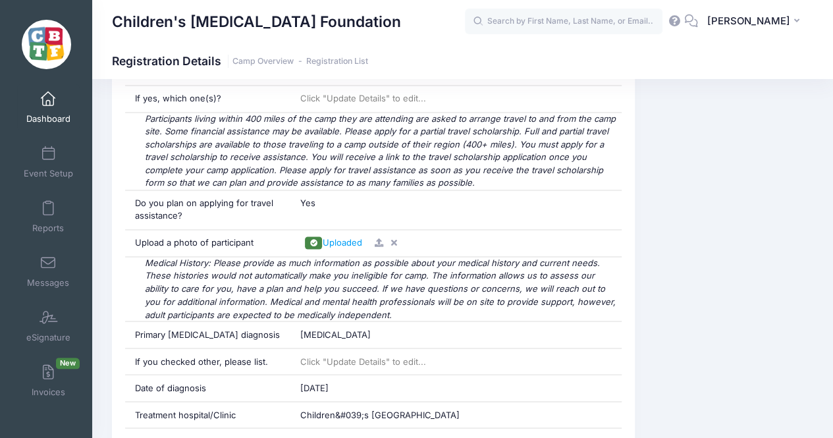
scroll to position [965, 0]
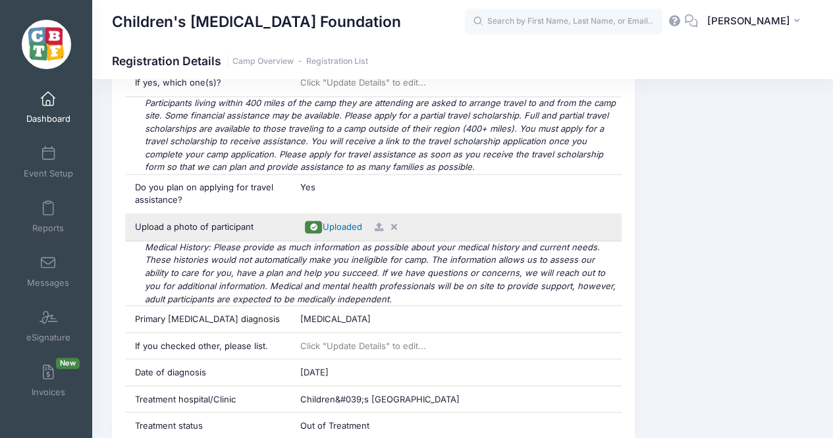
click at [337, 221] on span "Uploaded" at bounding box center [342, 226] width 40 height 11
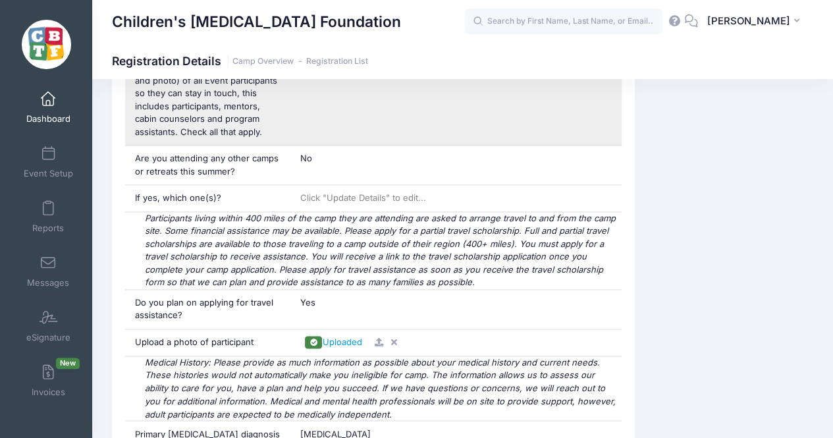
scroll to position [859, 0]
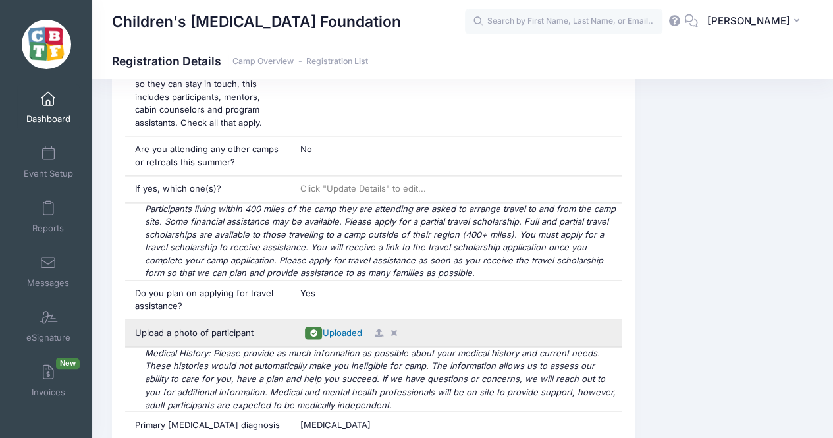
click at [344, 329] on span "Uploaded" at bounding box center [342, 332] width 40 height 11
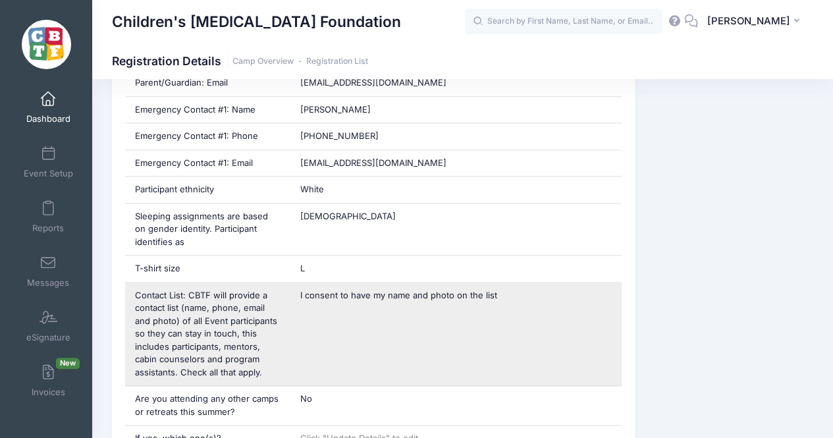
scroll to position [924, 0]
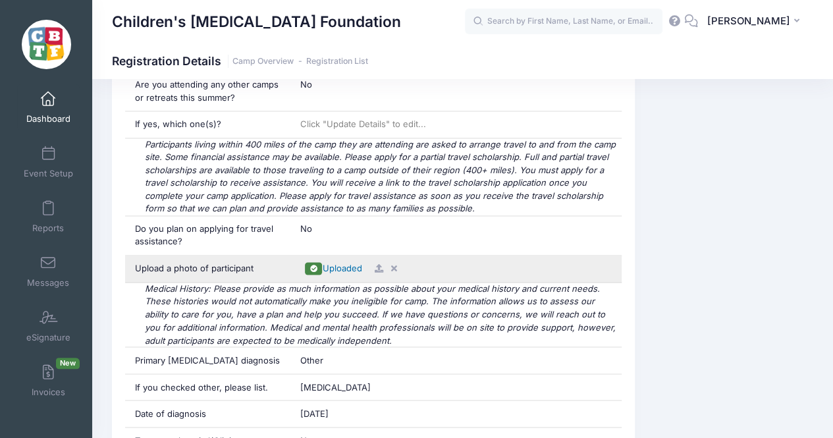
click at [343, 263] on span "Uploaded" at bounding box center [342, 268] width 40 height 11
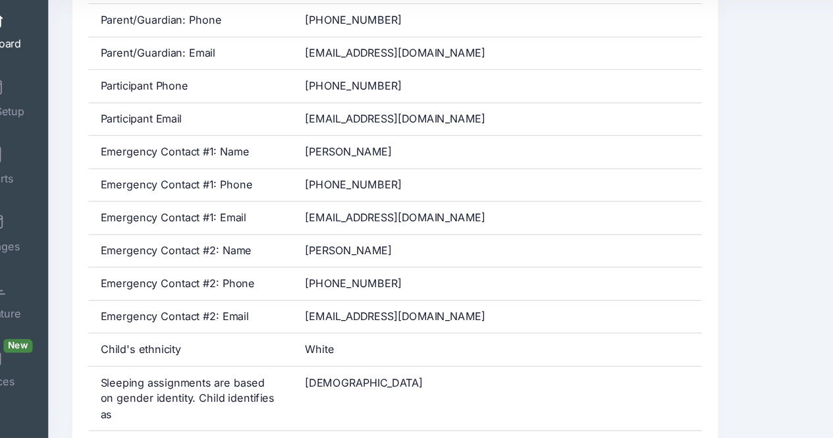
scroll to position [539, 0]
drag, startPoint x: 276, startPoint y: 202, endPoint x: 698, endPoint y: 265, distance: 426.9
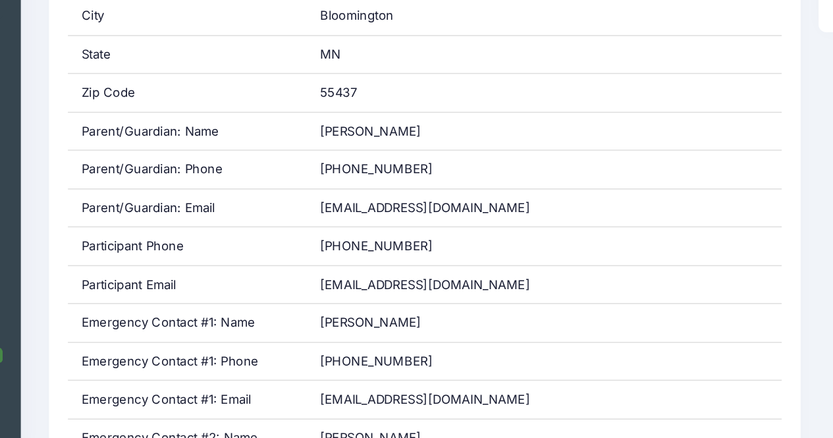
scroll to position [404, 0]
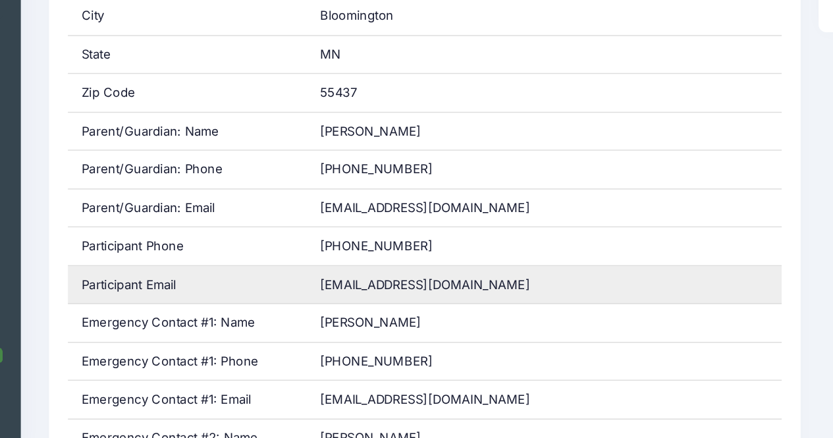
click at [322, 311] on span "[EMAIL_ADDRESS][DOMAIN_NAME]" at bounding box center [373, 314] width 146 height 11
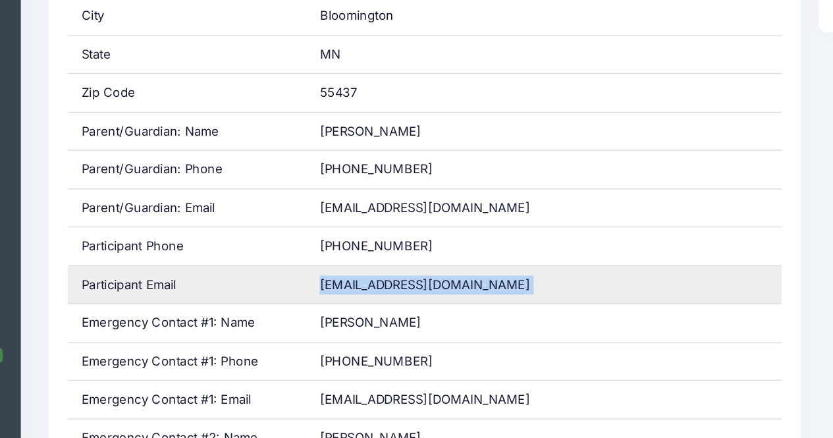
click at [322, 311] on span "haileyanzalone@outlook.com" at bounding box center [373, 314] width 146 height 11
copy div "haileyanzalone@outlook.com"
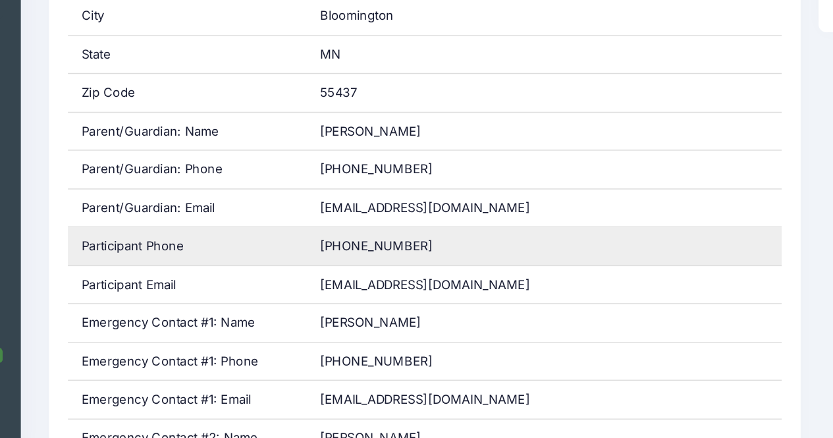
click at [328, 283] on span "(952)693-3713" at bounding box center [339, 287] width 78 height 11
copy div "(952)693-3713"
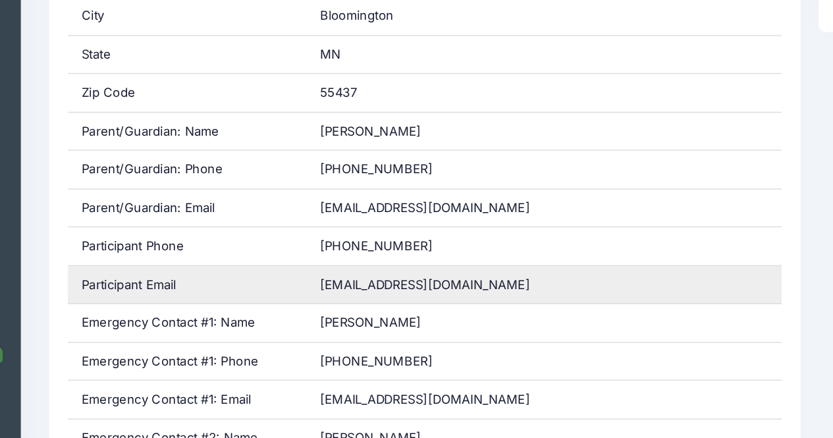
click at [344, 302] on div "haileyanzalone@outlook.com" at bounding box center [456, 315] width 331 height 26
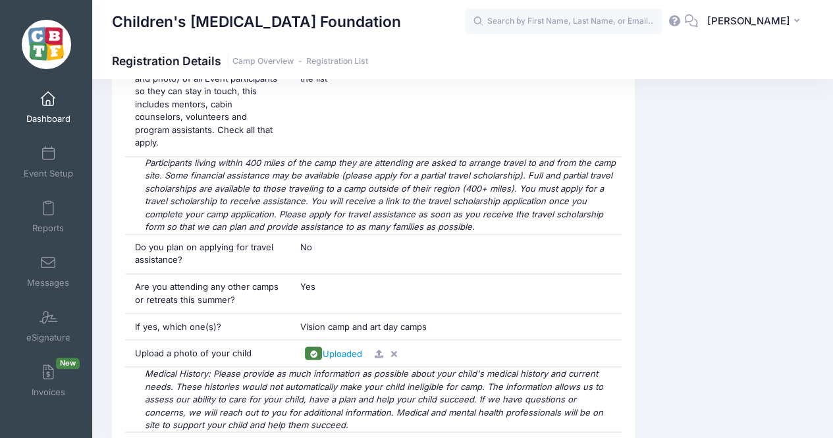
scroll to position [973, 0]
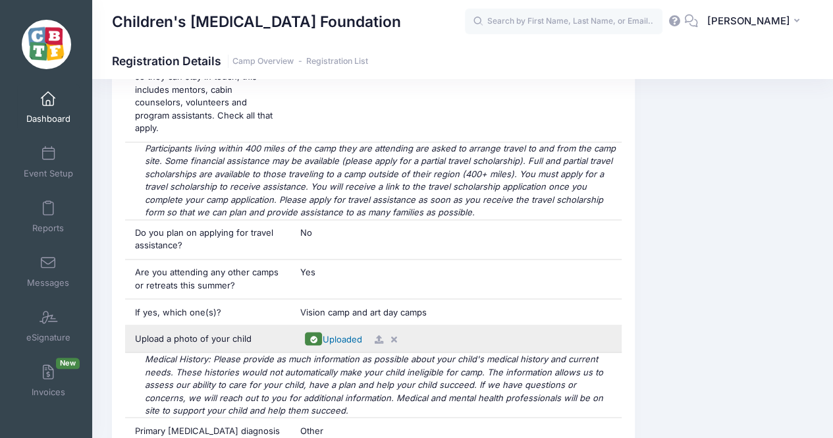
click at [349, 333] on span "Uploaded" at bounding box center [342, 338] width 40 height 11
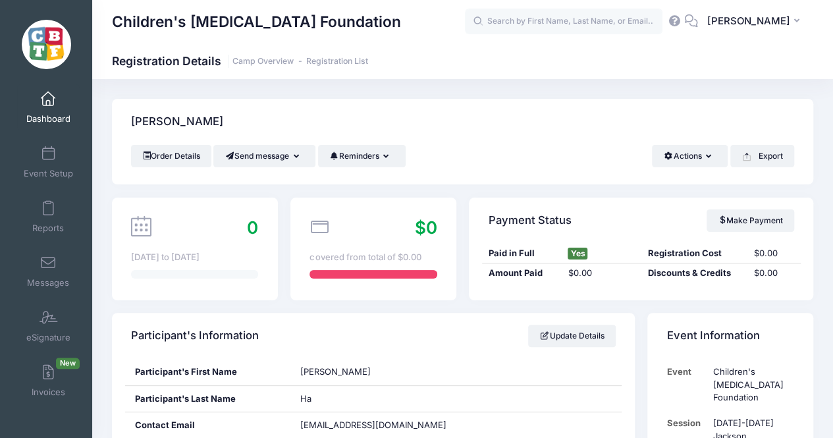
click at [194, 256] on div "[DATE] to [DATE]" at bounding box center [194, 257] width 127 height 13
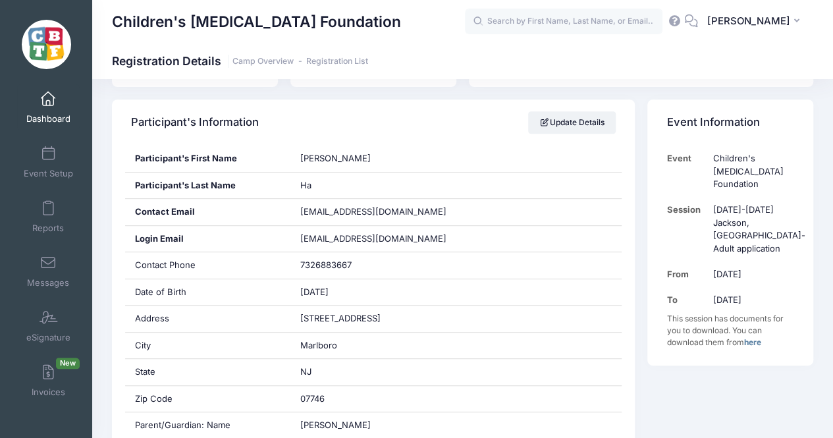
scroll to position [213, 0]
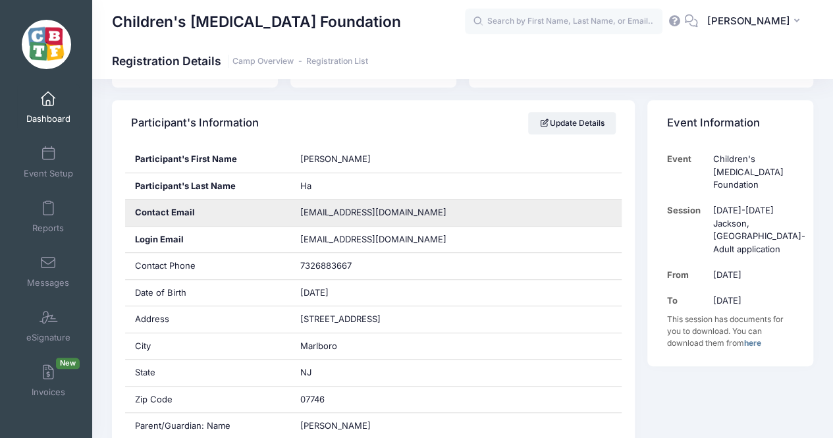
click at [325, 213] on span "[EMAIL_ADDRESS][DOMAIN_NAME]" at bounding box center [373, 212] width 146 height 11
copy div "[EMAIL_ADDRESS][DOMAIN_NAME]"
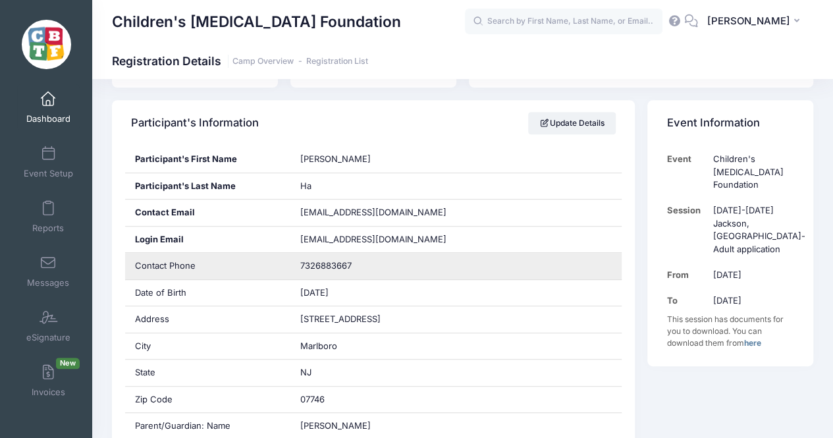
click at [319, 267] on span "7326883667" at bounding box center [325, 265] width 51 height 11
copy span "7326883667"
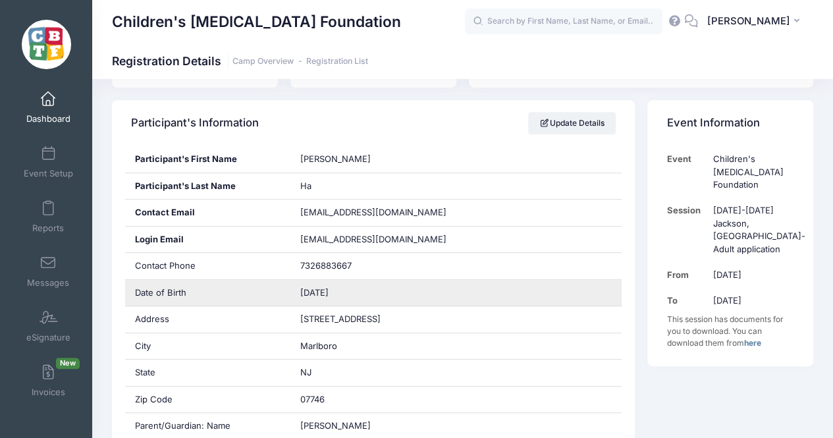
click at [321, 280] on div "11/09/1979" at bounding box center [456, 293] width 331 height 26
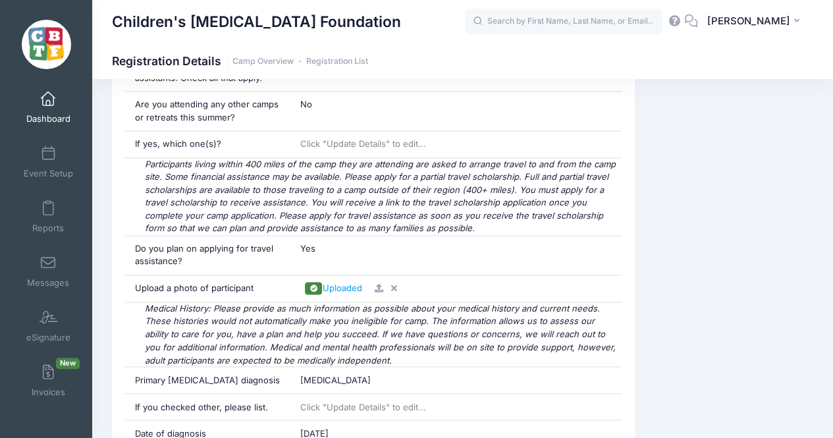
scroll to position [904, 0]
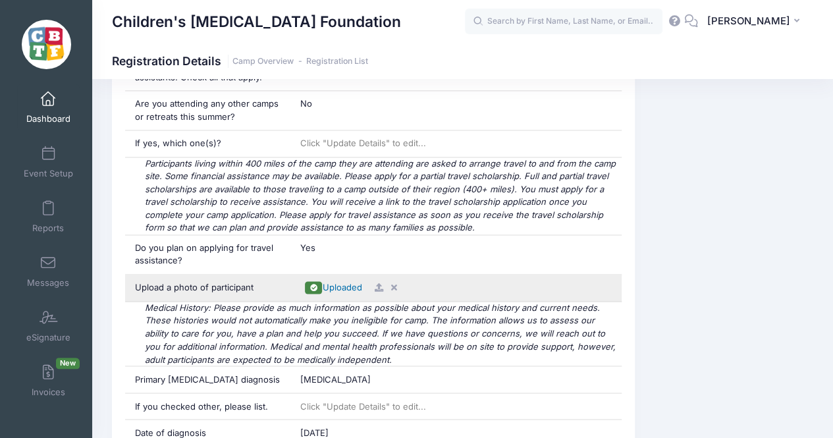
click at [335, 283] on span "Uploaded" at bounding box center [342, 287] width 40 height 11
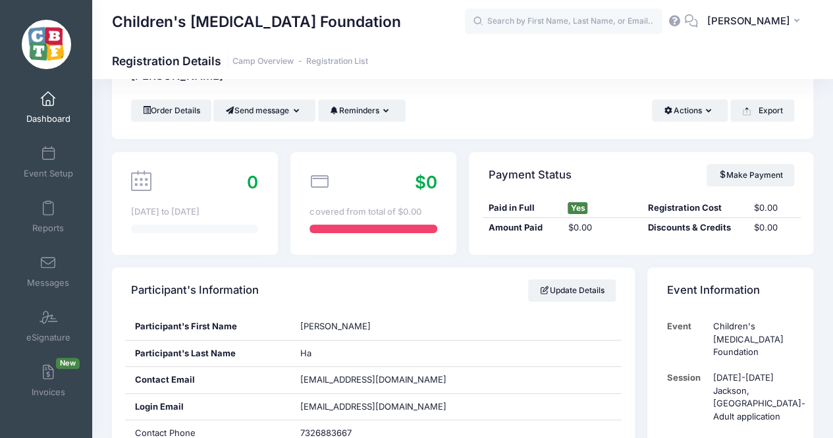
scroll to position [0, 0]
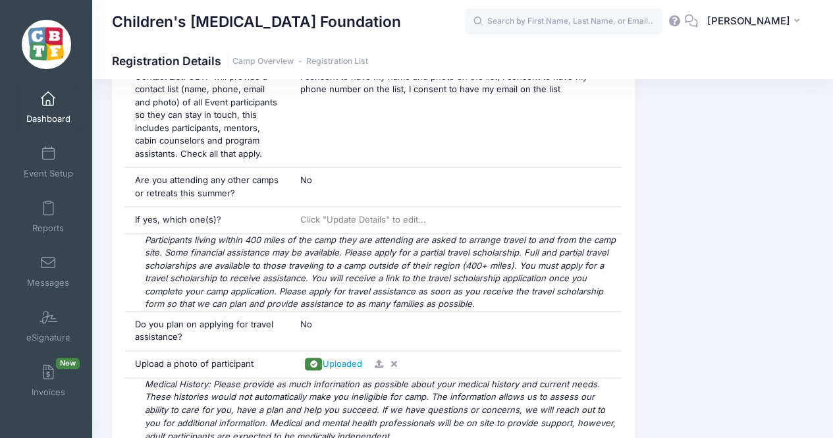
scroll to position [829, 0]
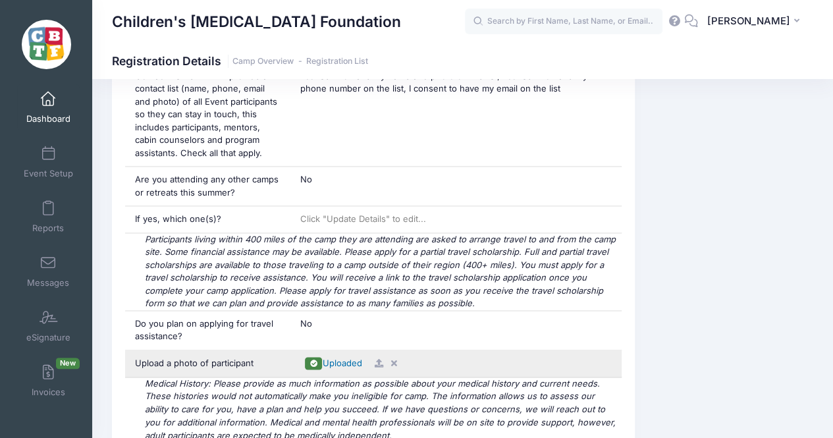
click at [341, 358] on span "Uploaded" at bounding box center [342, 363] width 40 height 11
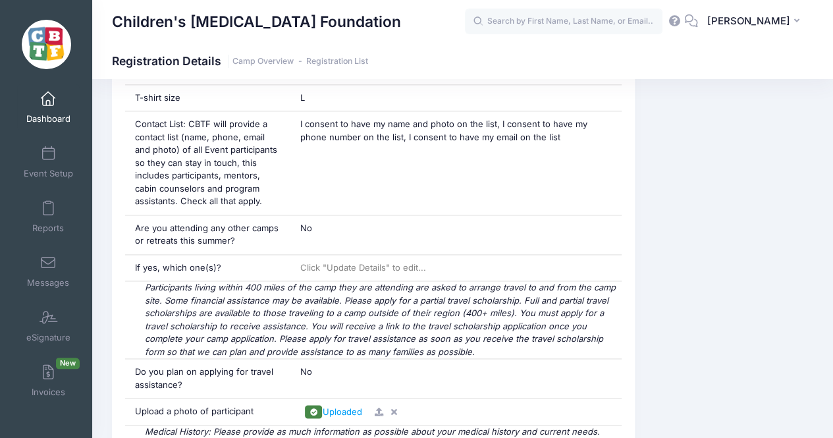
scroll to position [817, 0]
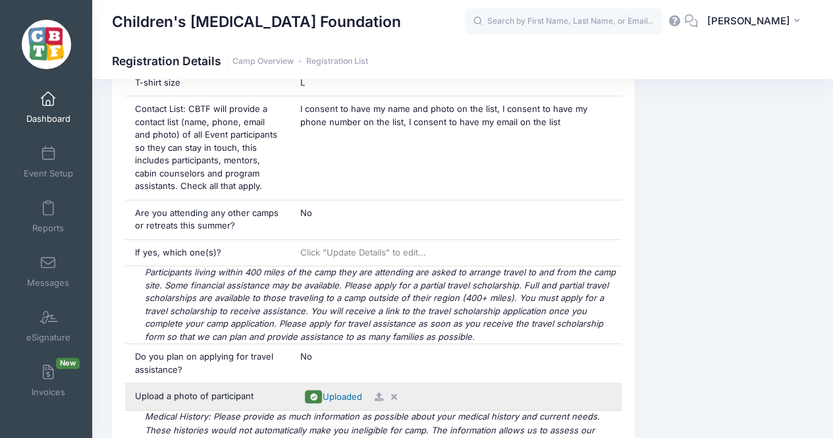
click at [341, 395] on span "Uploaded" at bounding box center [342, 396] width 40 height 11
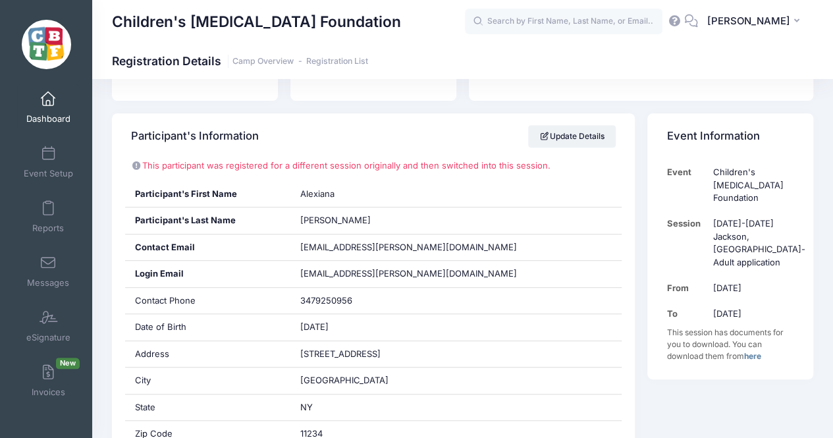
scroll to position [220, 0]
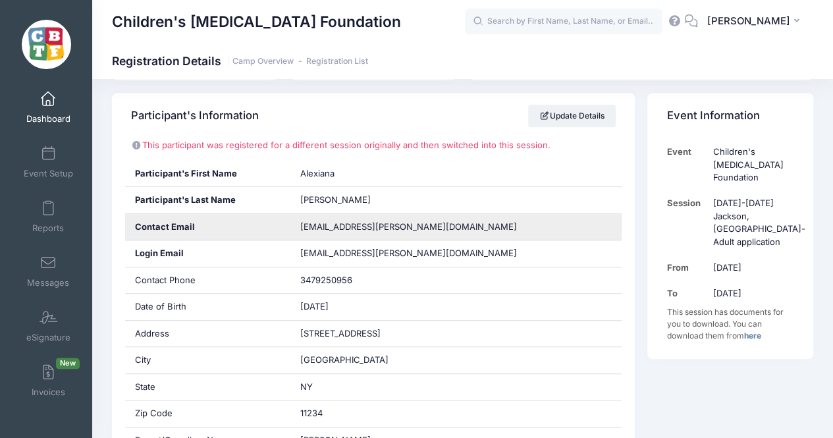
click at [365, 223] on span "alex.deprima@gmail.com" at bounding box center [408, 226] width 217 height 11
copy div "alex.deprima@gmail.com"
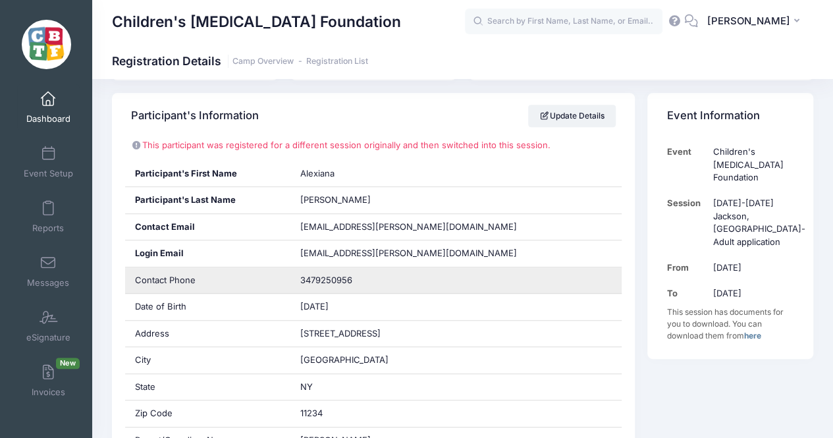
click at [339, 283] on span "3479250956" at bounding box center [326, 280] width 52 height 11
copy span "3479250956"
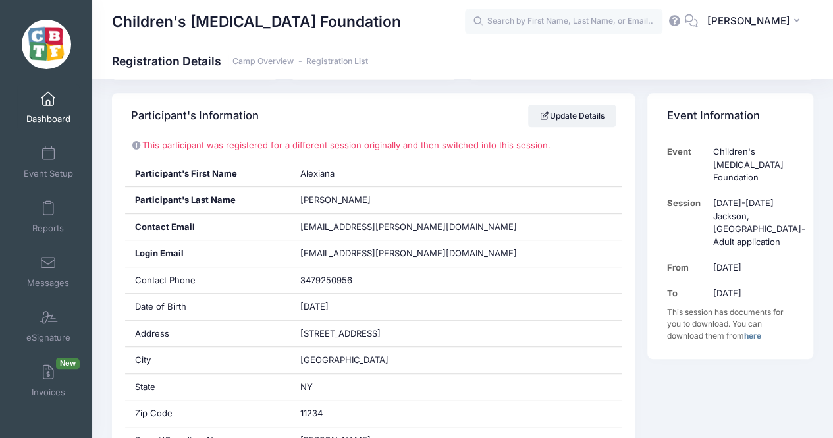
click at [350, 151] on p "This participant was registered for a different session originally and then swi…" at bounding box center [373, 145] width 484 height 13
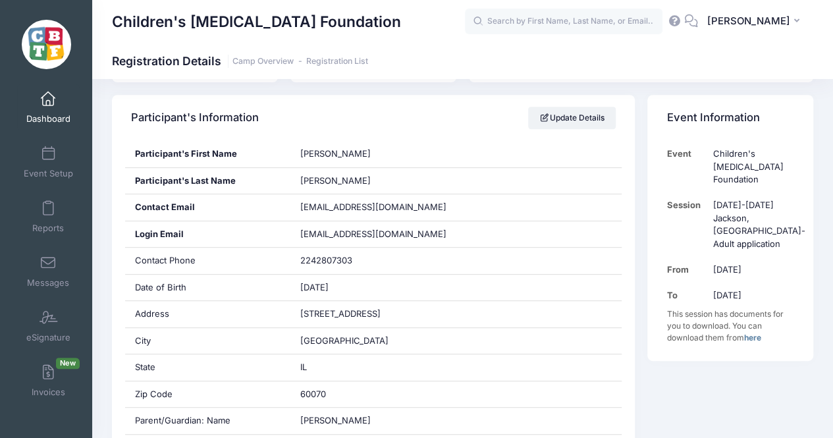
scroll to position [217, 0]
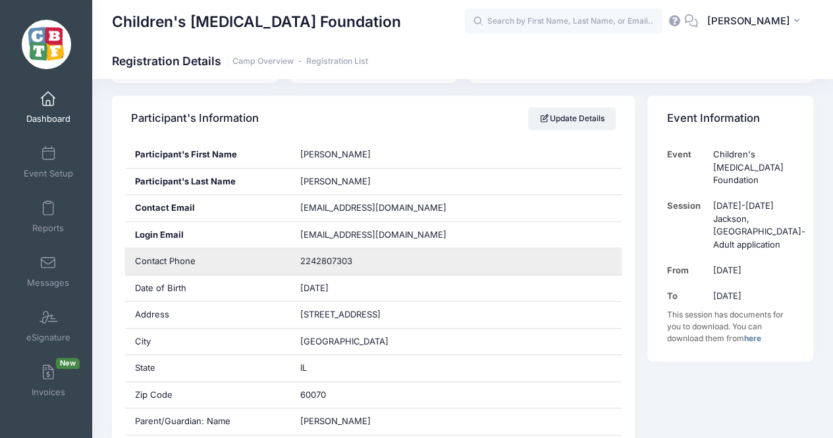
click at [336, 256] on span "2242807303" at bounding box center [326, 261] width 52 height 11
copy span "2242807303"
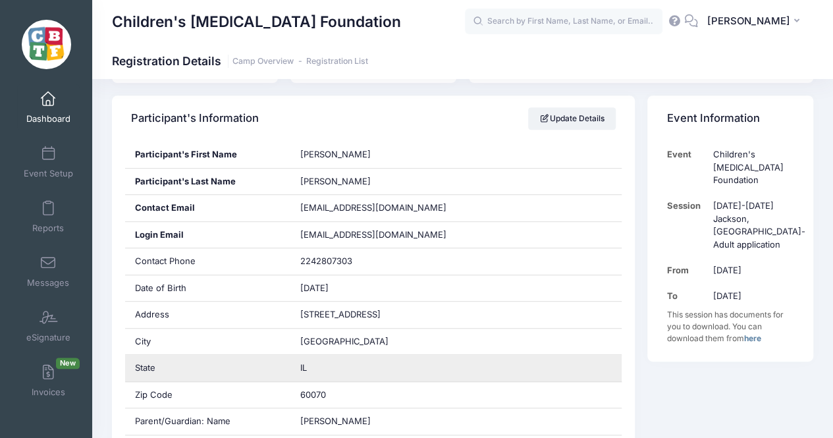
click at [318, 368] on div "IL" at bounding box center [456, 368] width 331 height 26
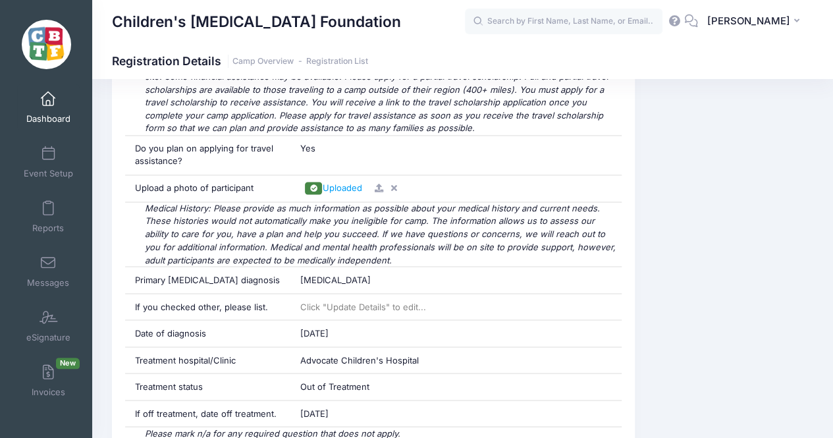
scroll to position [936, 0]
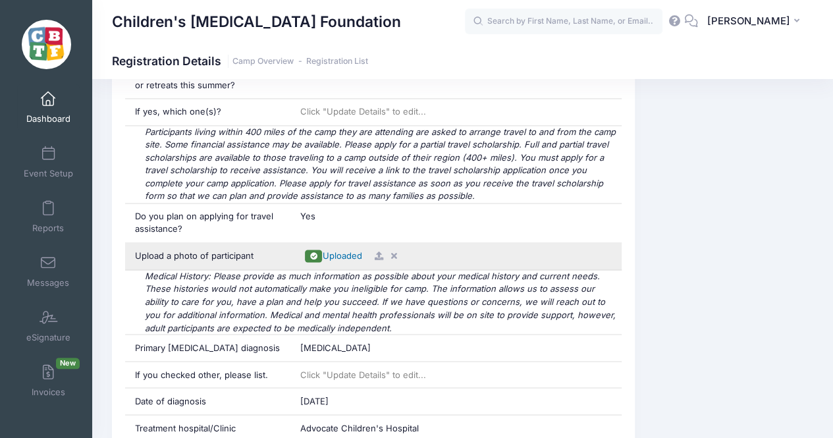
click at [346, 250] on span "Uploaded" at bounding box center [342, 255] width 40 height 11
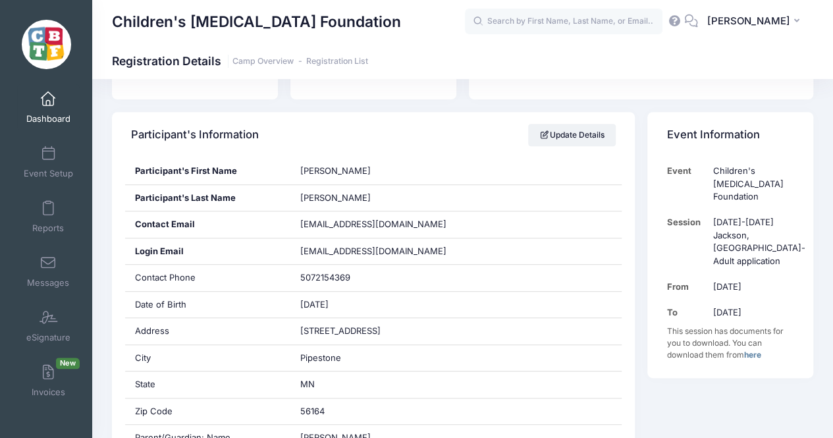
scroll to position [183, 0]
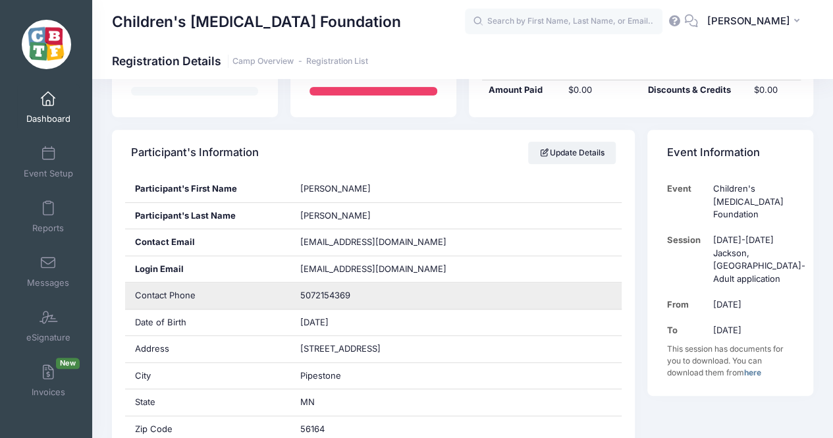
click at [337, 296] on span "5072154369" at bounding box center [325, 295] width 50 height 11
copy span "5072154369"
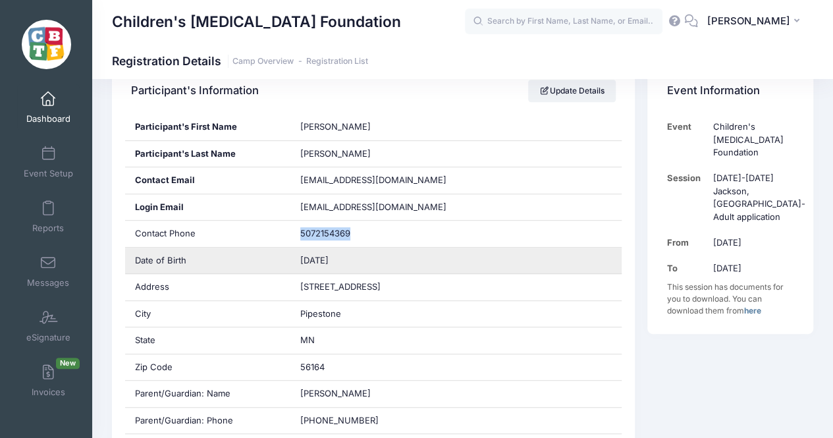
scroll to position [247, 0]
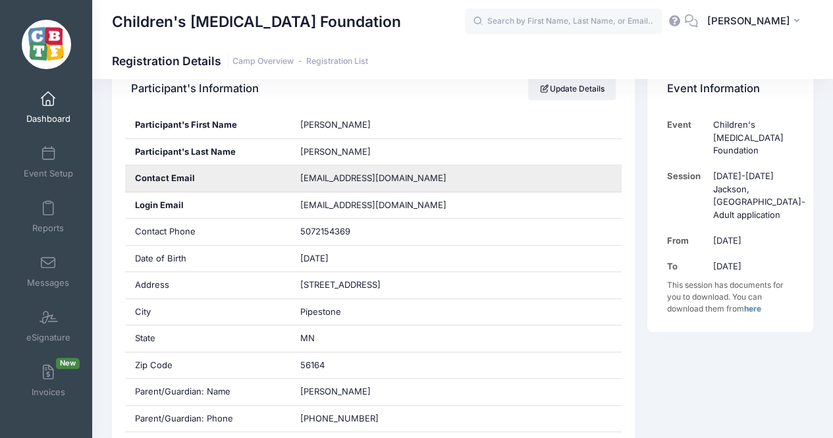
click at [350, 177] on span "[EMAIL_ADDRESS][DOMAIN_NAME]" at bounding box center [373, 178] width 146 height 11
copy div "[EMAIL_ADDRESS][DOMAIN_NAME]"
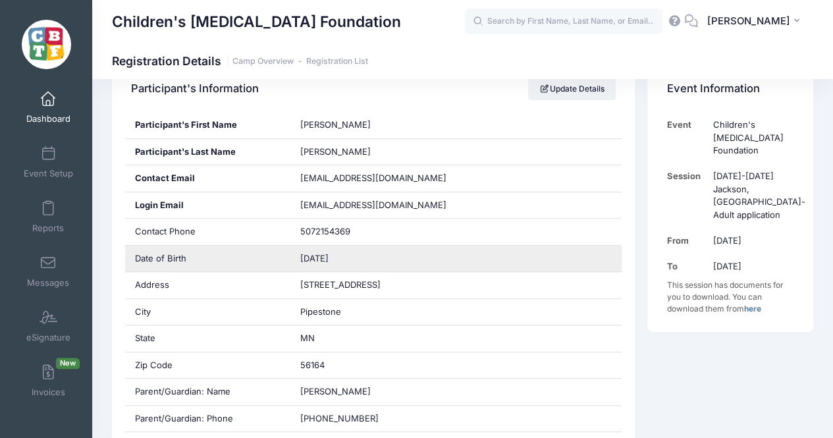
click at [354, 262] on div "01/23/1984" at bounding box center [456, 259] width 331 height 26
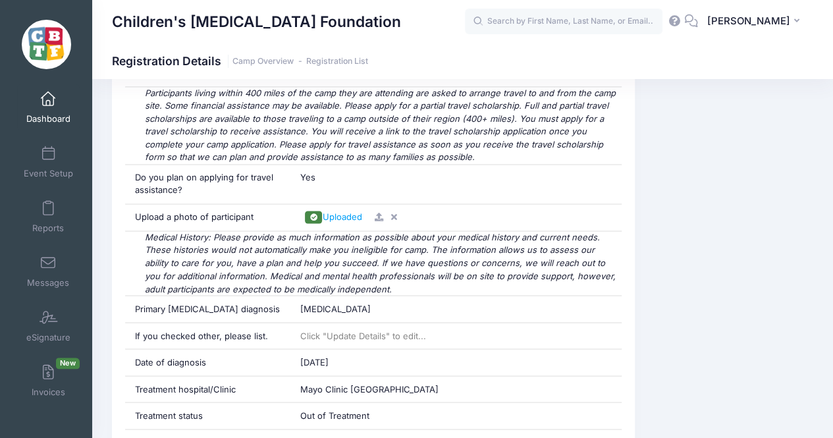
scroll to position [977, 0]
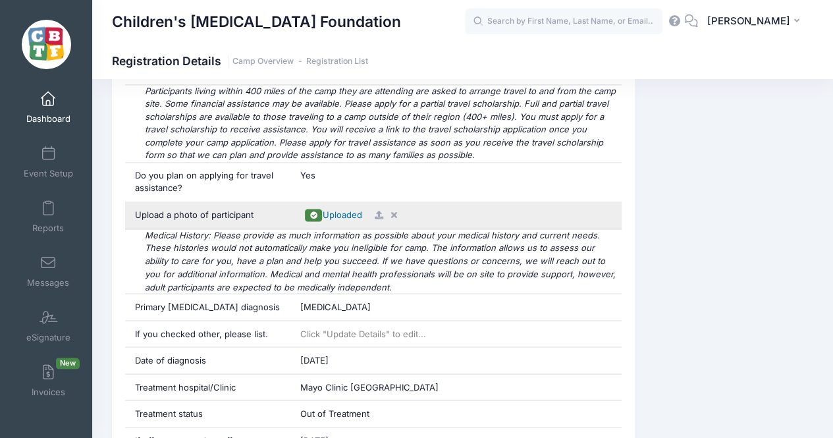
click at [341, 209] on span "Uploaded" at bounding box center [342, 214] width 40 height 11
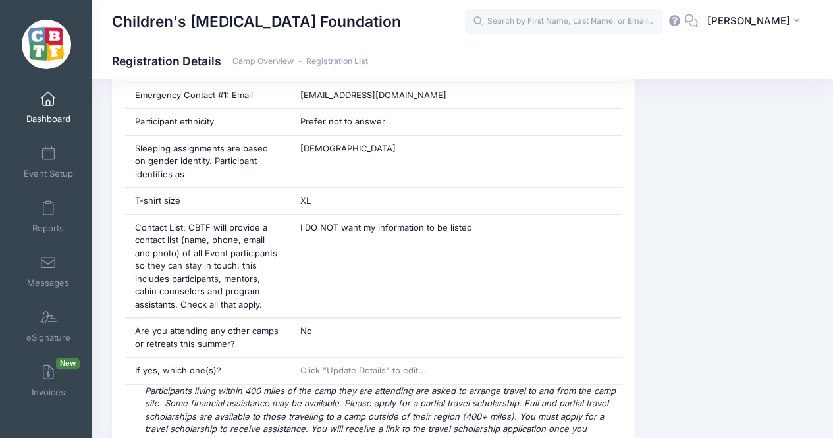
scroll to position [678, 0]
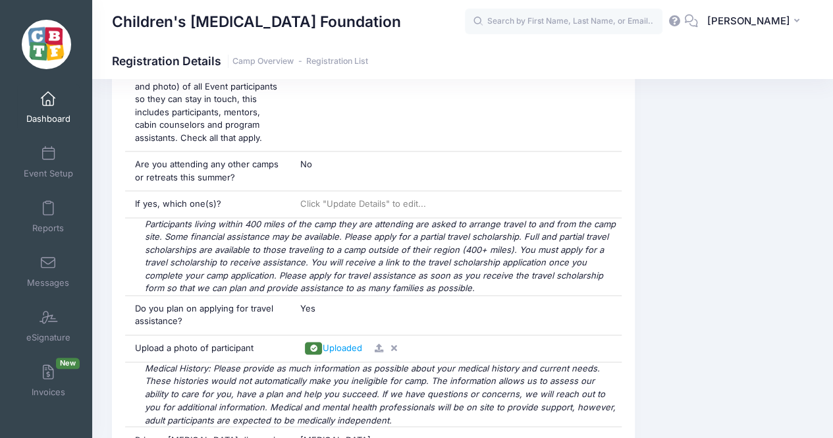
scroll to position [845, 0]
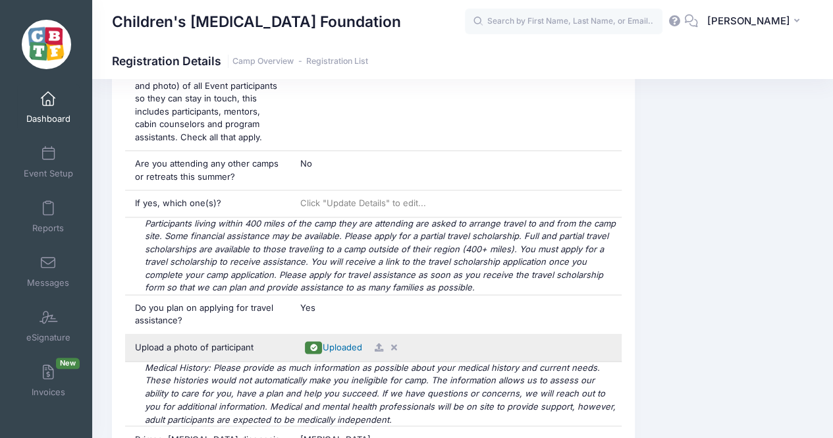
click at [336, 342] on span "Uploaded" at bounding box center [342, 347] width 40 height 11
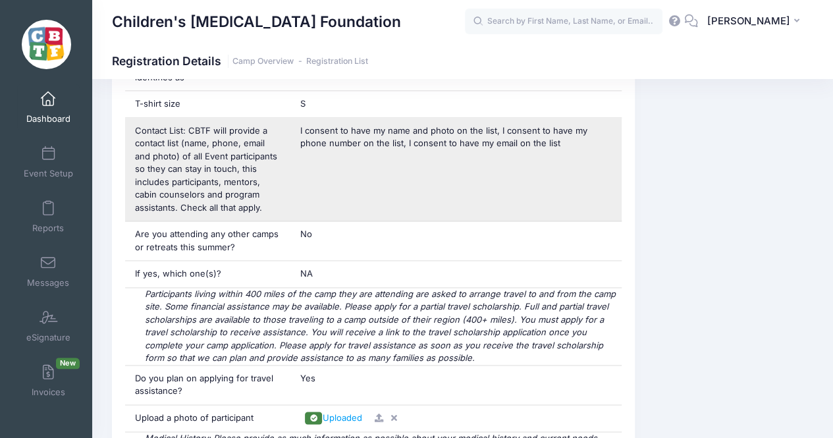
scroll to position [776, 0]
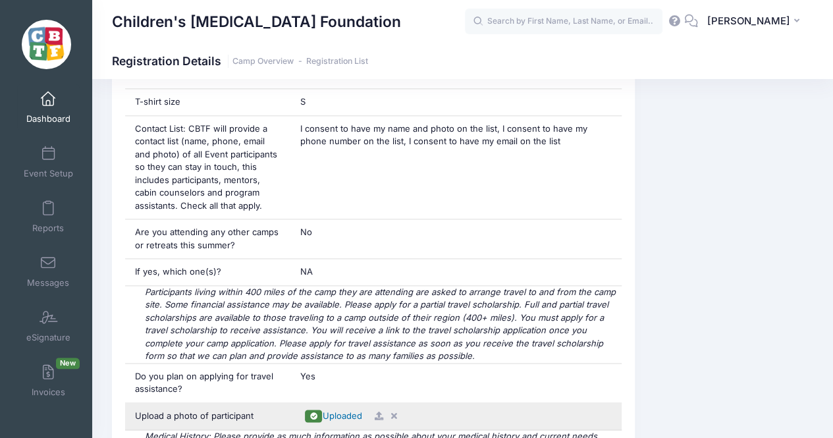
click at [336, 410] on span "Uploaded" at bounding box center [342, 415] width 40 height 11
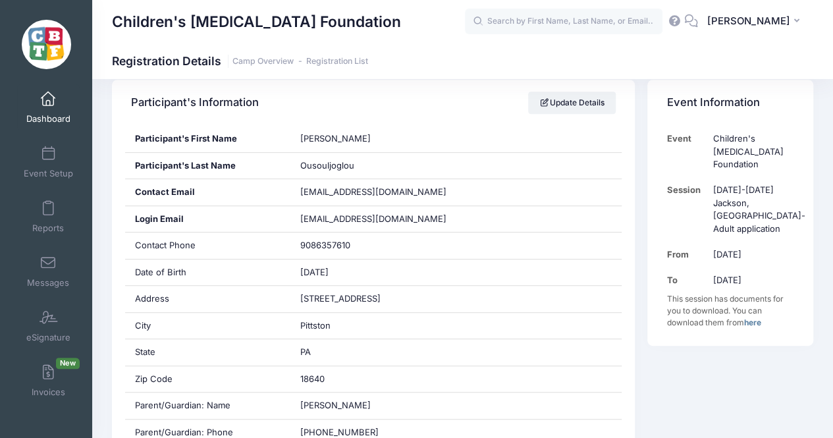
scroll to position [232, 0]
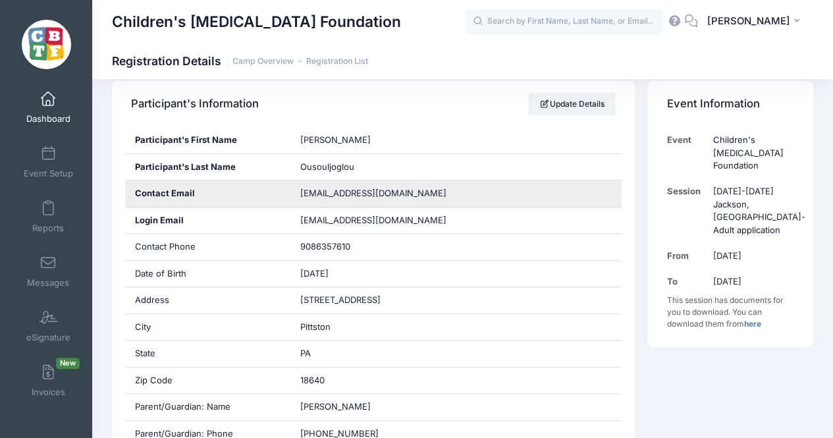
click at [337, 197] on span "emilyousouljoglou@gmail.com" at bounding box center [373, 193] width 146 height 11
copy div "emilyousouljoglou@gmail.com"
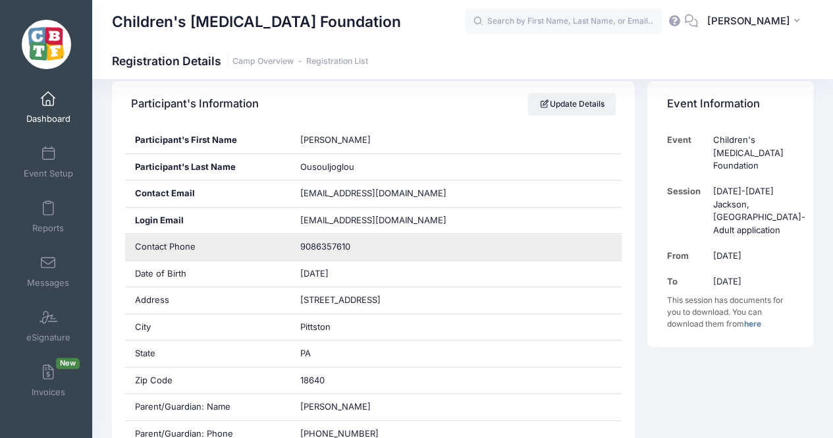
click at [327, 244] on span "9086357610" at bounding box center [325, 246] width 50 height 11
copy span "9086357610"
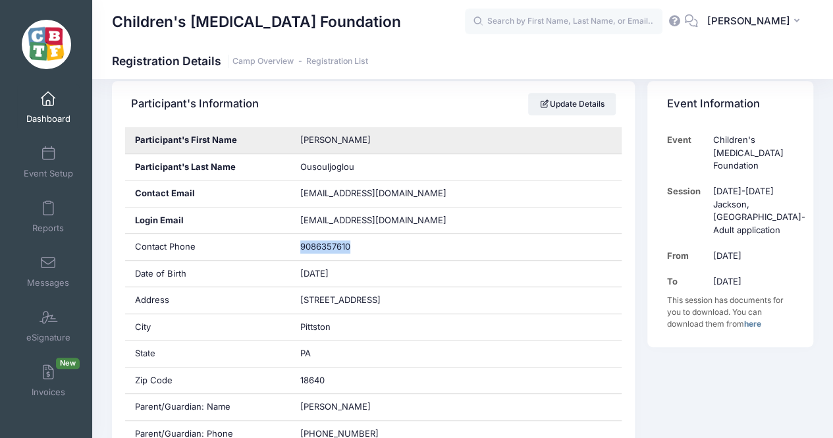
scroll to position [0, 0]
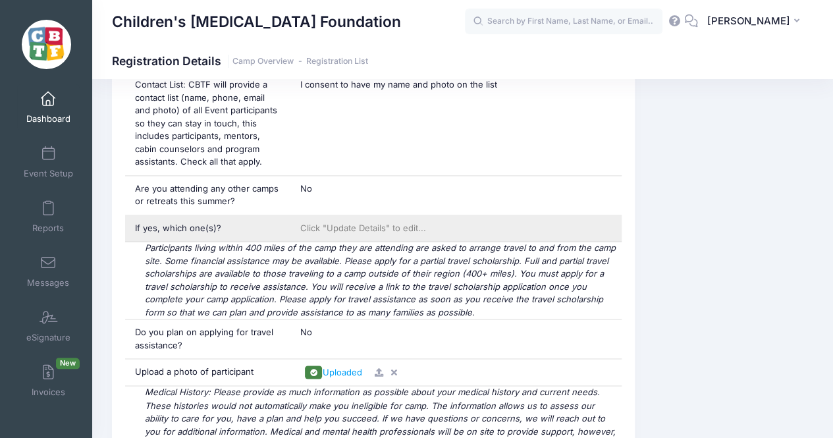
scroll to position [842, 0]
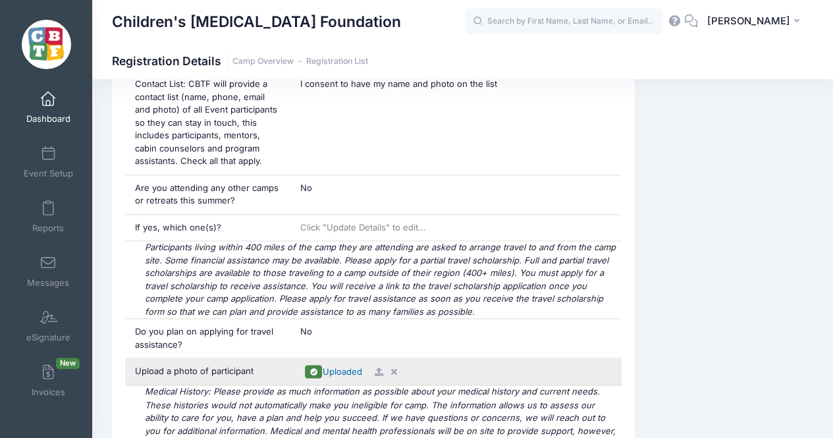
click at [333, 367] on span "Uploaded" at bounding box center [342, 371] width 40 height 11
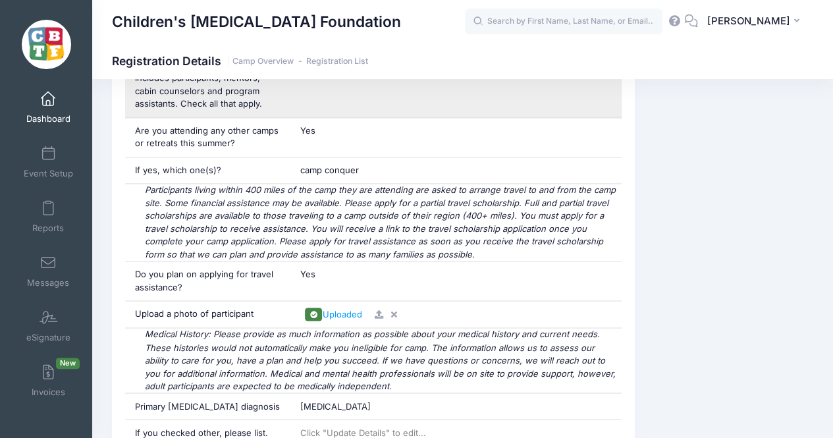
scroll to position [930, 0]
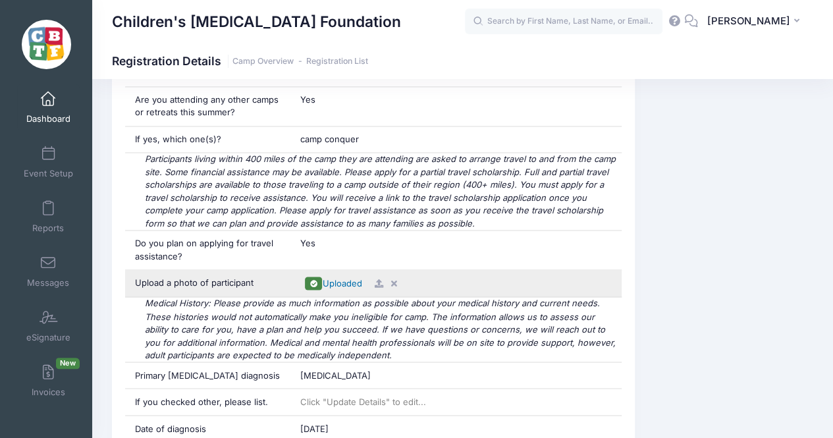
click at [342, 279] on span "Uploaded" at bounding box center [342, 283] width 40 height 11
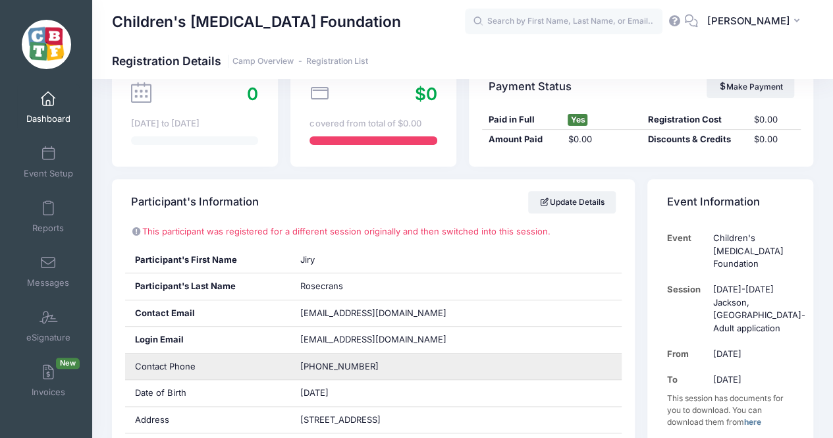
scroll to position [0, 0]
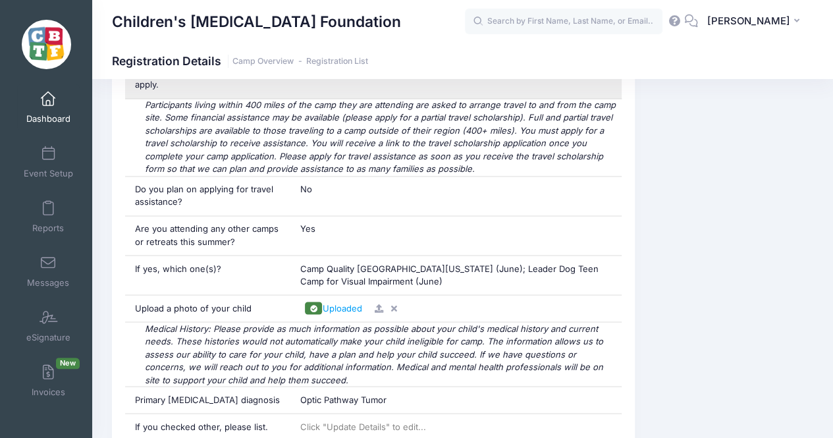
scroll to position [1018, 0]
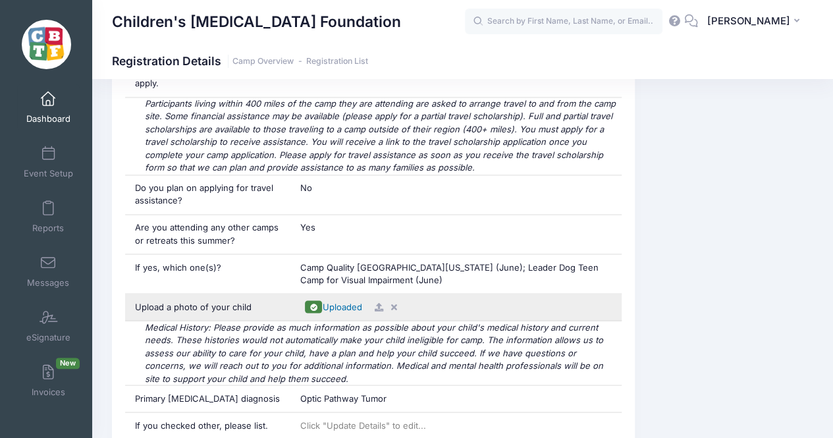
click at [336, 301] on span "Uploaded" at bounding box center [342, 306] width 40 height 11
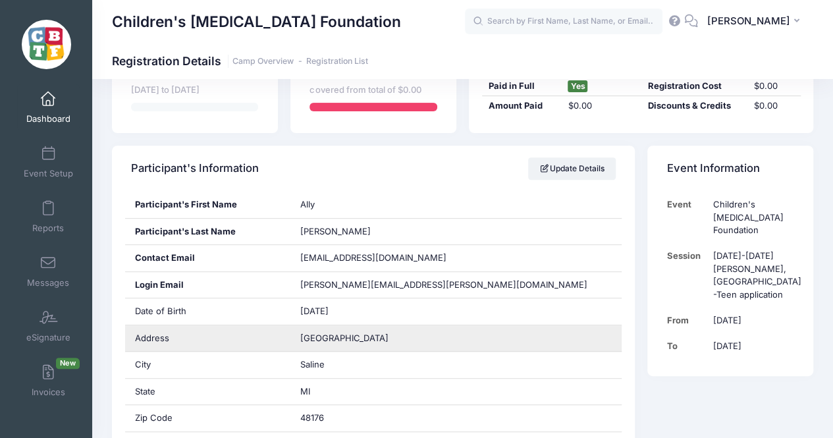
scroll to position [168, 0]
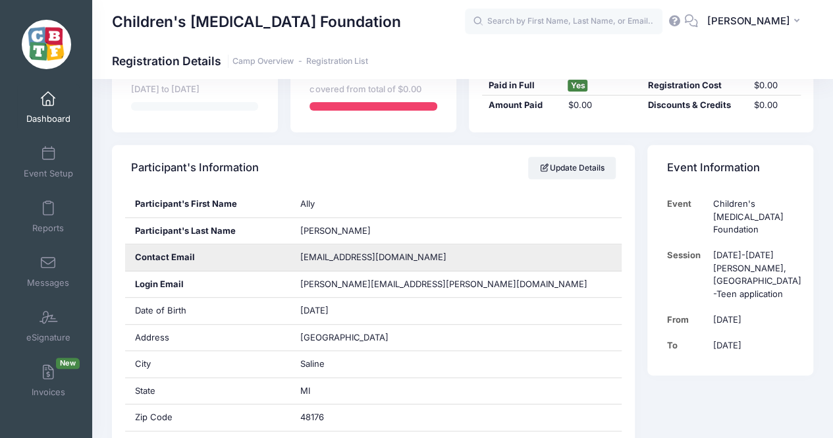
click at [346, 255] on span "allyhennessey11@gmail.com" at bounding box center [373, 257] width 146 height 11
copy div "allyhennessey11@gmail.com"
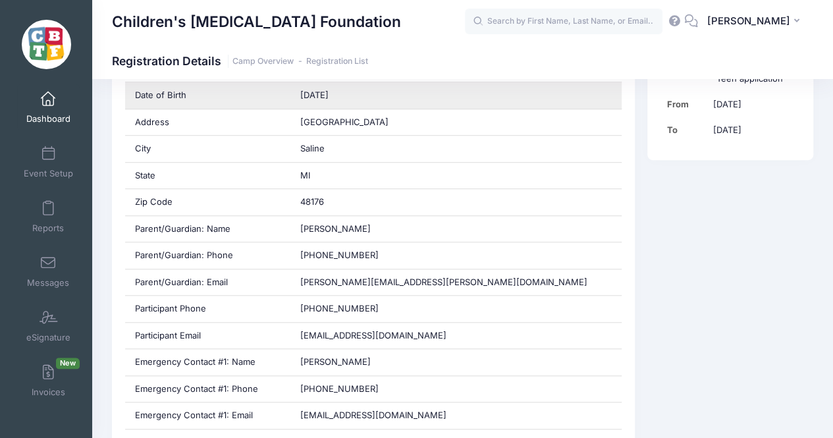
scroll to position [384, 0]
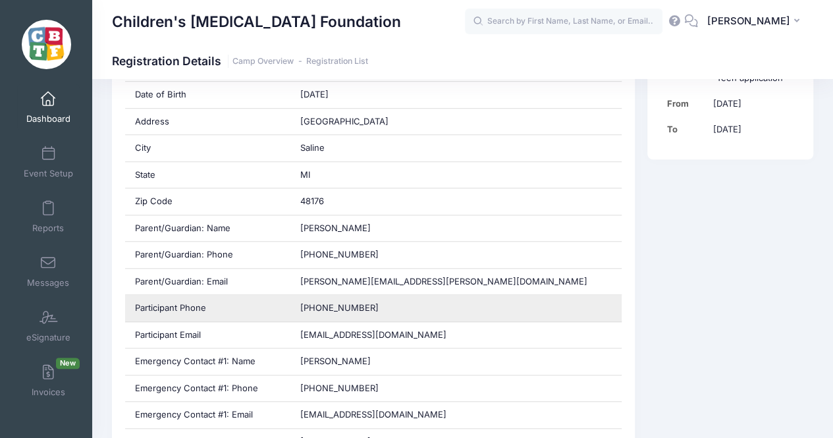
click at [337, 306] on span "734-834-5635" at bounding box center [339, 307] width 78 height 11
copy div "734-834-5635"
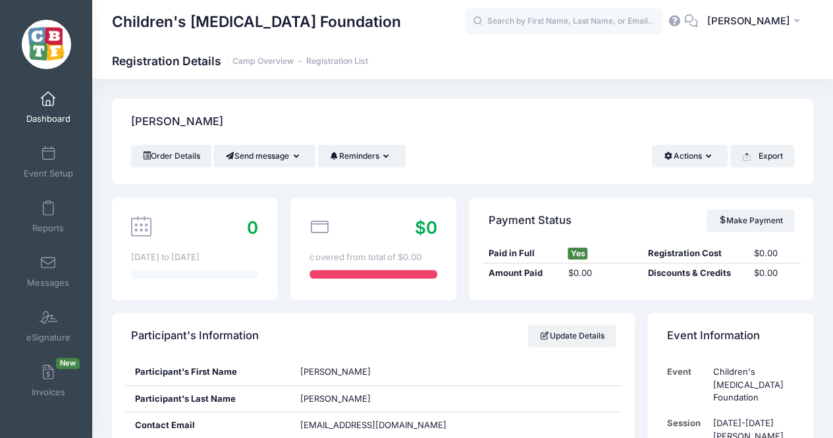
click at [212, 201] on div "0 [DATE] to [DATE]" at bounding box center [195, 249] width 166 height 103
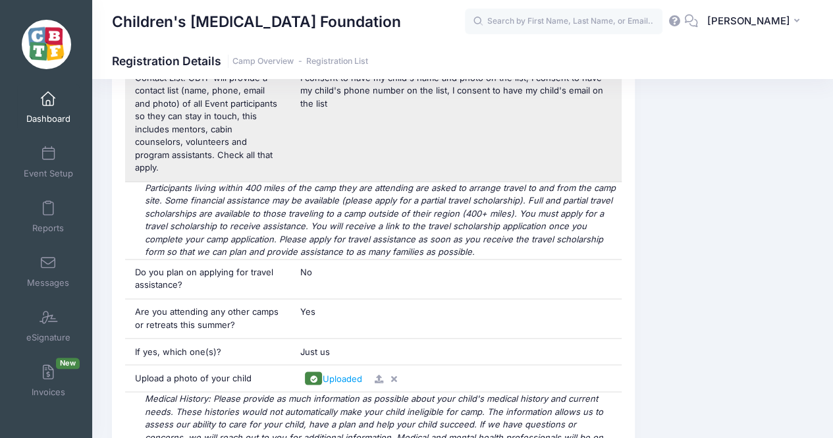
scroll to position [944, 0]
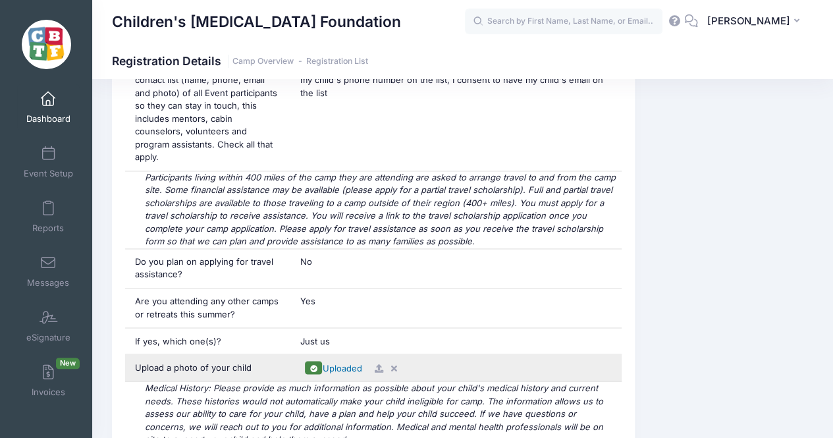
click at [337, 362] on span "Uploaded" at bounding box center [342, 367] width 40 height 11
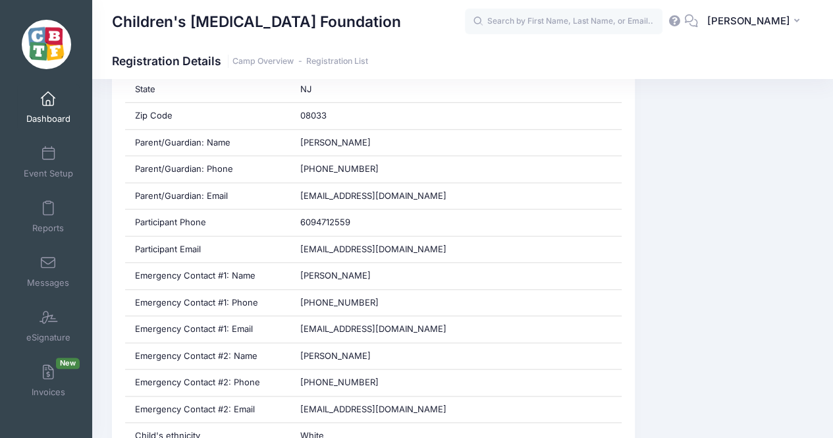
scroll to position [486, 0]
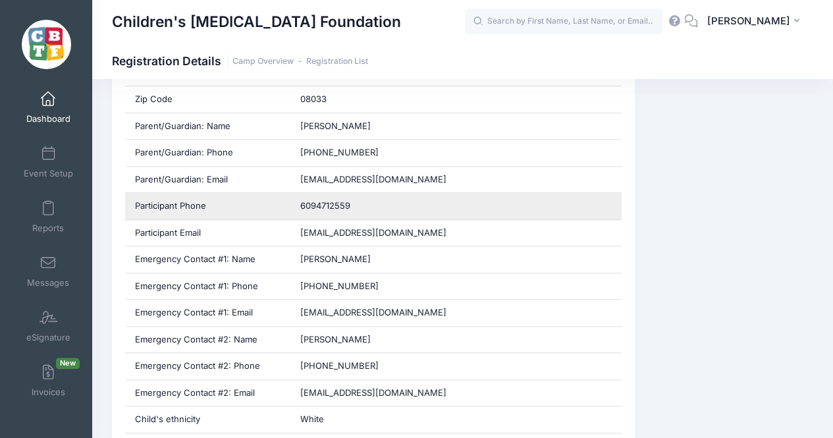
click at [314, 204] on span "6094712559" at bounding box center [325, 205] width 50 height 11
copy div "6094712559"
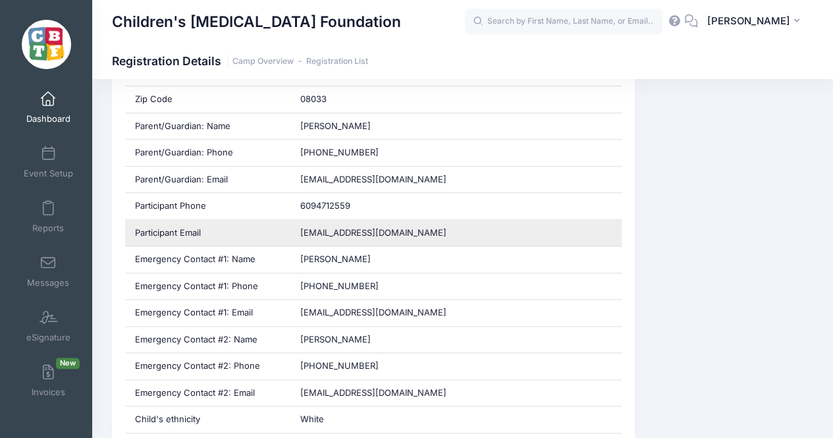
click at [337, 231] on span "dillerhouse2020@gmail.com" at bounding box center [373, 232] width 146 height 11
copy div "dillerhouse2020@gmail.com"
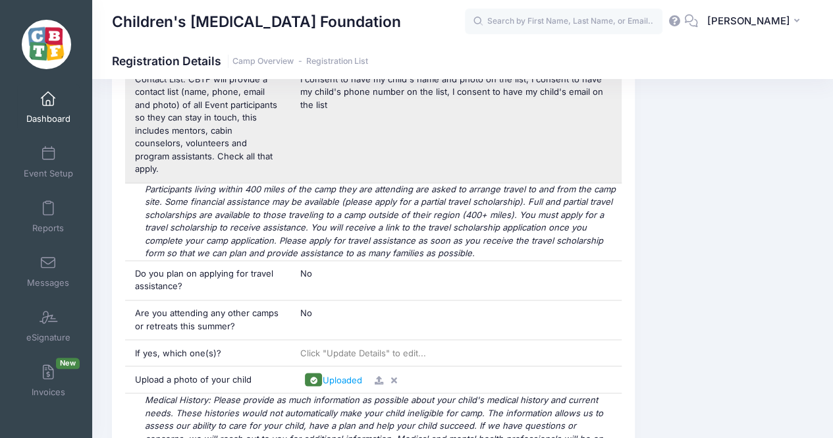
scroll to position [933, 0]
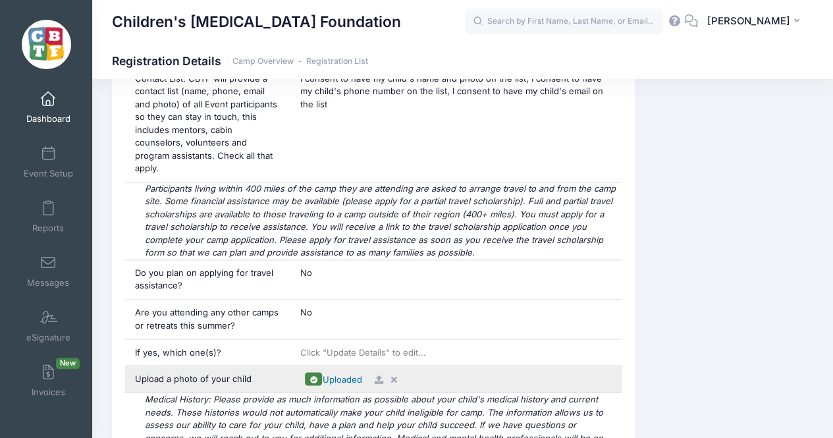
click at [328, 374] on span "Uploaded" at bounding box center [342, 379] width 40 height 11
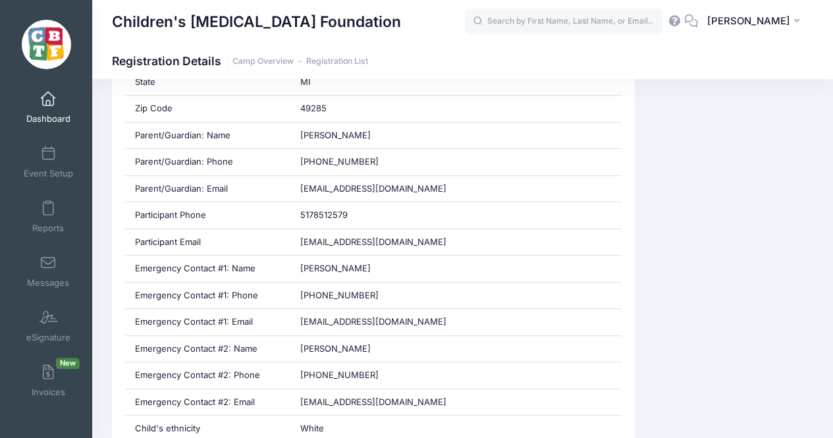
scroll to position [472, 0]
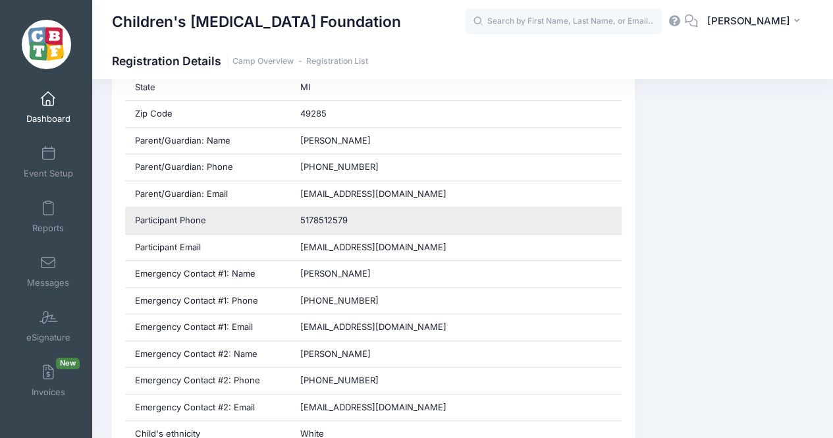
click at [316, 218] on span "5178512579" at bounding box center [323, 220] width 47 height 11
copy div "5178512579"
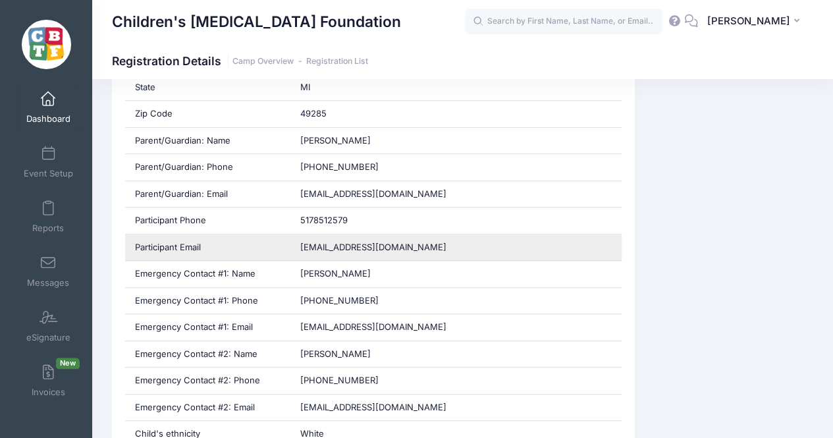
click at [330, 242] on span "kkranae851@gmail.com" at bounding box center [373, 247] width 146 height 11
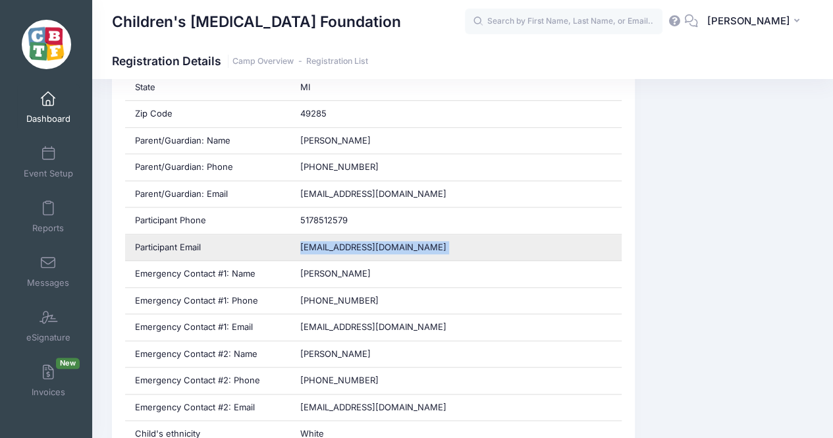
click at [293, 243] on div "kkranae851@gmail.com" at bounding box center [456, 248] width 331 height 26
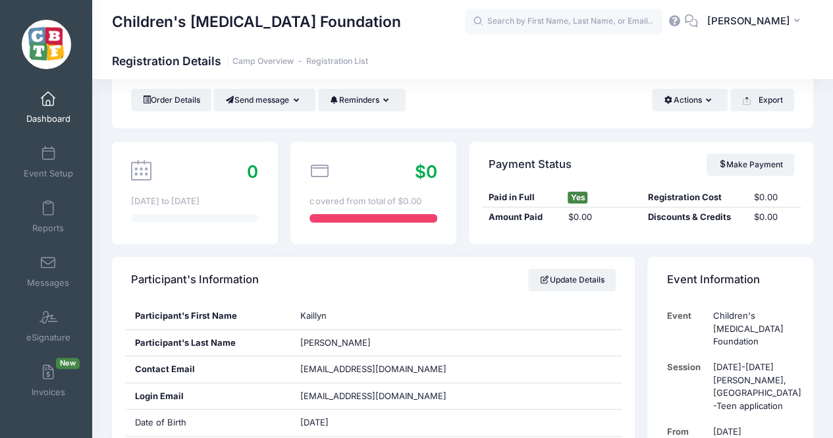
scroll to position [0, 0]
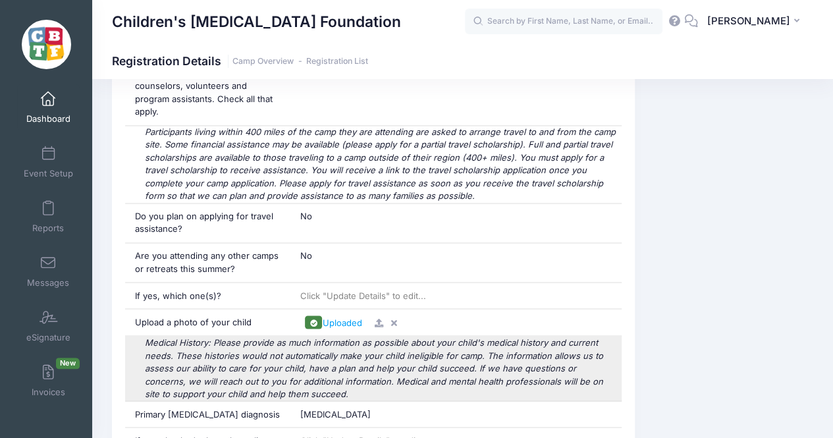
scroll to position [990, 0]
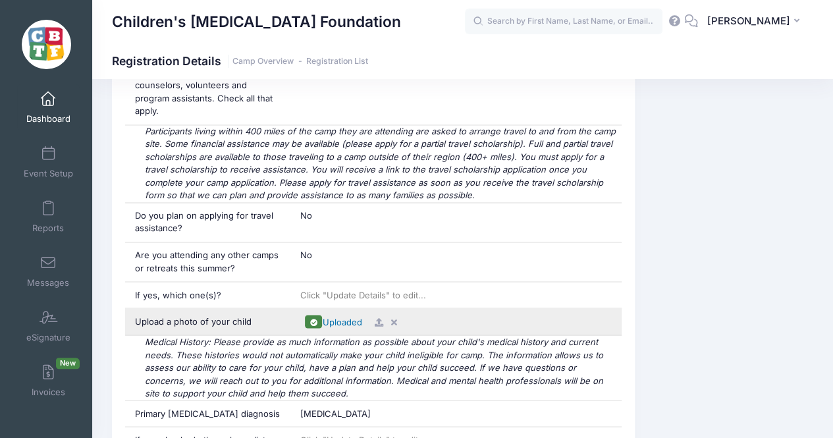
click at [343, 316] on span "Uploaded" at bounding box center [342, 321] width 40 height 11
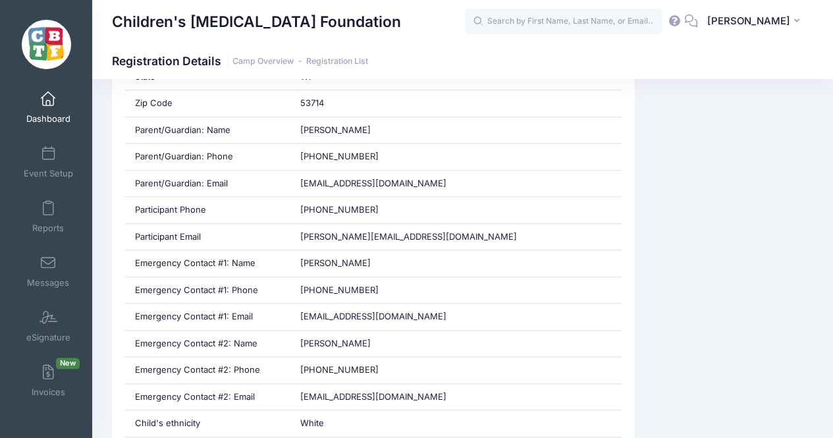
scroll to position [483, 0]
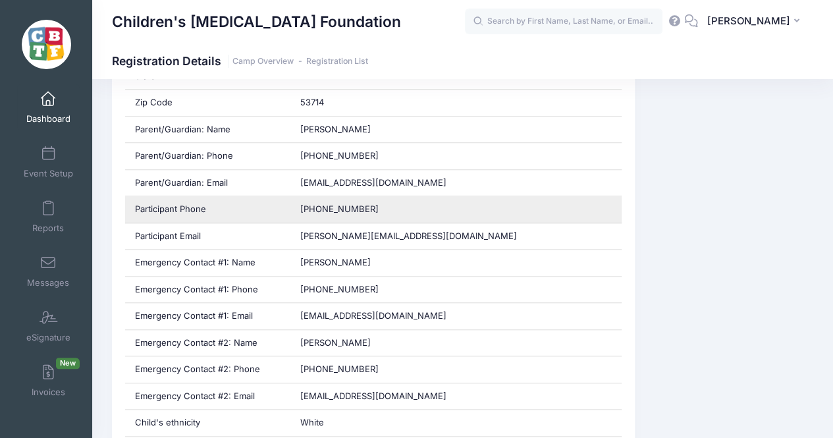
click at [308, 208] on span "[PHONE_NUMBER]" at bounding box center [339, 209] width 78 height 11
click at [308, 208] on span "608-563-9022" at bounding box center [339, 209] width 78 height 11
copy div "608-563-9022"
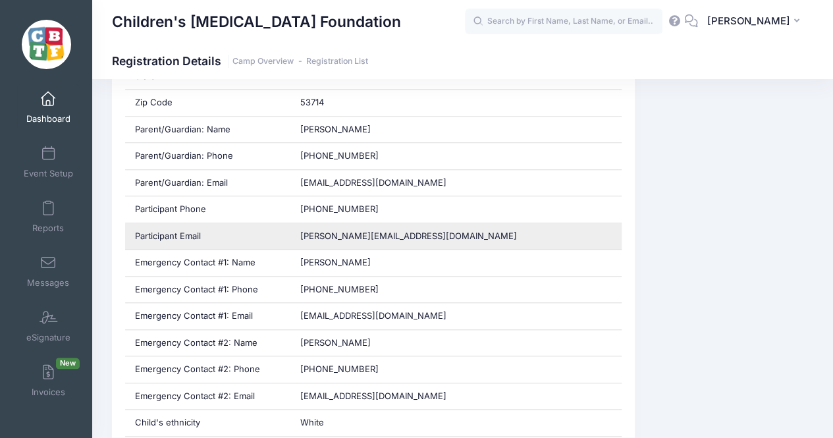
click at [343, 234] on span "eloise.mahoney2009@gmail.com" at bounding box center [408, 236] width 217 height 11
copy div "eloise.mahoney2009@gmail.com"
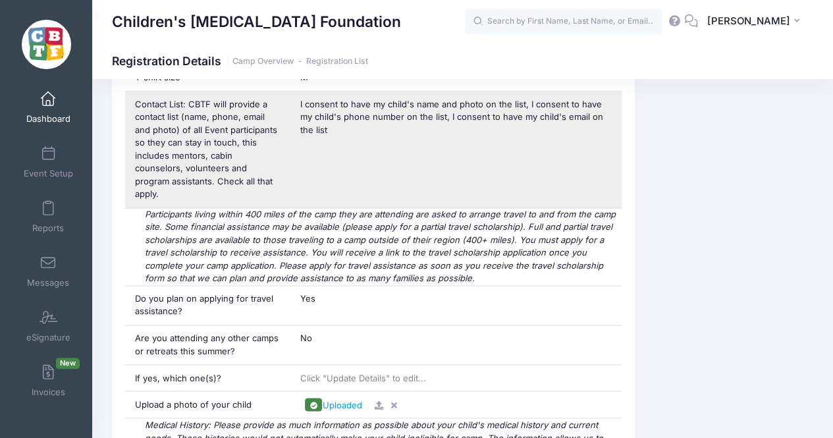
scroll to position [908, 0]
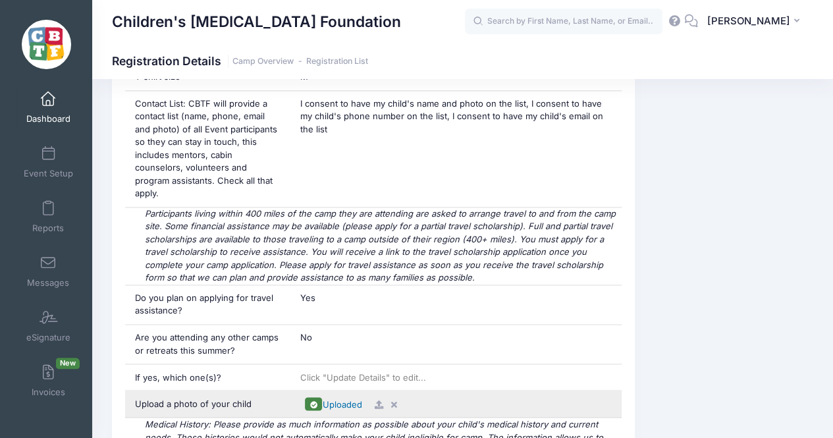
click at [341, 399] on span "Uploaded" at bounding box center [342, 404] width 40 height 11
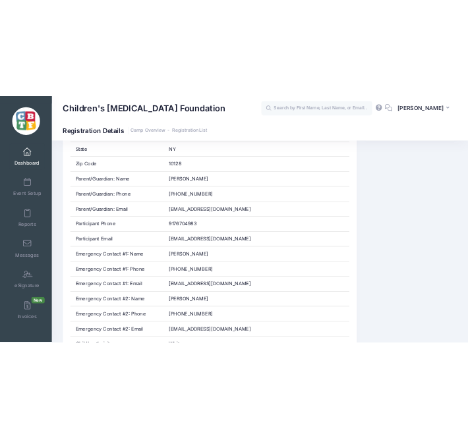
scroll to position [465, 0]
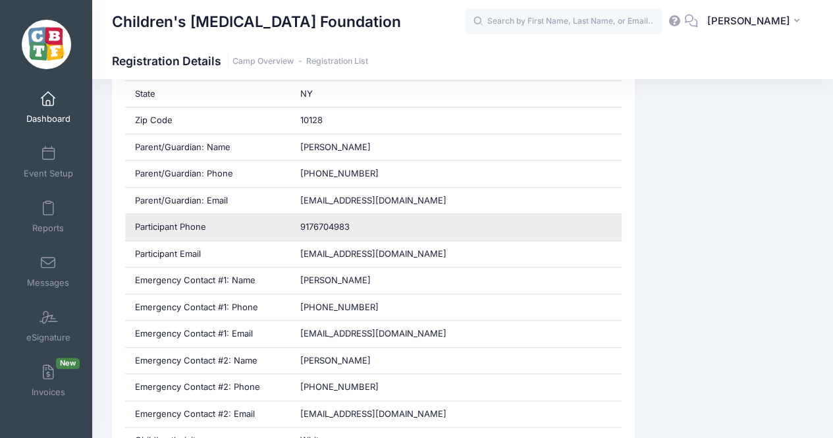
click at [326, 225] on span "9176704983" at bounding box center [324, 226] width 49 height 11
copy div "9176704983"
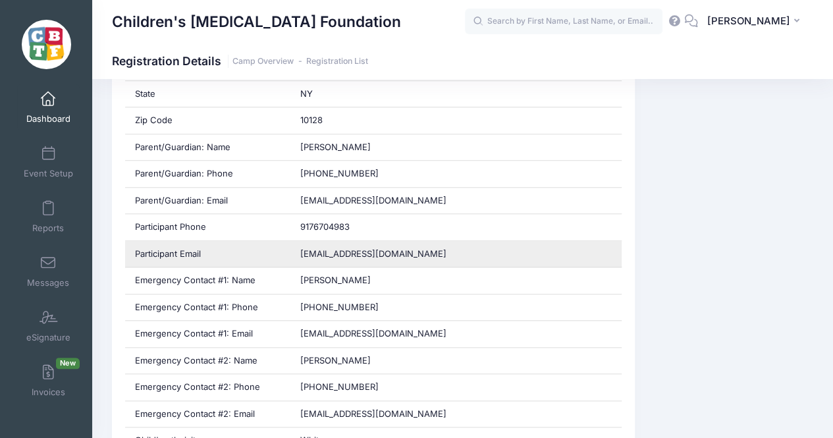
click at [331, 250] on span "pdbowers161@gmail.com" at bounding box center [373, 253] width 146 height 11
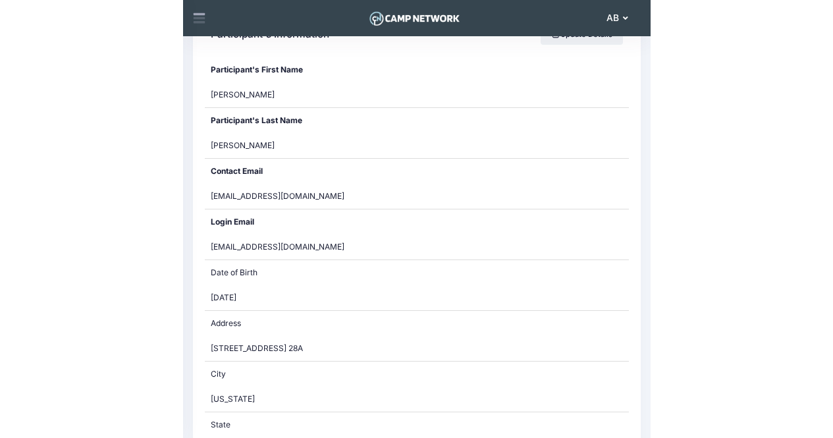
scroll to position [491, 0]
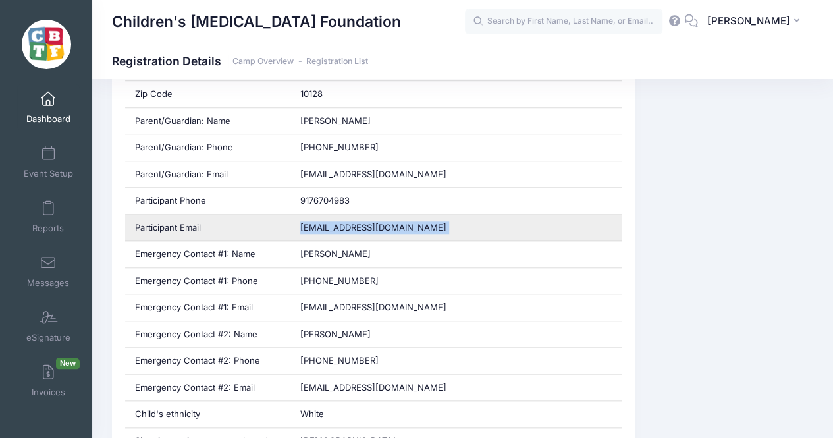
copy div "pdbowers161@gmail.com"
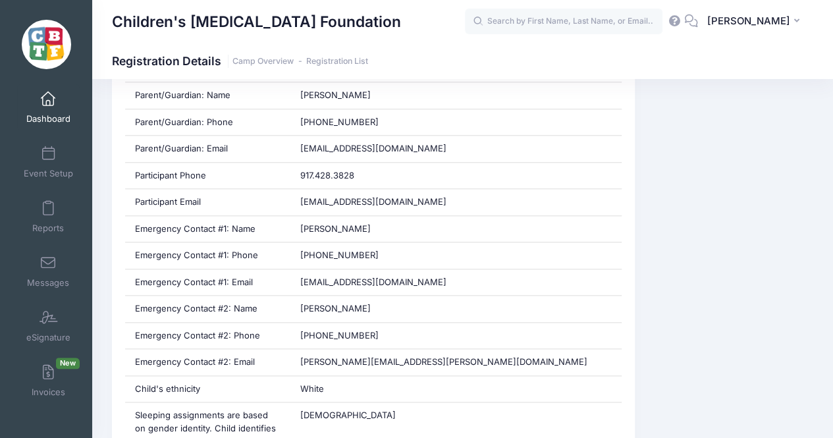
scroll to position [542, 0]
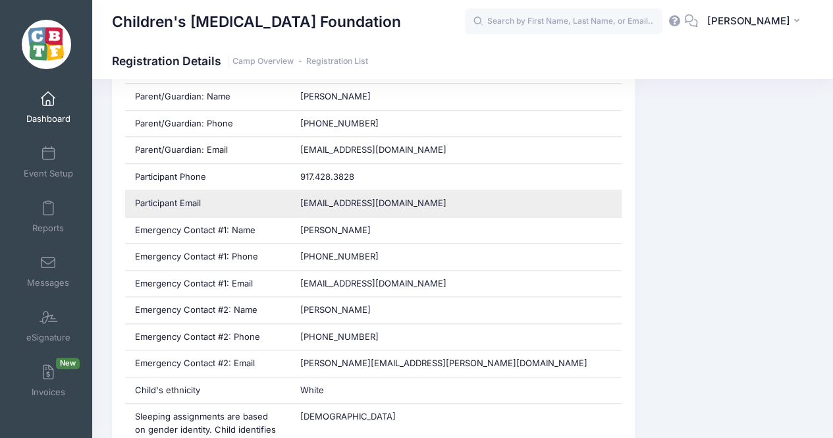
click at [319, 200] on span "theemilyharbison@gmail.com" at bounding box center [373, 203] width 146 height 11
copy div "theemilyharbison@gmail.com"
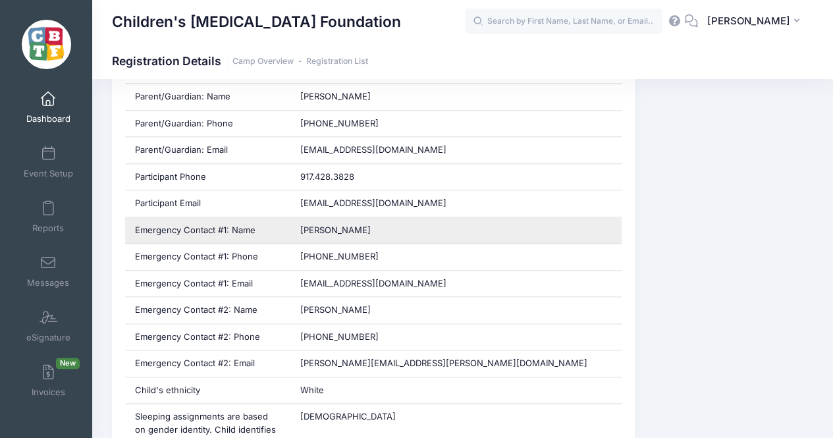
click at [340, 236] on div "Jonah Cohen" at bounding box center [456, 230] width 331 height 26
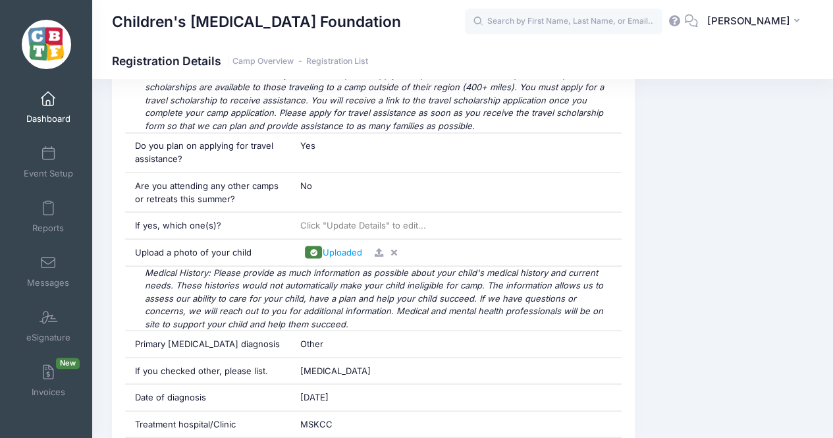
scroll to position [1109, 0]
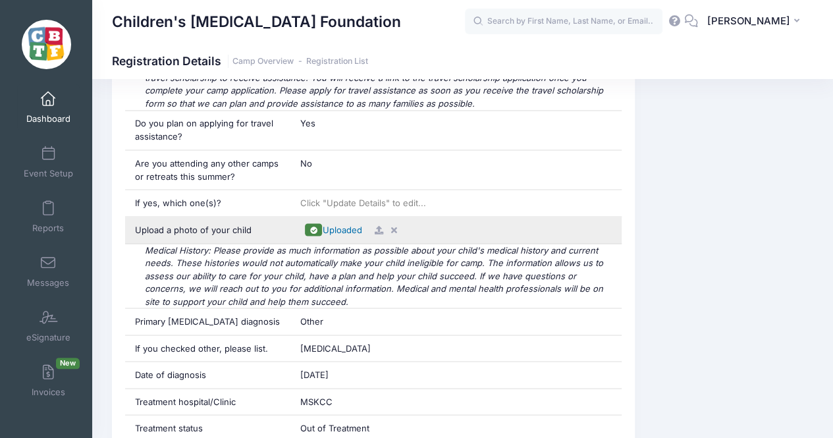
click at [340, 224] on span "Uploaded" at bounding box center [342, 229] width 40 height 11
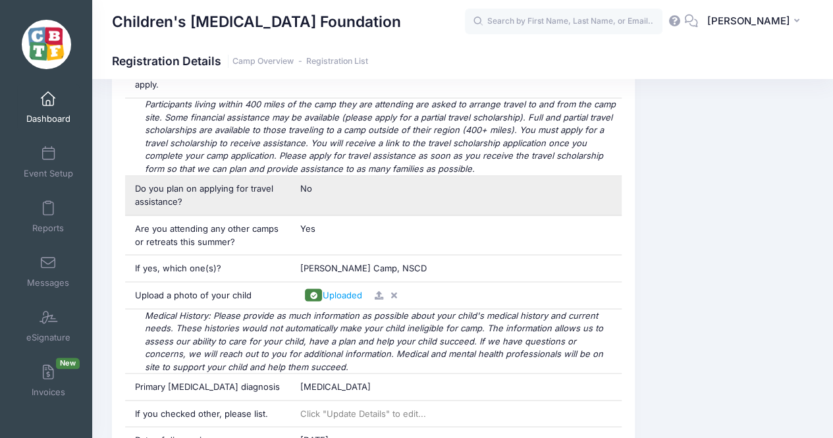
scroll to position [1039, 0]
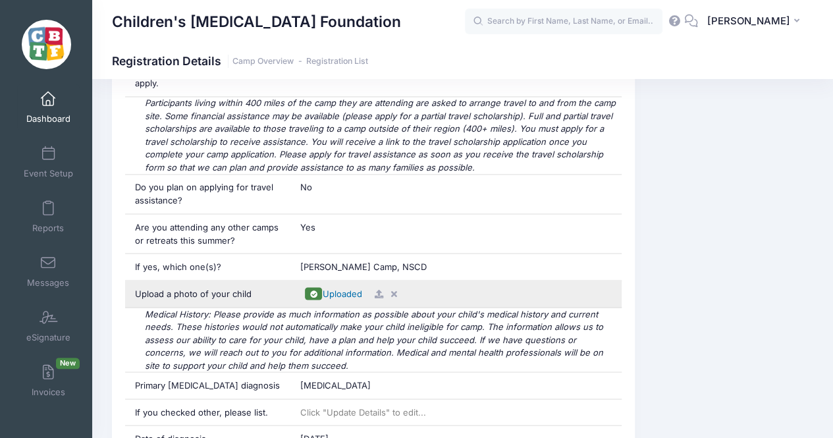
click at [339, 288] on span "Uploaded" at bounding box center [342, 293] width 40 height 11
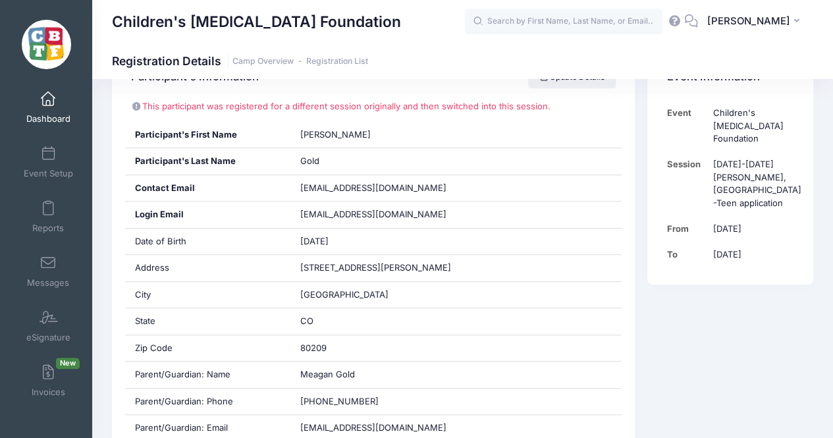
scroll to position [0, 0]
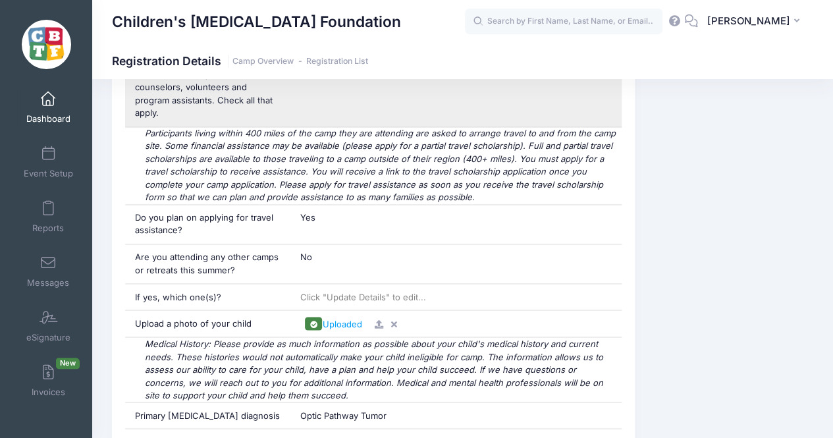
scroll to position [989, 0]
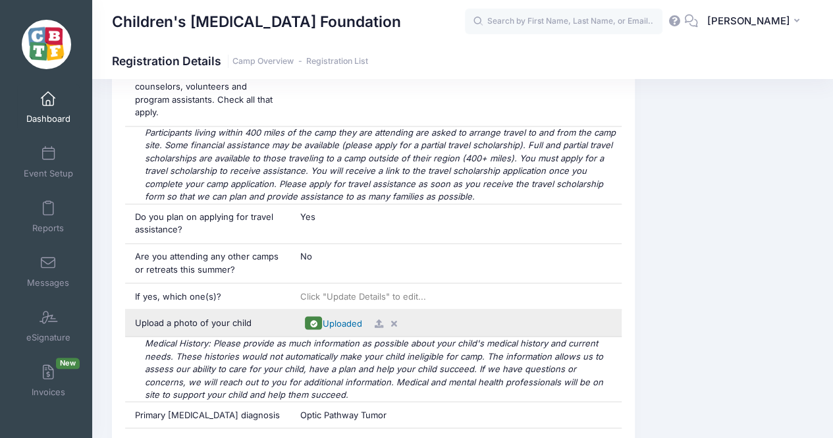
click at [339, 318] on span "Uploaded" at bounding box center [342, 323] width 40 height 11
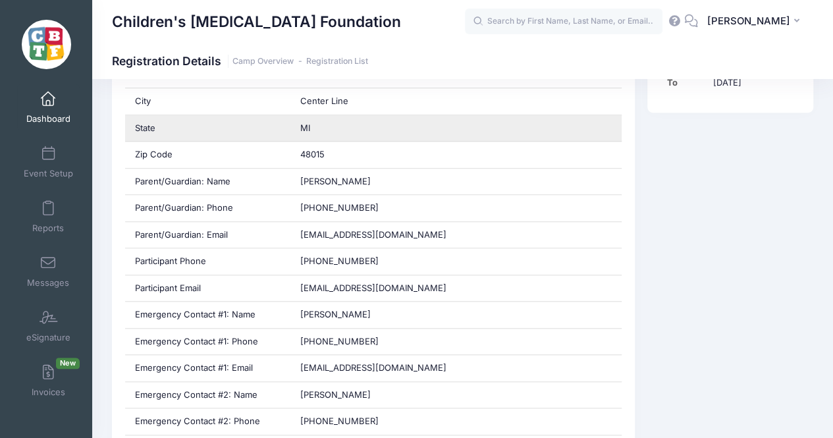
scroll to position [432, 0]
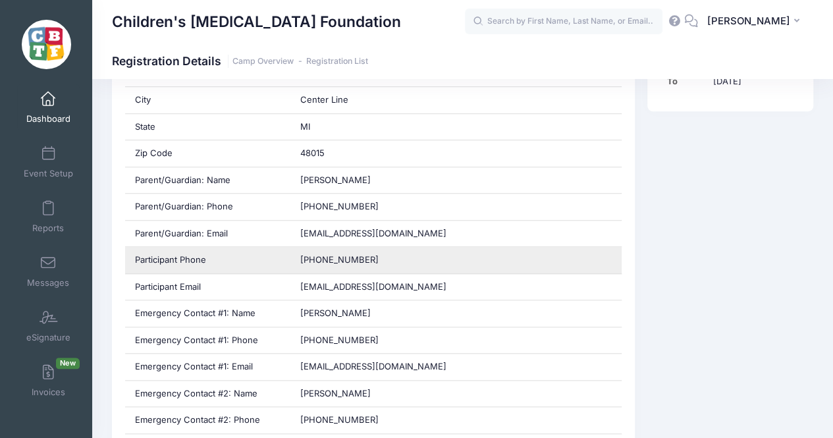
click at [321, 255] on span "[PHONE_NUMBER]" at bounding box center [339, 259] width 78 height 11
copy div "[PHONE_NUMBER]"
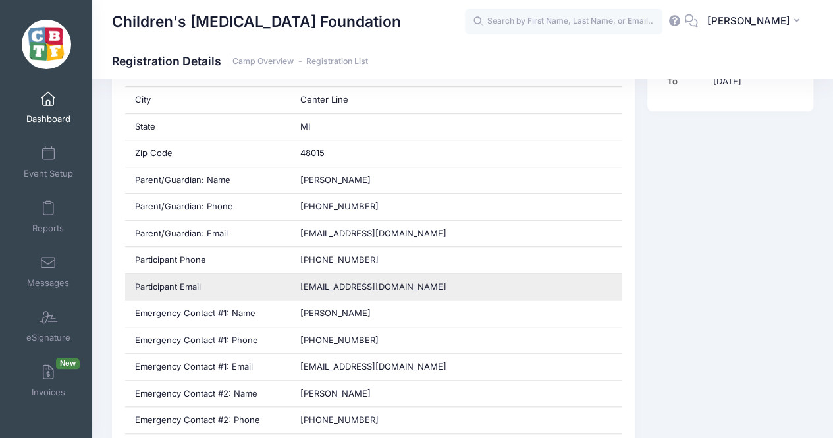
click at [354, 284] on span "rileypatterson052112@gmail.com" at bounding box center [373, 286] width 146 height 11
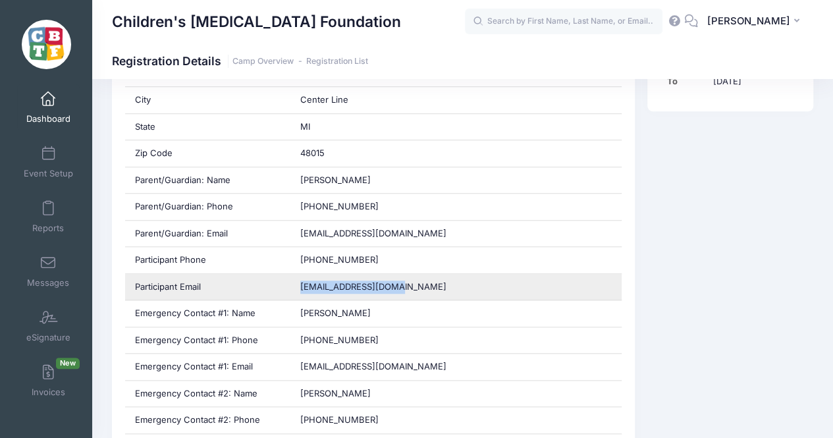
click at [354, 284] on span "rileypatterson052112@gmail.com" at bounding box center [373, 286] width 146 height 11
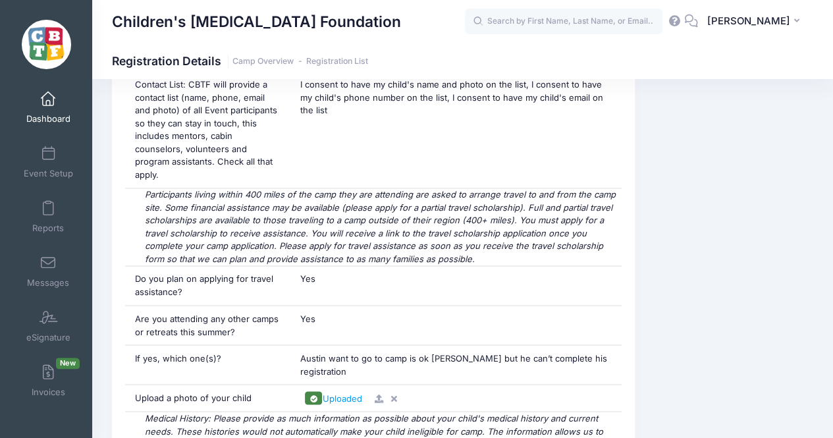
scroll to position [949, 0]
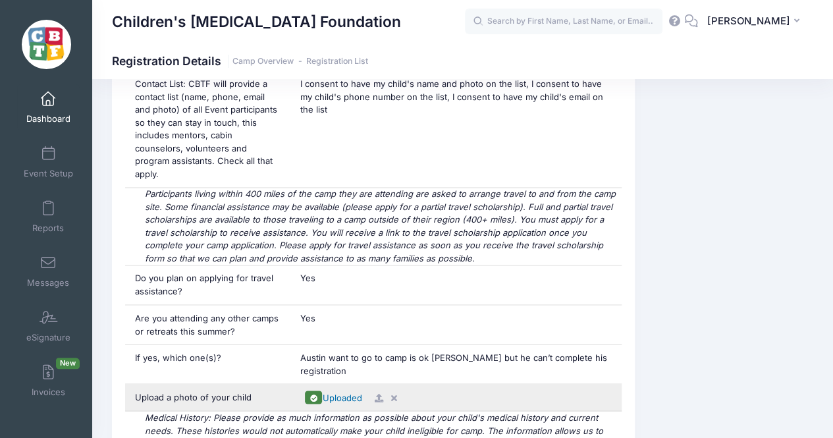
click at [341, 392] on span "Uploaded" at bounding box center [342, 397] width 40 height 11
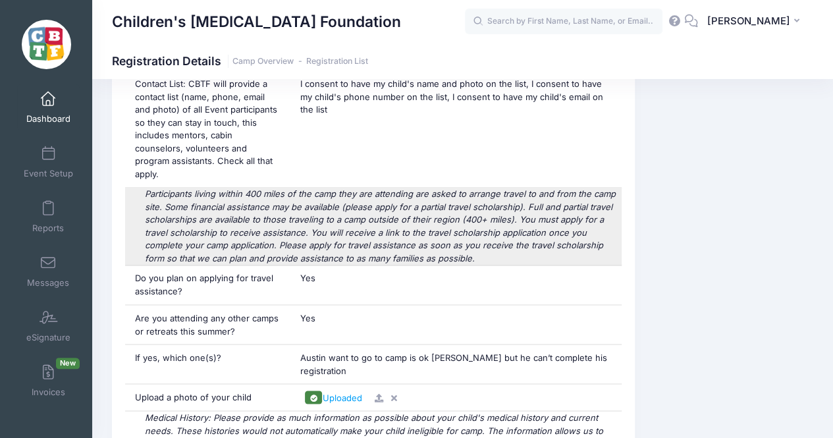
click at [360, 219] on div "Participants living within 400 miles of the camp they are attending are asked t…" at bounding box center [373, 226] width 497 height 77
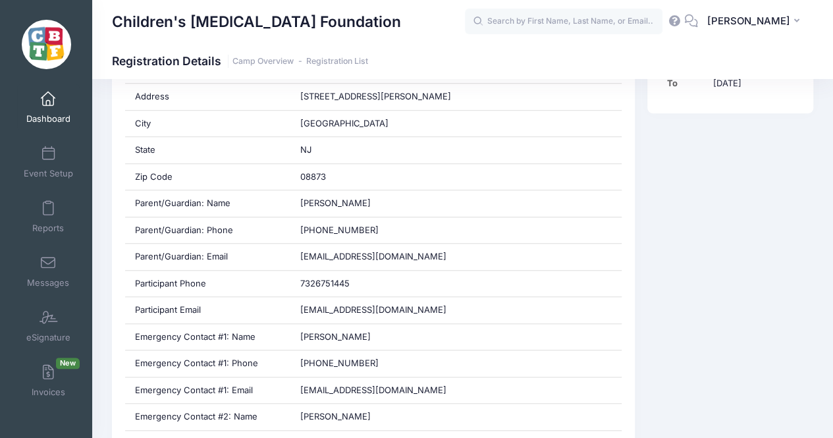
scroll to position [438, 0]
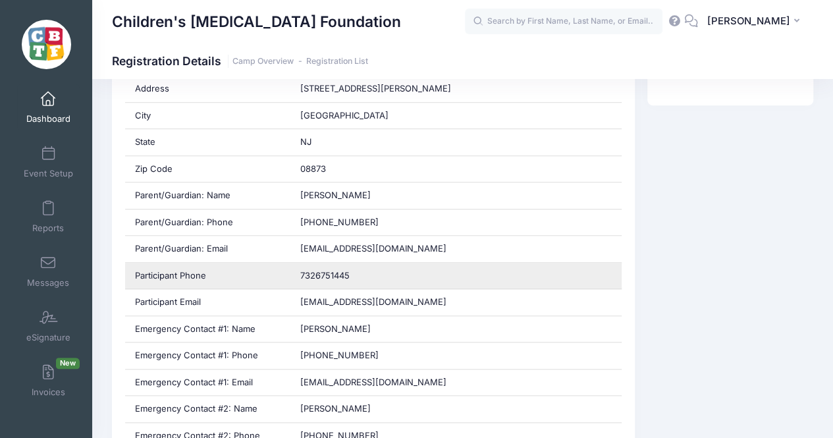
click at [314, 270] on span "7326751445" at bounding box center [324, 275] width 49 height 11
copy div "7326751445"
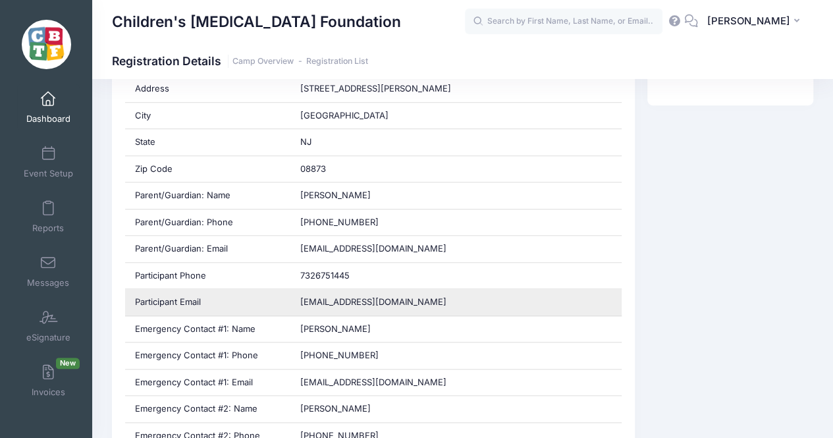
click at [363, 300] on span "austinbanegas1806@gmail.com" at bounding box center [373, 301] width 146 height 11
copy div "austinbanegas1806@gmail.com"
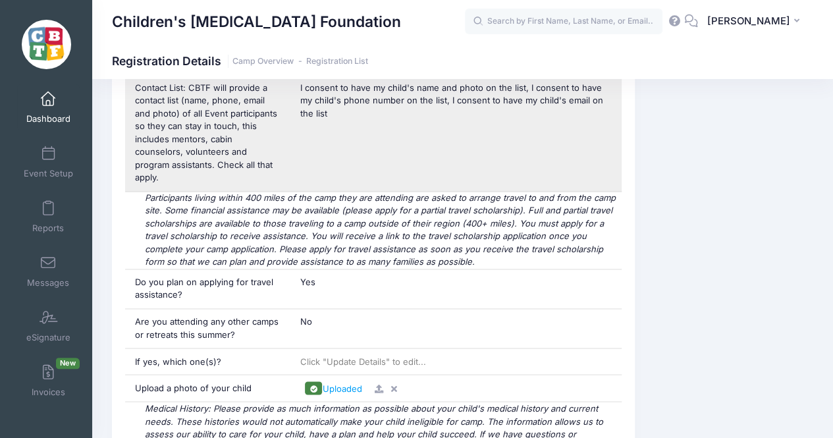
scroll to position [937, 0]
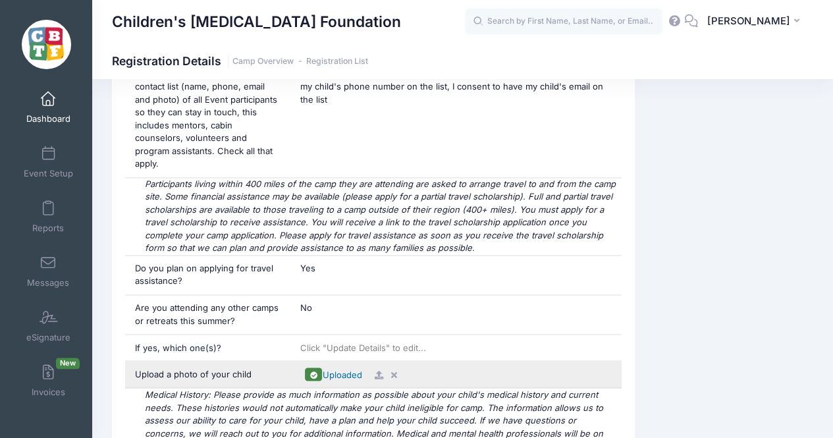
click at [346, 369] on span "Uploaded" at bounding box center [342, 374] width 40 height 11
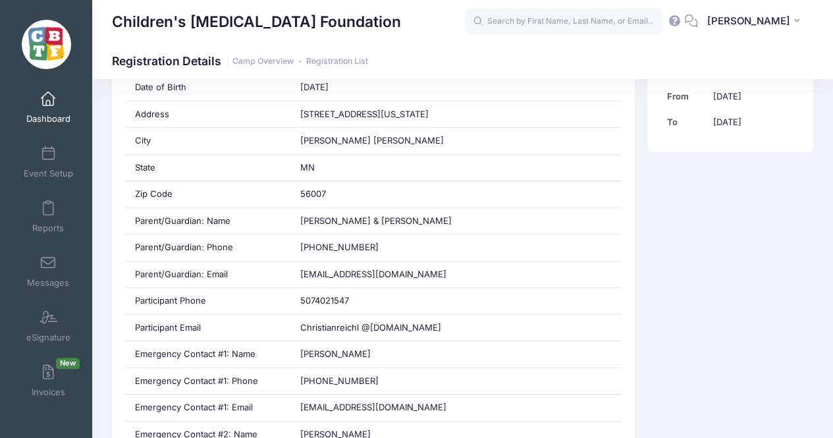
scroll to position [395, 0]
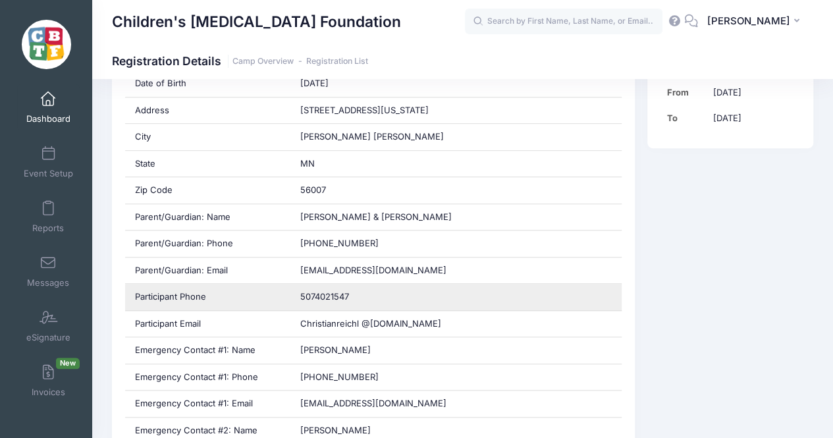
click at [327, 294] on span "5074021547" at bounding box center [324, 296] width 49 height 11
copy div "5074021547"
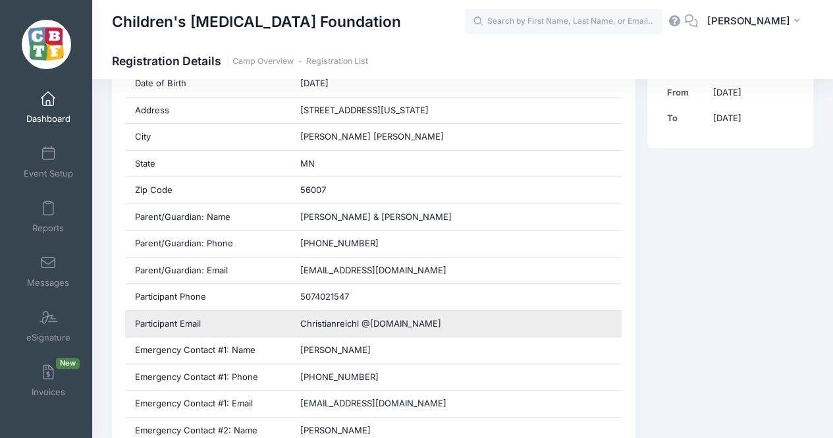
click at [338, 318] on span "Christianreichl @icould.com" at bounding box center [370, 323] width 141 height 11
copy div "Christianreichl @icould.com"
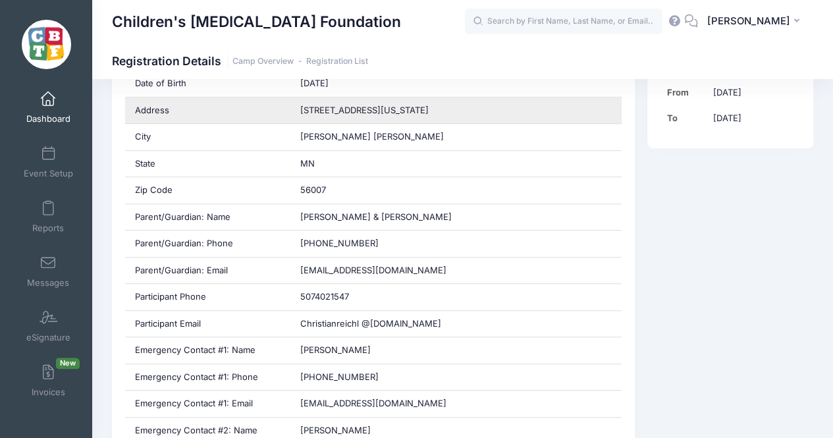
click at [446, 113] on div "525 Minnesota Ave" at bounding box center [456, 110] width 331 height 26
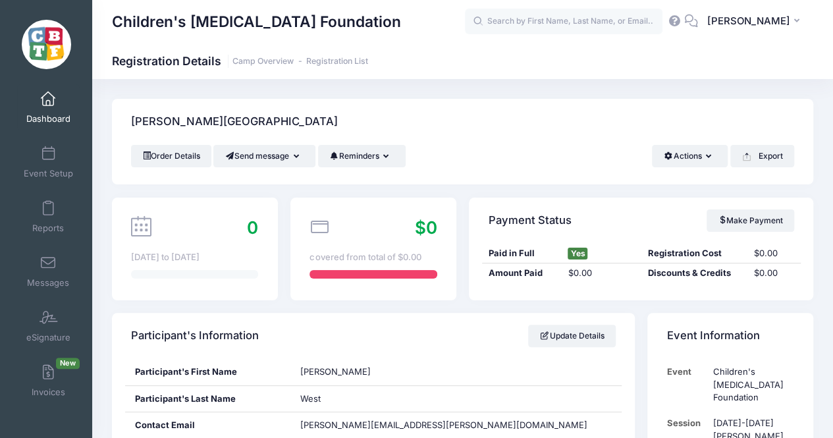
click at [194, 199] on div "0 [DATE] to [DATE]" at bounding box center [195, 249] width 166 height 103
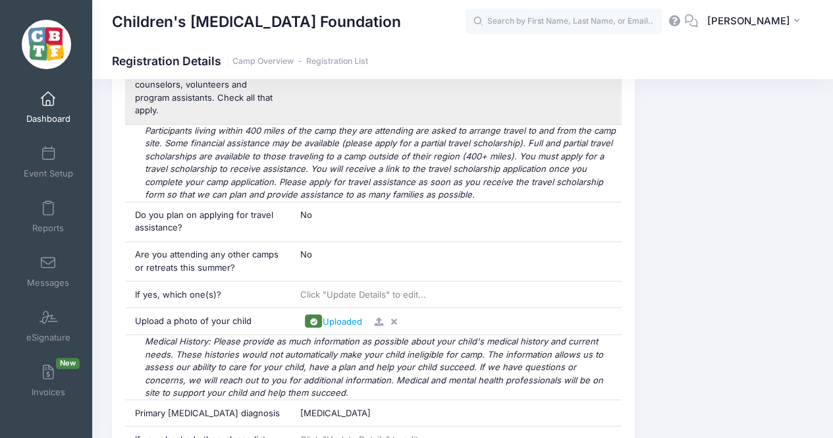
scroll to position [1022, 0]
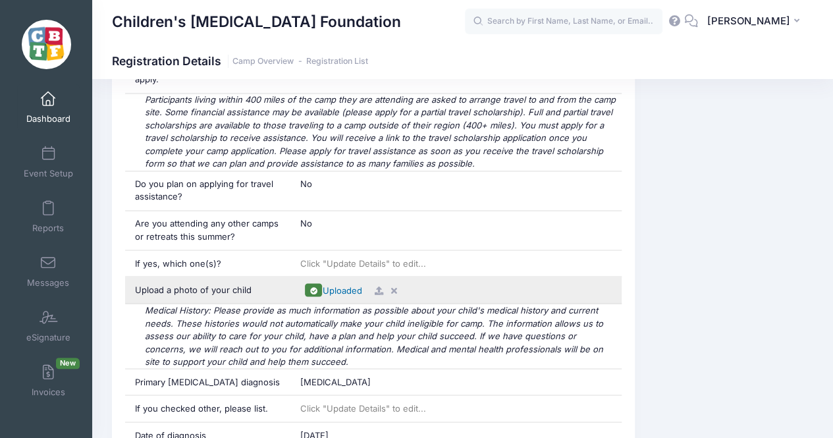
click at [336, 285] on span "Uploaded" at bounding box center [342, 290] width 40 height 11
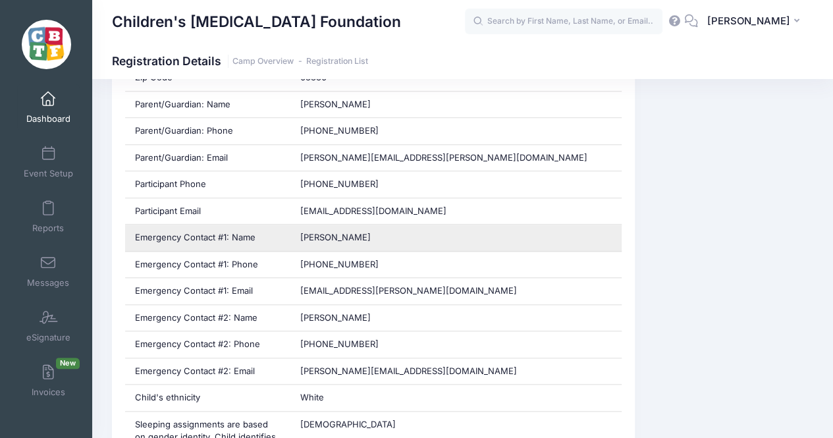
scroll to position [506, 0]
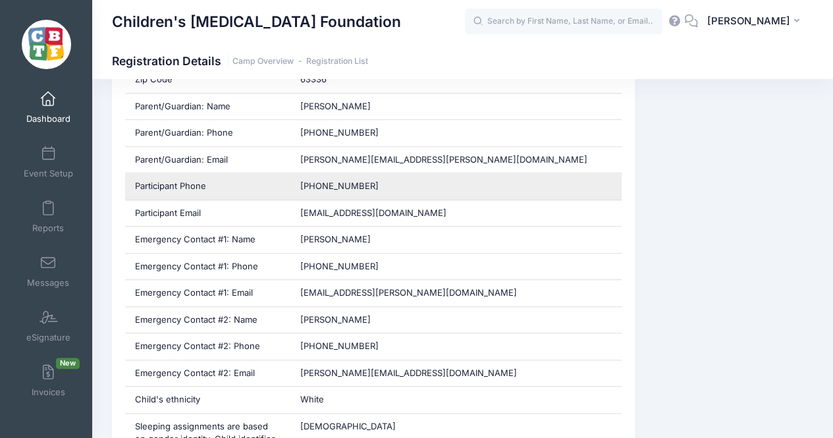
click at [311, 184] on span "[PHONE_NUMBER]" at bounding box center [339, 185] width 78 height 11
copy div "[PHONE_NUMBER]"
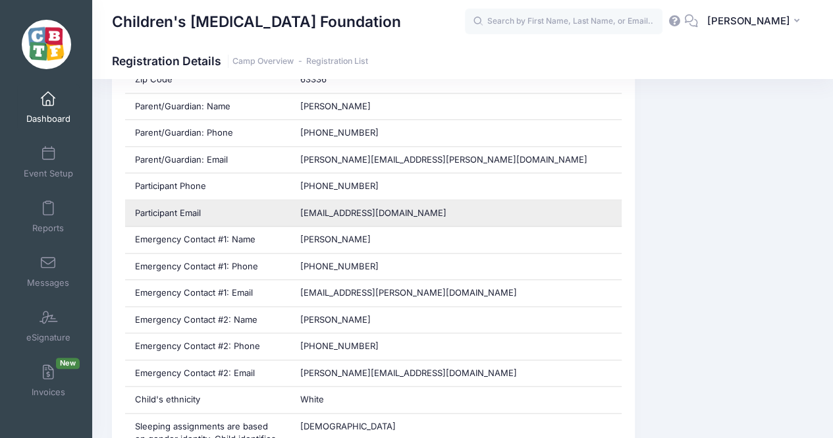
click at [375, 208] on span "[EMAIL_ADDRESS][DOMAIN_NAME]" at bounding box center [373, 213] width 146 height 11
copy div "[EMAIL_ADDRESS][DOMAIN_NAME]"
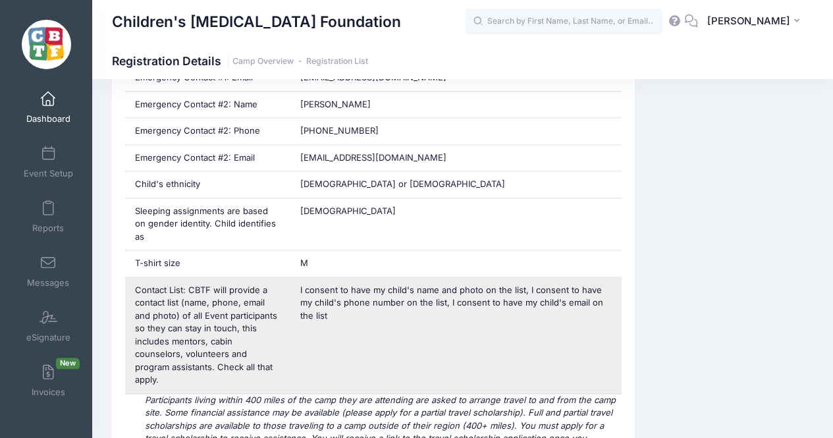
scroll to position [933, 0]
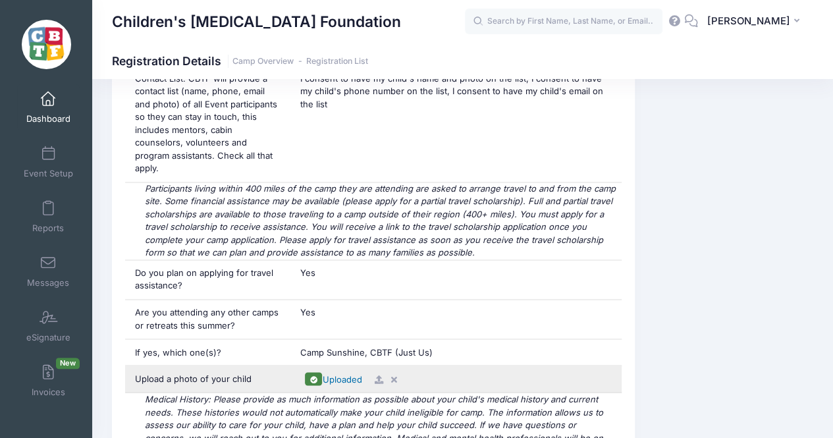
click at [339, 374] on span "Uploaded" at bounding box center [342, 379] width 40 height 11
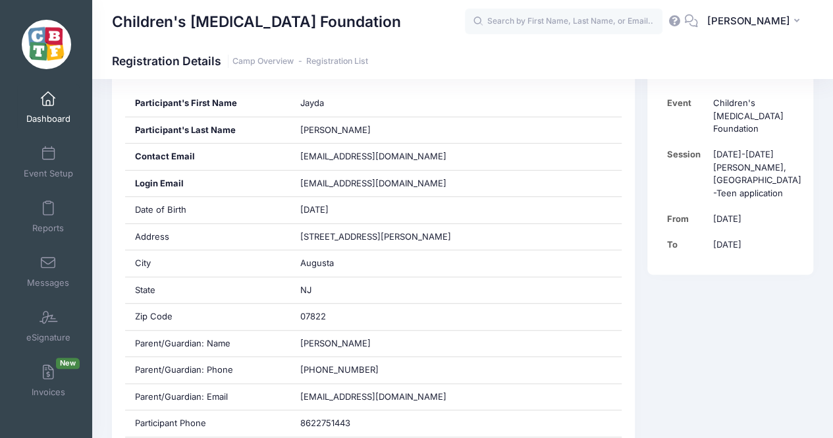
scroll to position [345, 0]
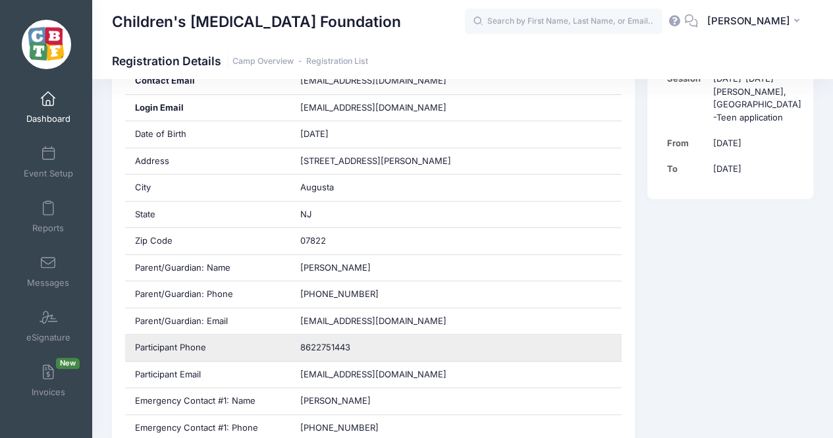
click at [328, 345] on span "8622751443" at bounding box center [325, 347] width 50 height 11
copy div "8622751443"
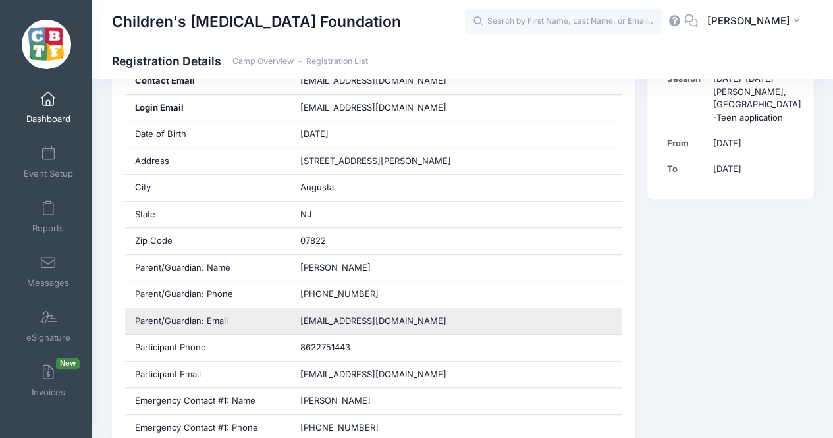
click at [344, 316] on span "[EMAIL_ADDRESS][DOMAIN_NAME]" at bounding box center [373, 321] width 146 height 11
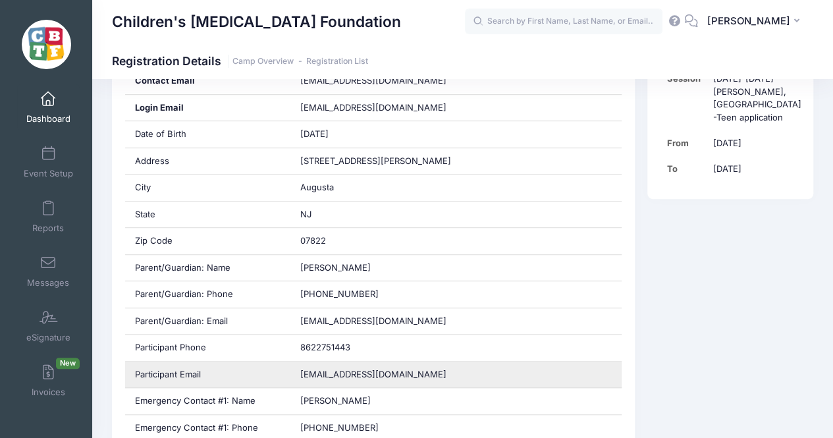
click at [342, 370] on span "[EMAIL_ADDRESS][DOMAIN_NAME]" at bounding box center [373, 374] width 146 height 11
copy div "[EMAIL_ADDRESS][DOMAIN_NAME]"
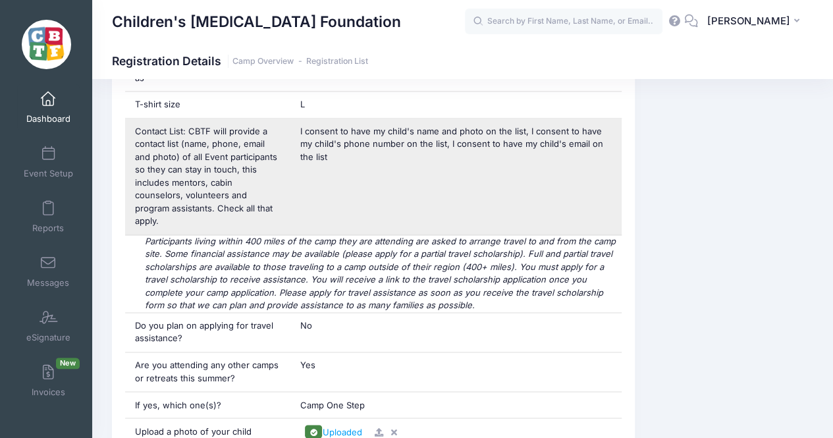
scroll to position [908, 0]
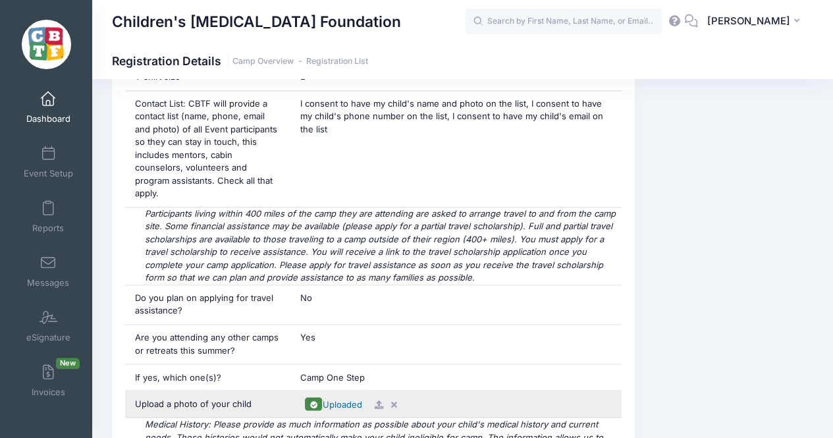
click at [335, 399] on span "Uploaded" at bounding box center [342, 404] width 40 height 11
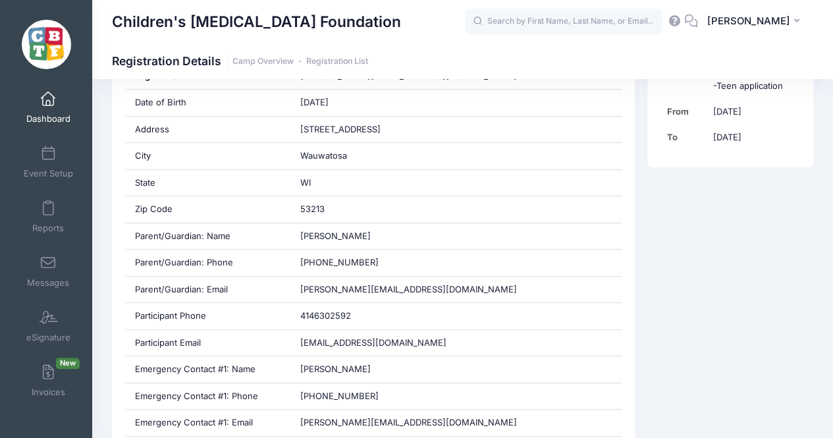
scroll to position [377, 0]
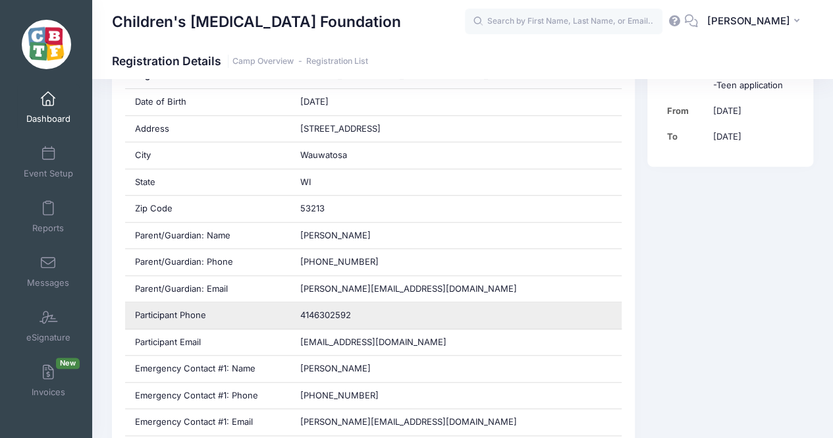
click at [331, 312] on span "4146302592" at bounding box center [325, 315] width 51 height 11
copy div "4146302592"
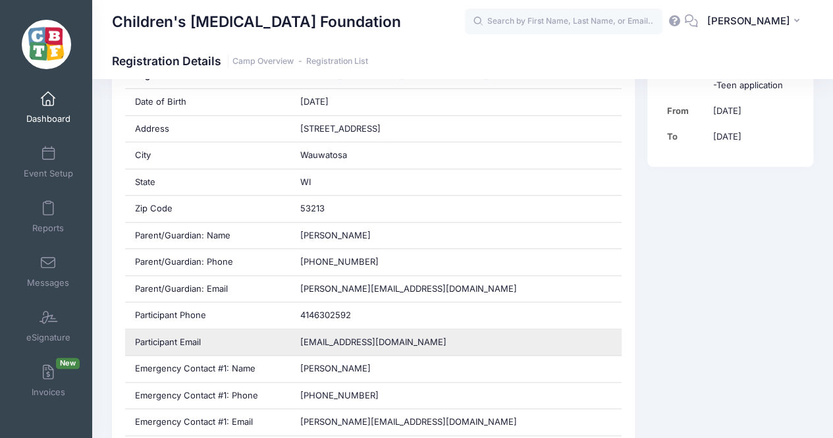
click at [352, 337] on span "[EMAIL_ADDRESS][DOMAIN_NAME]" at bounding box center [373, 342] width 146 height 11
copy div "[EMAIL_ADDRESS][DOMAIN_NAME]"
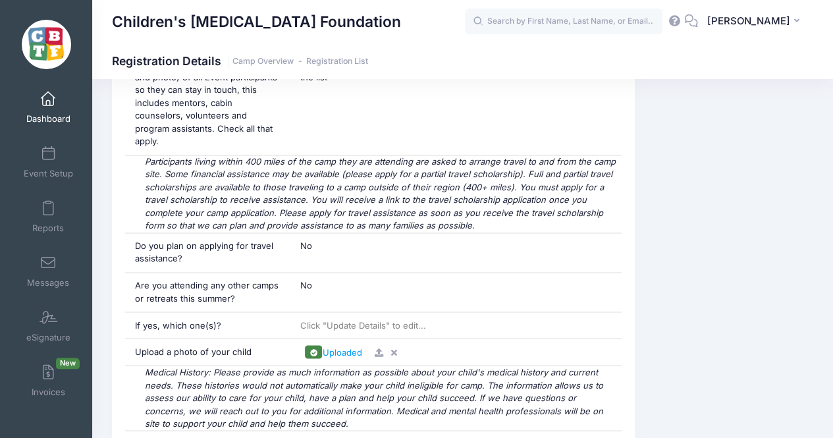
scroll to position [960, 0]
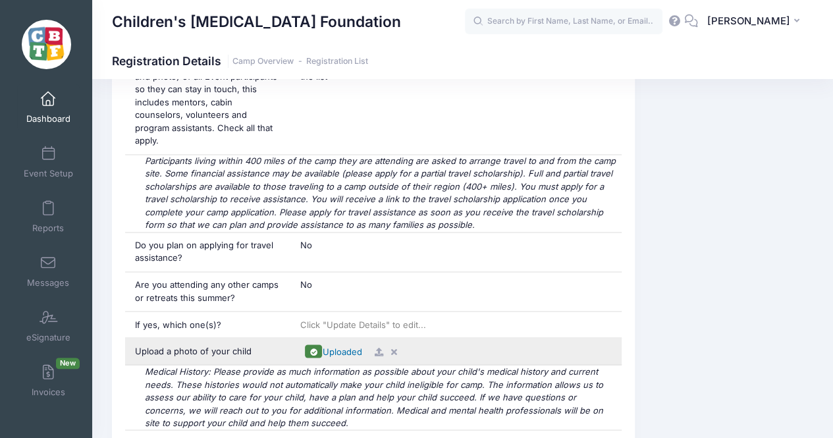
click at [348, 346] on span "Uploaded" at bounding box center [342, 351] width 40 height 11
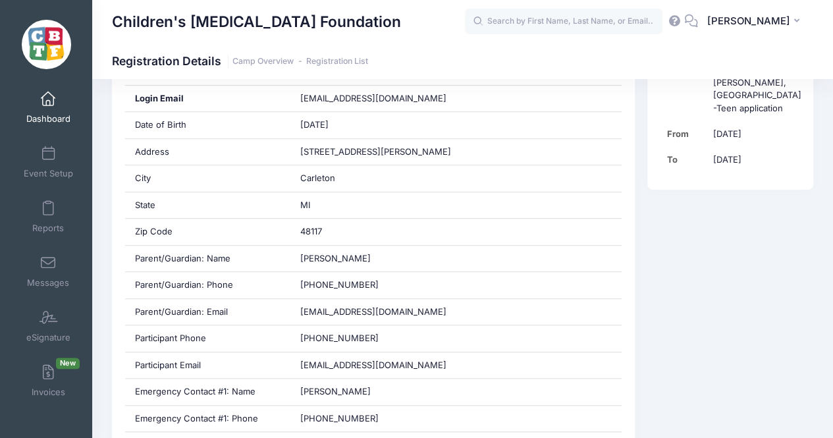
scroll to position [446, 0]
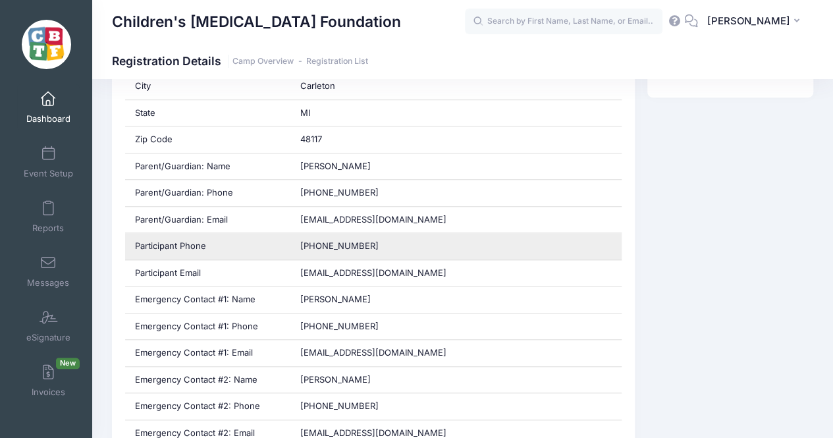
click at [323, 241] on span "[PHONE_NUMBER]" at bounding box center [339, 245] width 78 height 11
copy div "[PHONE_NUMBER]"
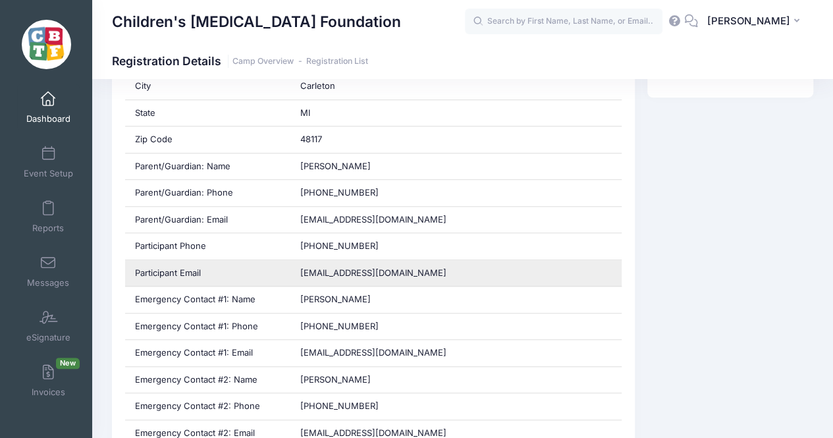
click at [337, 268] on span "[EMAIL_ADDRESS][DOMAIN_NAME]" at bounding box center [373, 272] width 146 height 11
copy div "[EMAIL_ADDRESS][DOMAIN_NAME]"
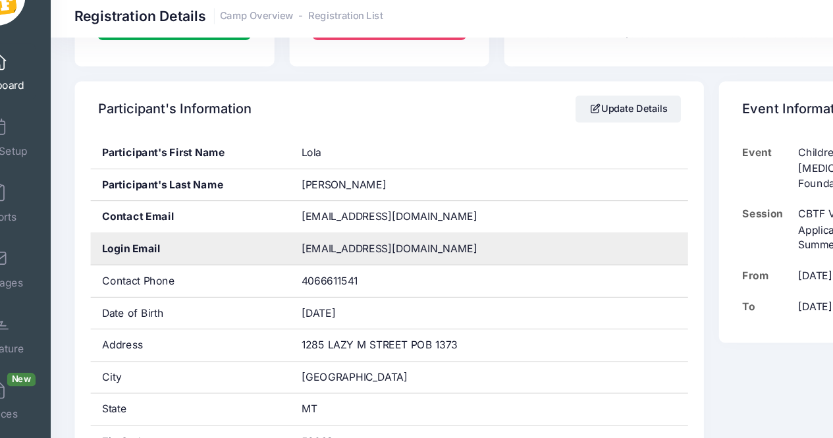
scroll to position [198, 0]
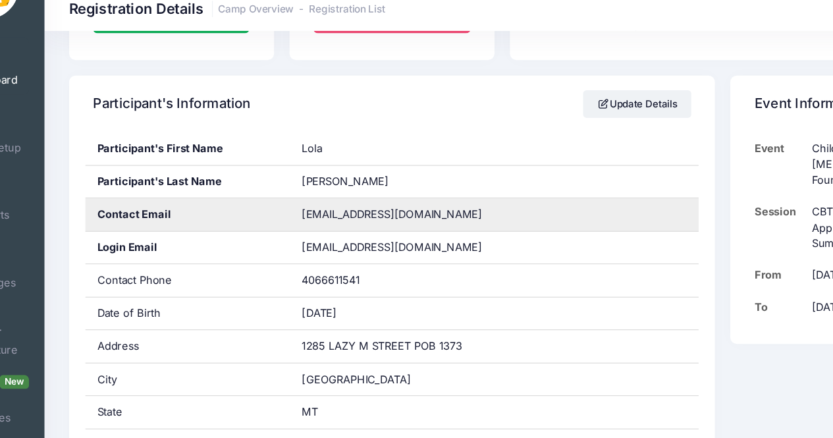
click at [324, 222] on span "[EMAIL_ADDRESS][DOMAIN_NAME]" at bounding box center [373, 227] width 146 height 11
copy div "[EMAIL_ADDRESS][DOMAIN_NAME]"
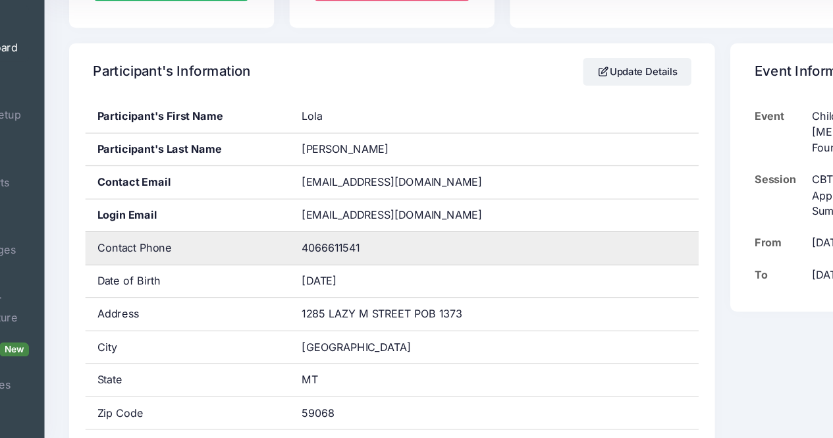
click at [332, 281] on span "4066611541" at bounding box center [323, 280] width 47 height 11
copy div "4066611541"
click at [333, 275] on span "4066611541" at bounding box center [323, 280] width 47 height 11
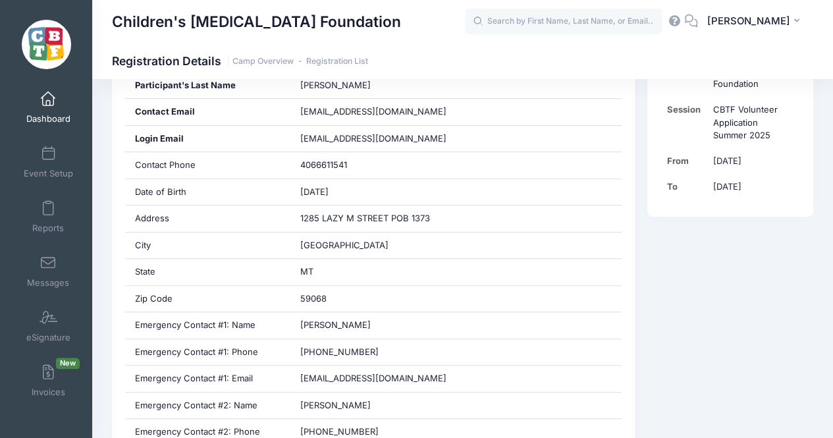
scroll to position [0, 0]
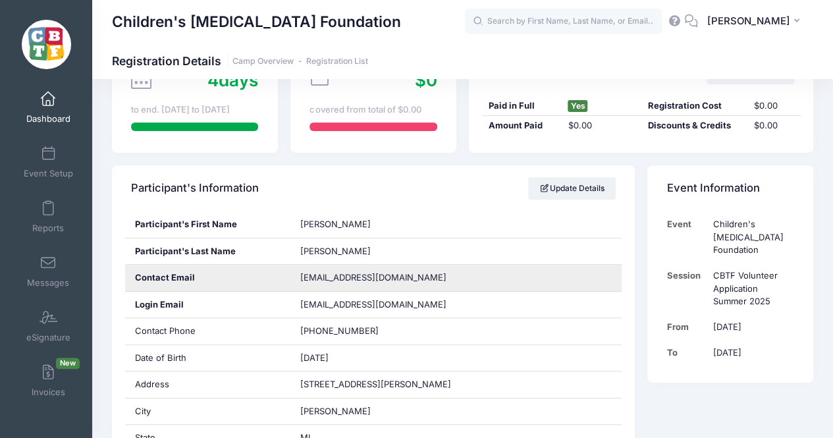
scroll to position [195, 0]
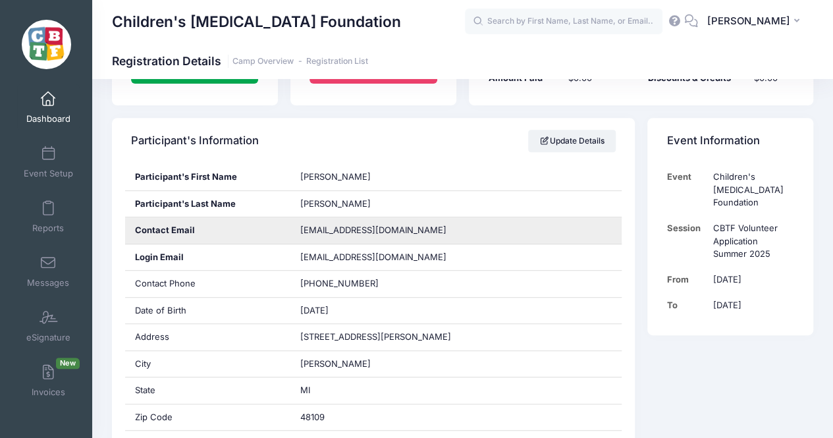
click at [339, 233] on span "[EMAIL_ADDRESS][DOMAIN_NAME]" at bounding box center [373, 230] width 146 height 11
copy div "[EMAIL_ADDRESS][DOMAIN_NAME]"
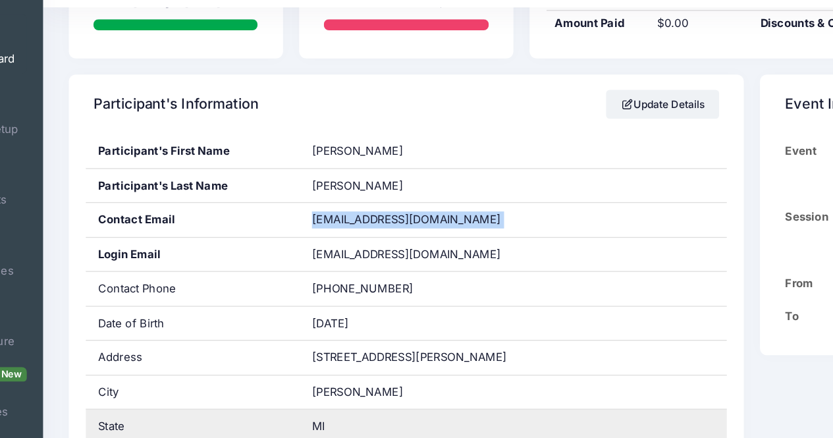
scroll to position [182, 0]
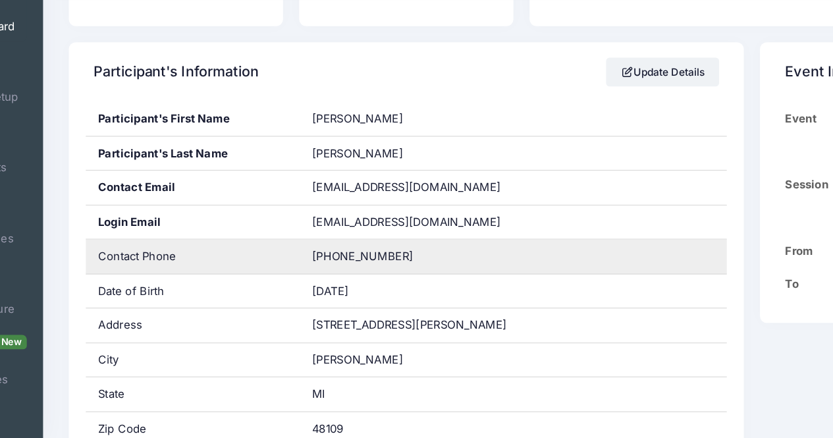
click at [324, 293] on span "[PHONE_NUMBER]" at bounding box center [339, 296] width 78 height 11
copy div "[PHONE_NUMBER]"
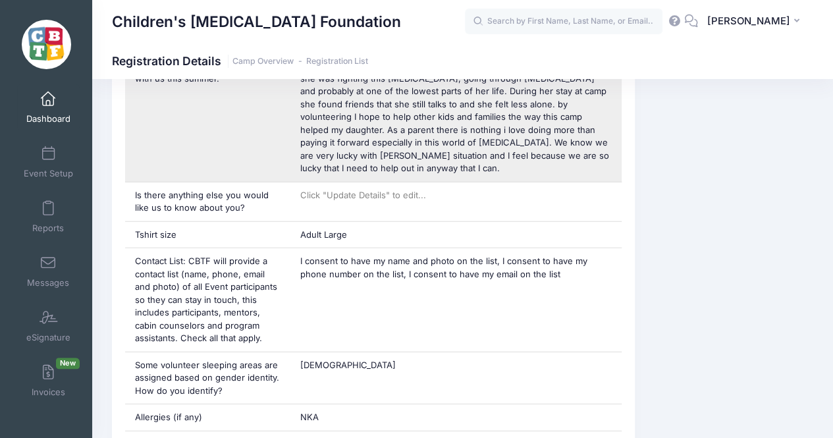
scroll to position [1552, 0]
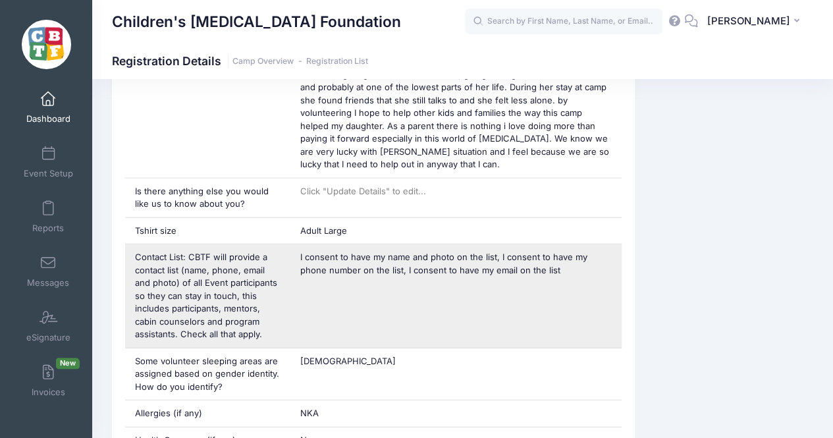
click at [258, 277] on div "Contact List: CBTF will provide a contact list (name, phone, email and photo) o…" at bounding box center [208, 295] width 166 height 103
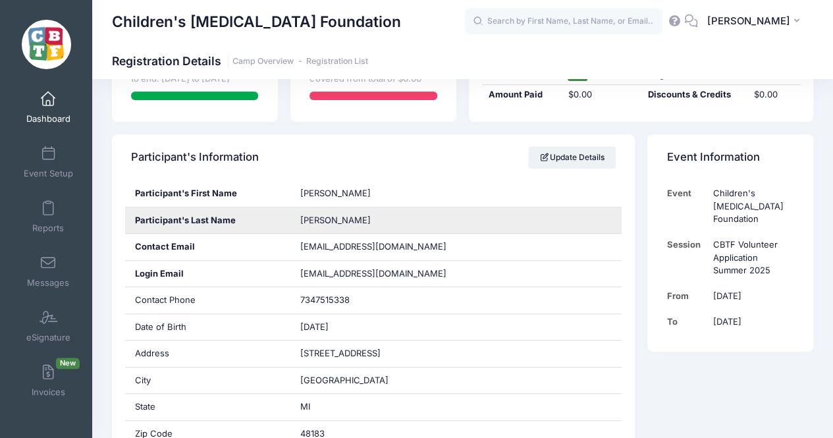
scroll to position [179, 0]
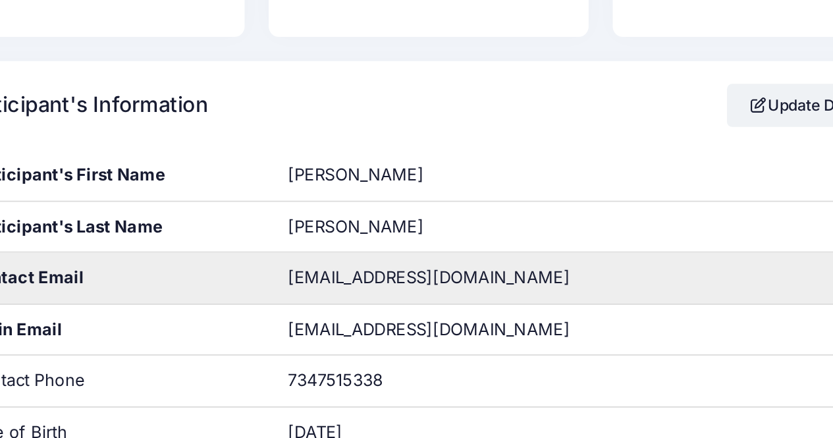
click at [354, 244] on span "carricocarrie@gmail.com" at bounding box center [373, 246] width 146 height 11
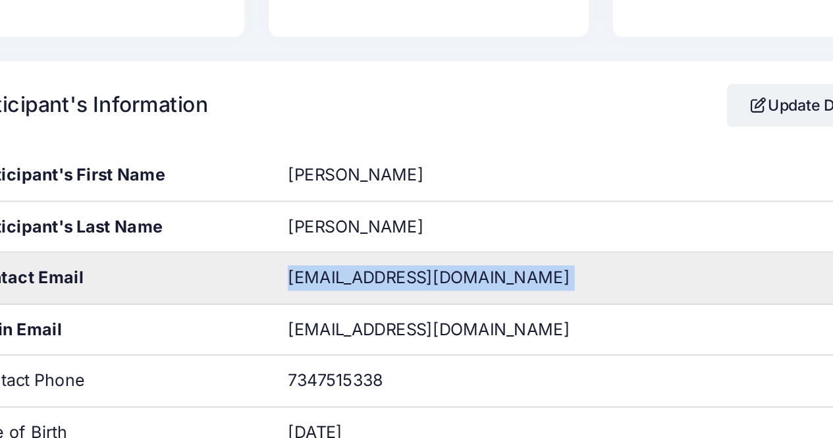
click at [354, 244] on span "carricocarrie@gmail.com" at bounding box center [373, 246] width 146 height 11
copy div "carricocarrie@gmail.com"
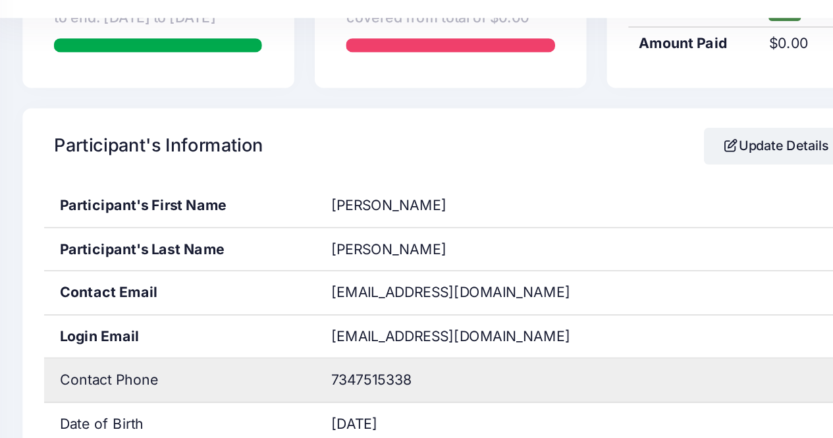
click at [313, 298] on span "7347515338" at bounding box center [324, 299] width 49 height 11
copy div "7347515338"
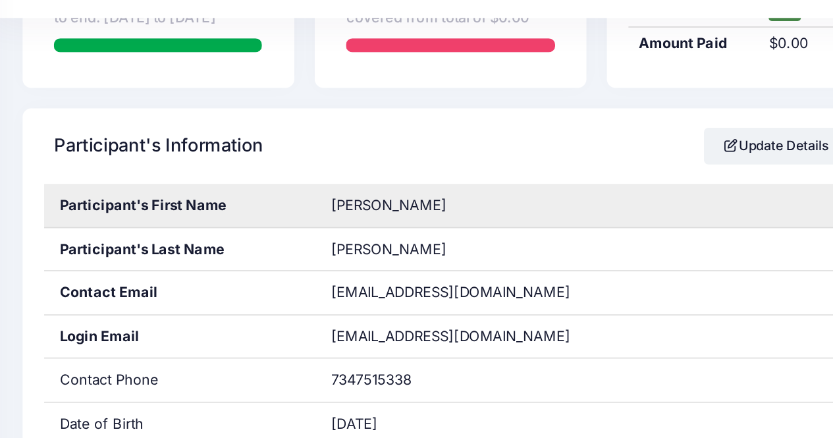
click at [284, 194] on div "Participant's First Name" at bounding box center [208, 193] width 166 height 26
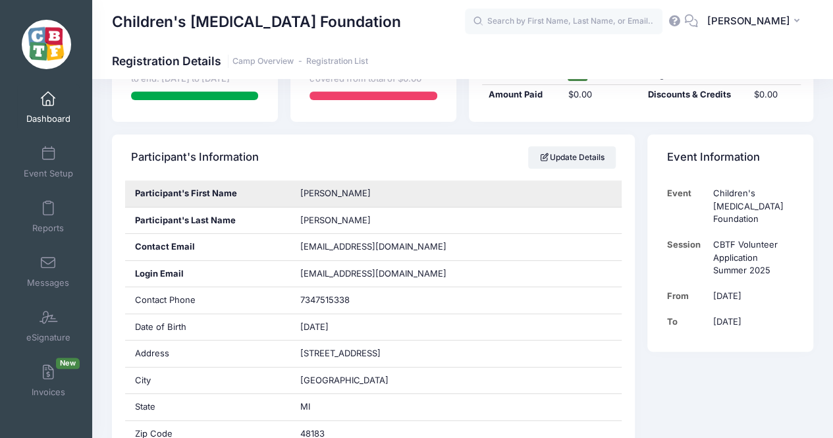
scroll to position [0, 0]
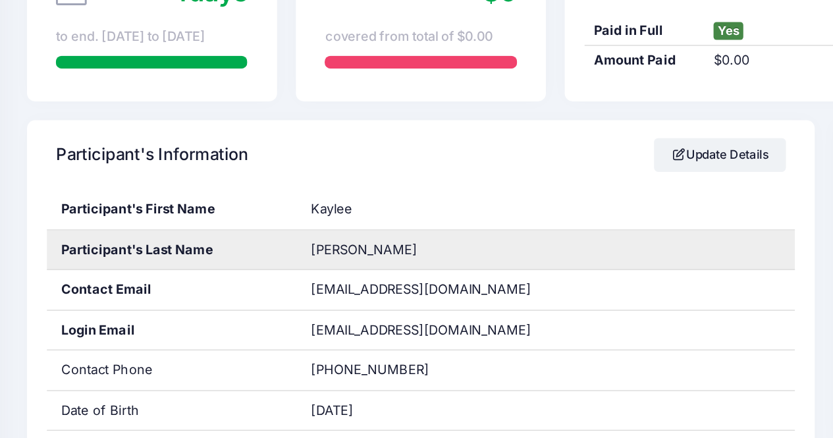
scroll to position [125, 0]
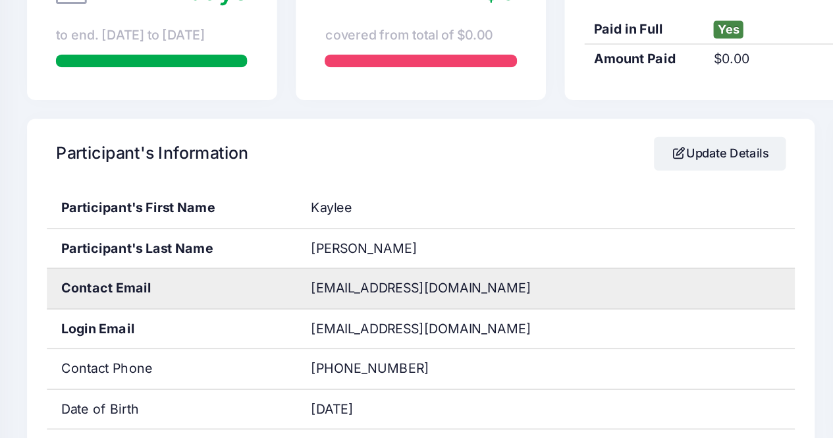
click at [328, 296] on span "[EMAIL_ADDRESS][DOMAIN_NAME]" at bounding box center [373, 299] width 146 height 11
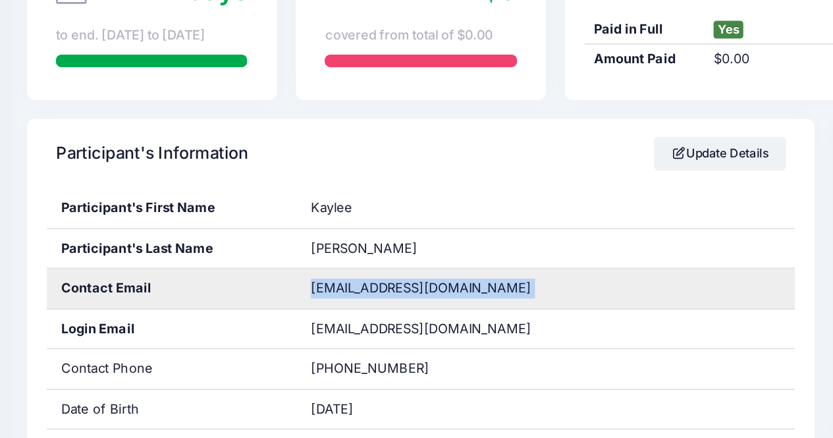
click at [328, 296] on span "[EMAIL_ADDRESS][DOMAIN_NAME]" at bounding box center [373, 299] width 146 height 11
copy div "[EMAIL_ADDRESS][DOMAIN_NAME]"
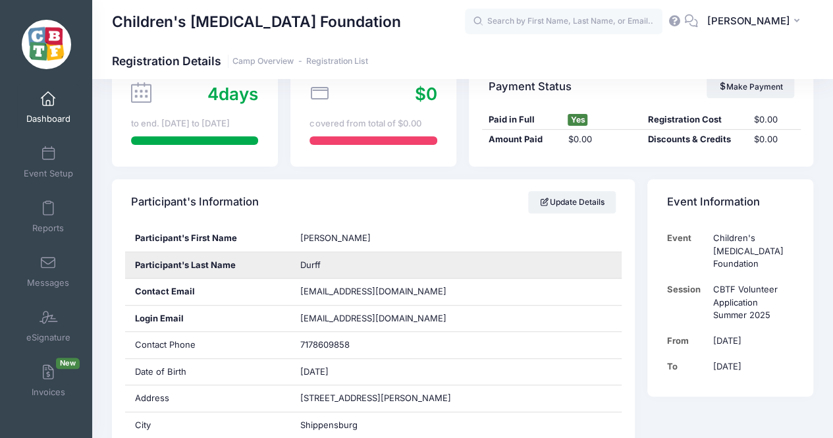
scroll to position [136, 0]
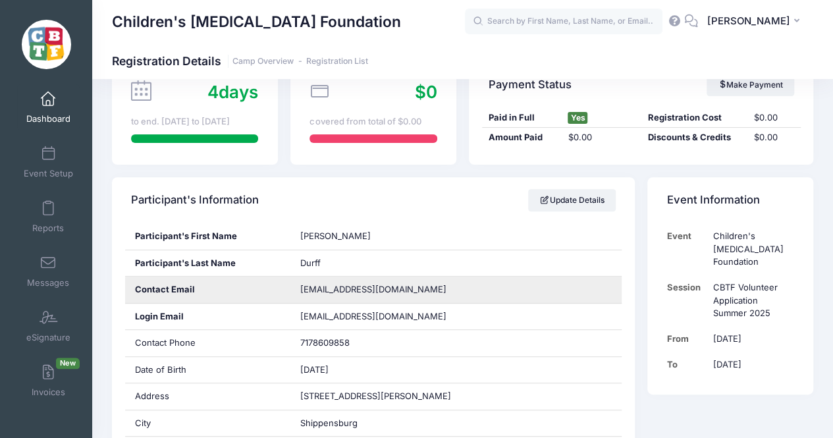
click at [316, 288] on span "[EMAIL_ADDRESS][DOMAIN_NAME]" at bounding box center [373, 289] width 146 height 11
copy div "[EMAIL_ADDRESS][DOMAIN_NAME]"
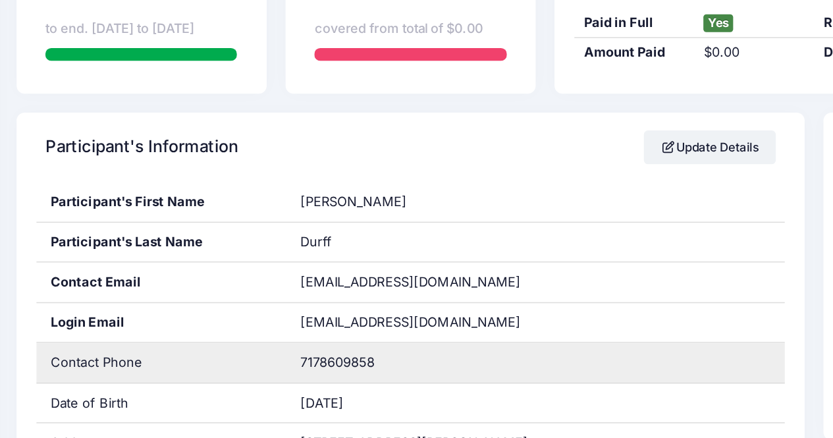
click at [325, 343] on span "7178609858" at bounding box center [324, 342] width 49 height 11
copy div "7178609858"
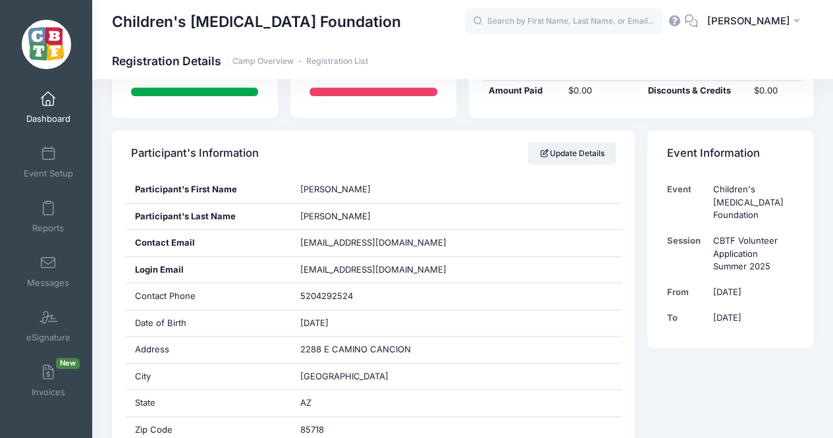
scroll to position [182, 0]
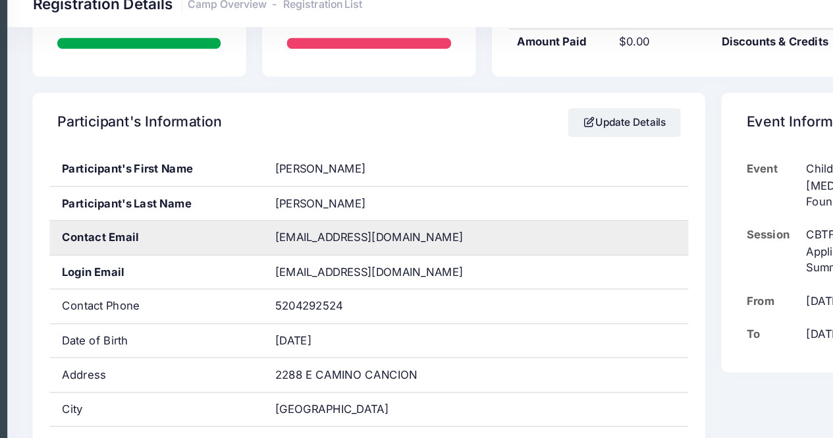
click at [341, 242] on span "tanyaclohammond@gmail.com" at bounding box center [373, 242] width 146 height 11
copy div "tanyaclohammond@gmail.com"
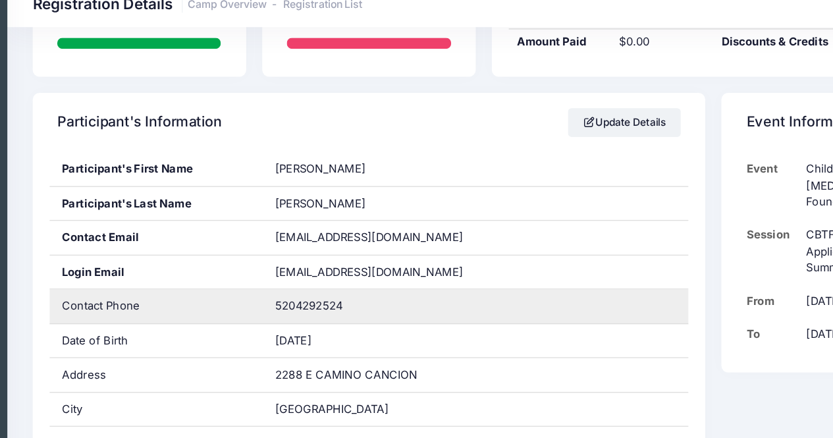
click at [322, 296] on span "5204292524" at bounding box center [326, 296] width 53 height 11
copy span "5204292524"
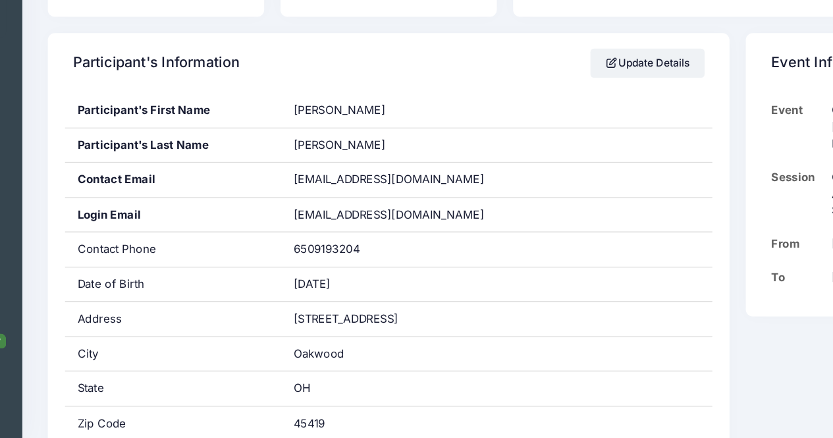
scroll to position [196, 0]
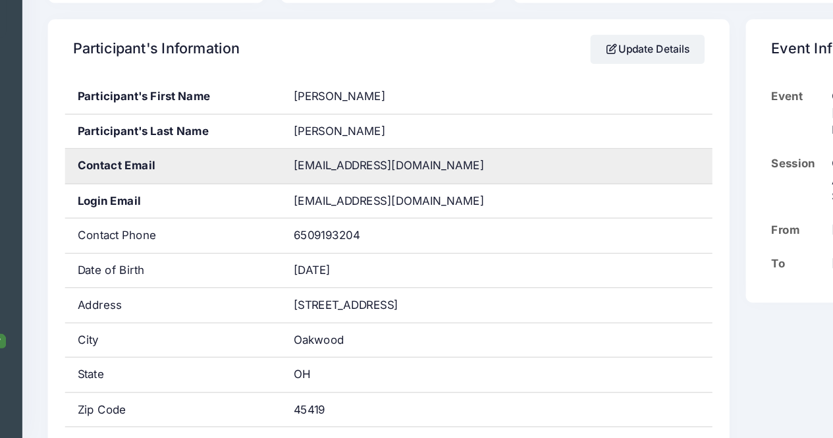
click at [318, 228] on span "[EMAIL_ADDRESS][DOMAIN_NAME]" at bounding box center [373, 228] width 146 height 11
copy div "[EMAIL_ADDRESS][DOMAIN_NAME]"
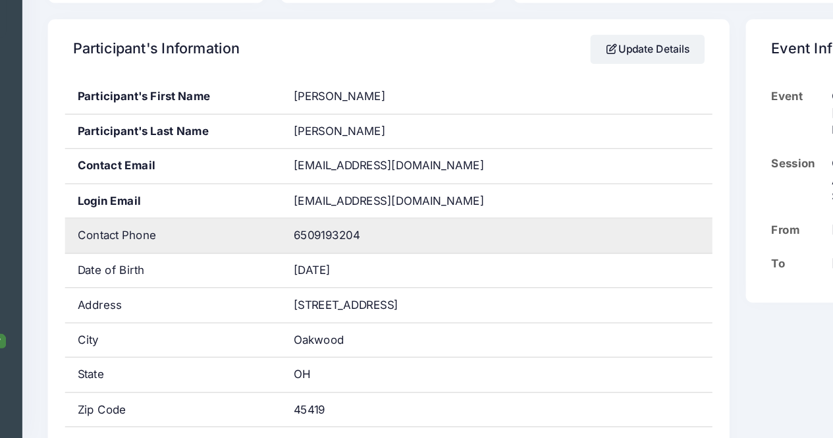
click at [328, 277] on span "6509193204" at bounding box center [325, 282] width 51 height 11
copy span "6509193204"
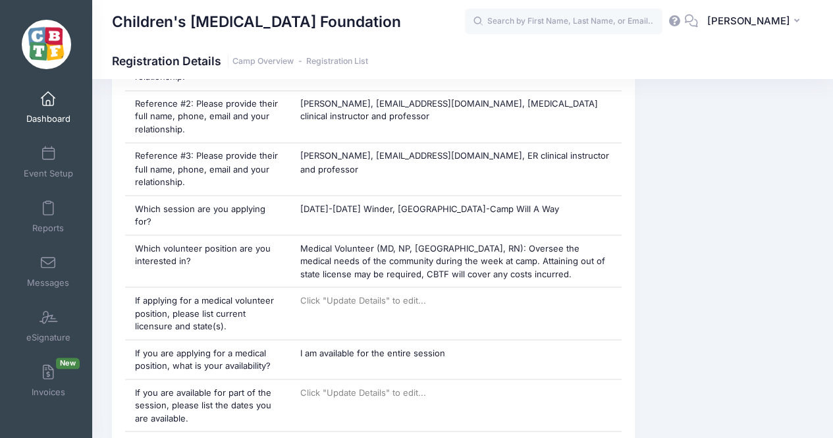
scroll to position [1074, 0]
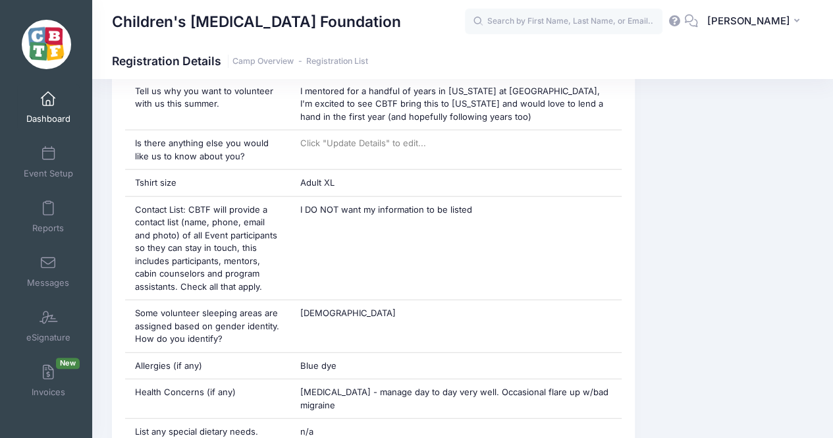
scroll to position [1535, 0]
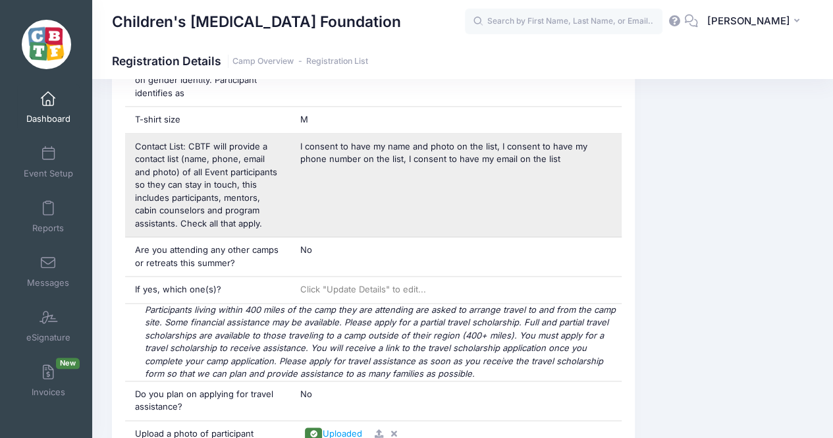
scroll to position [759, 0]
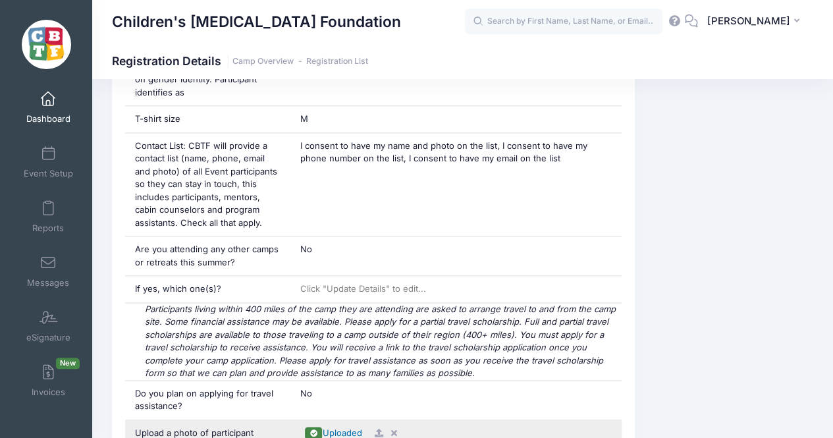
click at [345, 428] on span "Uploaded" at bounding box center [342, 433] width 40 height 11
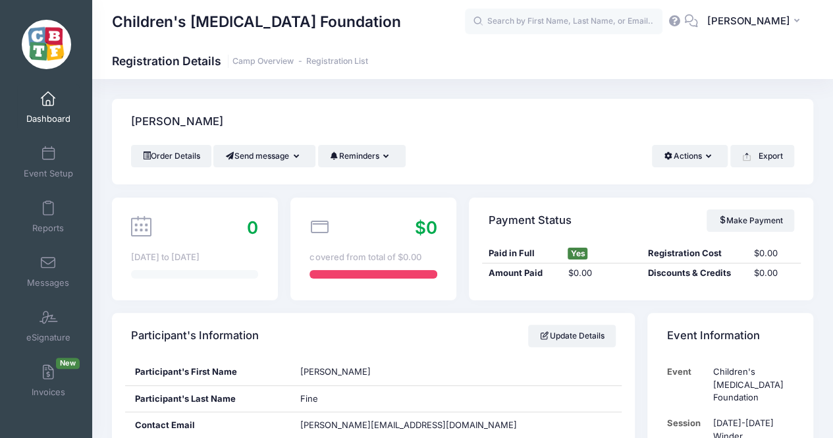
scroll to position [254, 0]
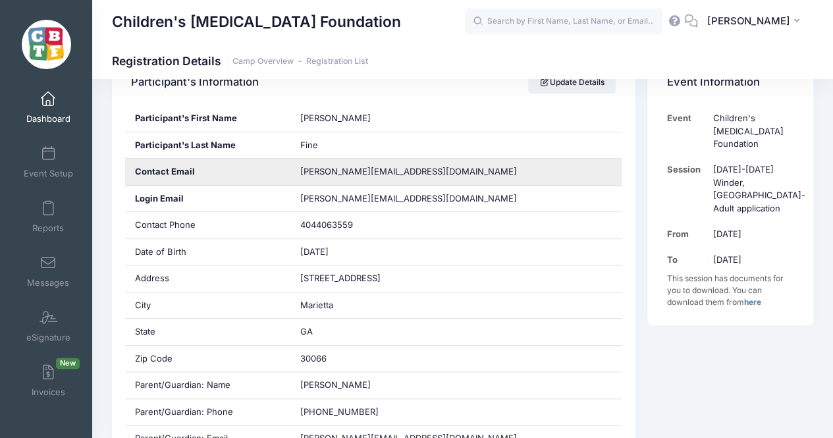
click at [339, 170] on span "[PERSON_NAME][EMAIL_ADDRESS][DOMAIN_NAME]" at bounding box center [408, 171] width 217 height 11
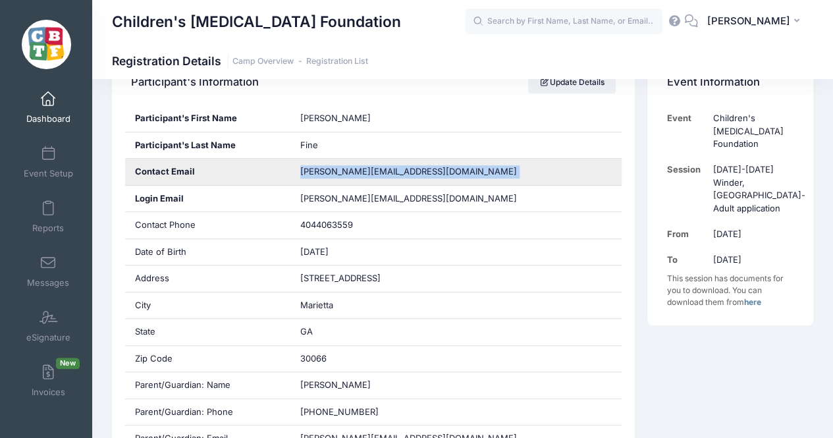
click at [339, 170] on span "[PERSON_NAME][EMAIL_ADDRESS][DOMAIN_NAME]" at bounding box center [408, 171] width 217 height 11
copy div "[PERSON_NAME][EMAIL_ADDRESS][DOMAIN_NAME]"
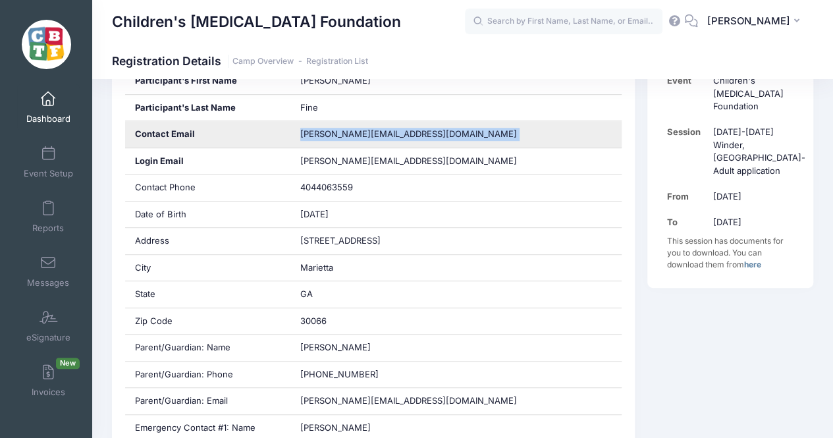
scroll to position [292, 0]
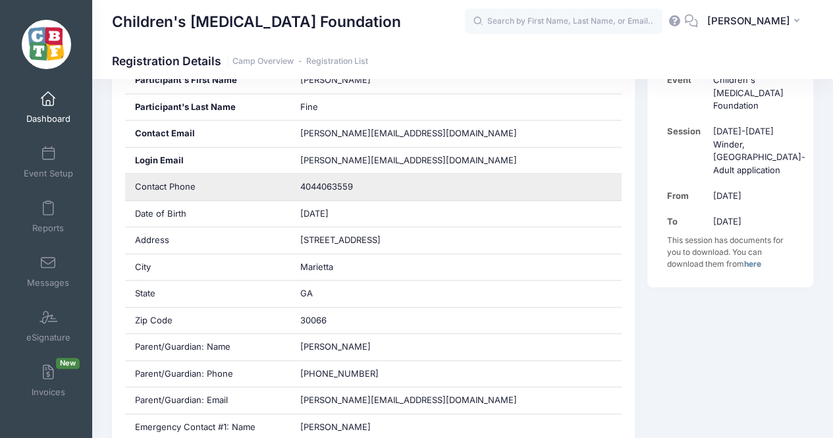
click at [335, 184] on span "4044063559" at bounding box center [326, 186] width 53 height 11
copy div "4044063559"
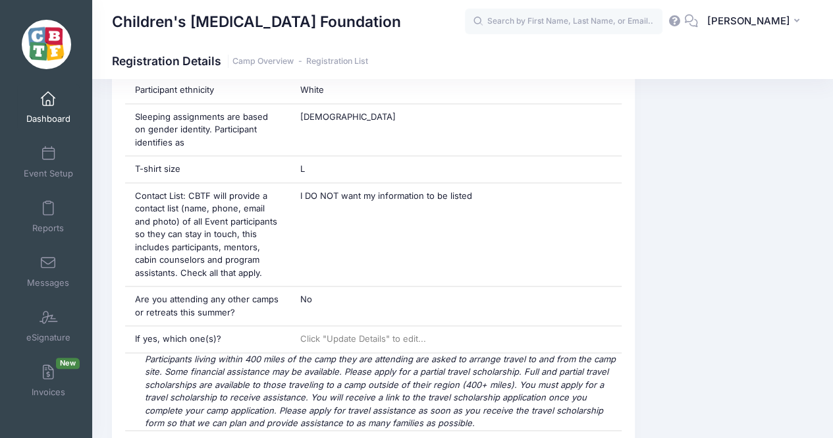
scroll to position [707, 0]
